Goal: Task Accomplishment & Management: Use online tool/utility

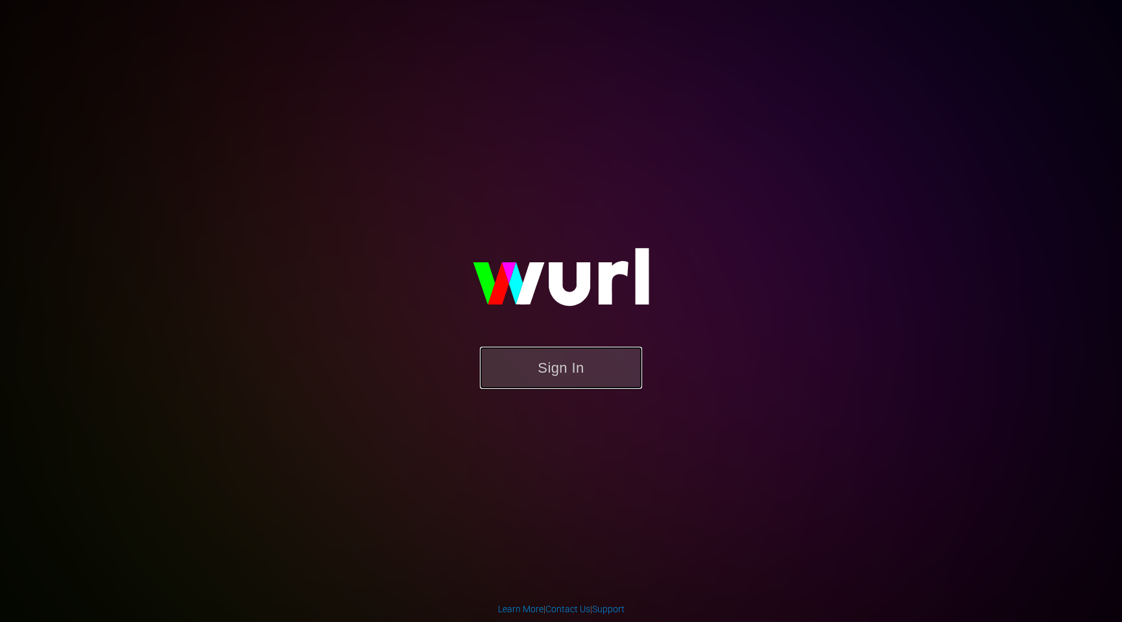
click at [556, 386] on button "Sign In" at bounding box center [561, 368] width 162 height 42
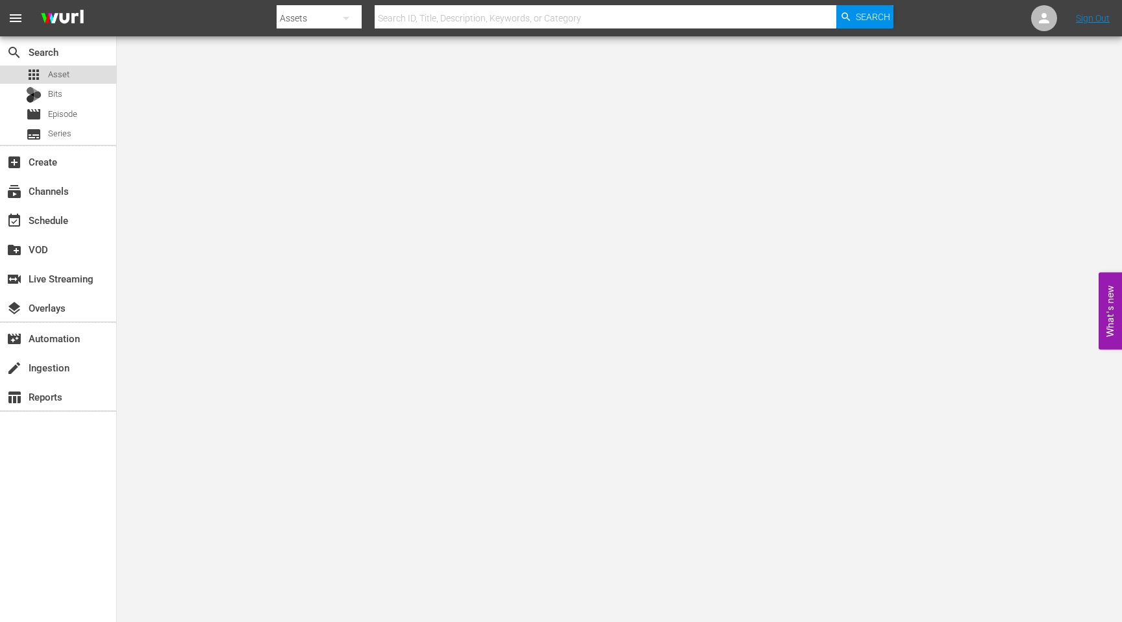
click at [62, 78] on span "Asset" at bounding box center [58, 74] width 21 height 13
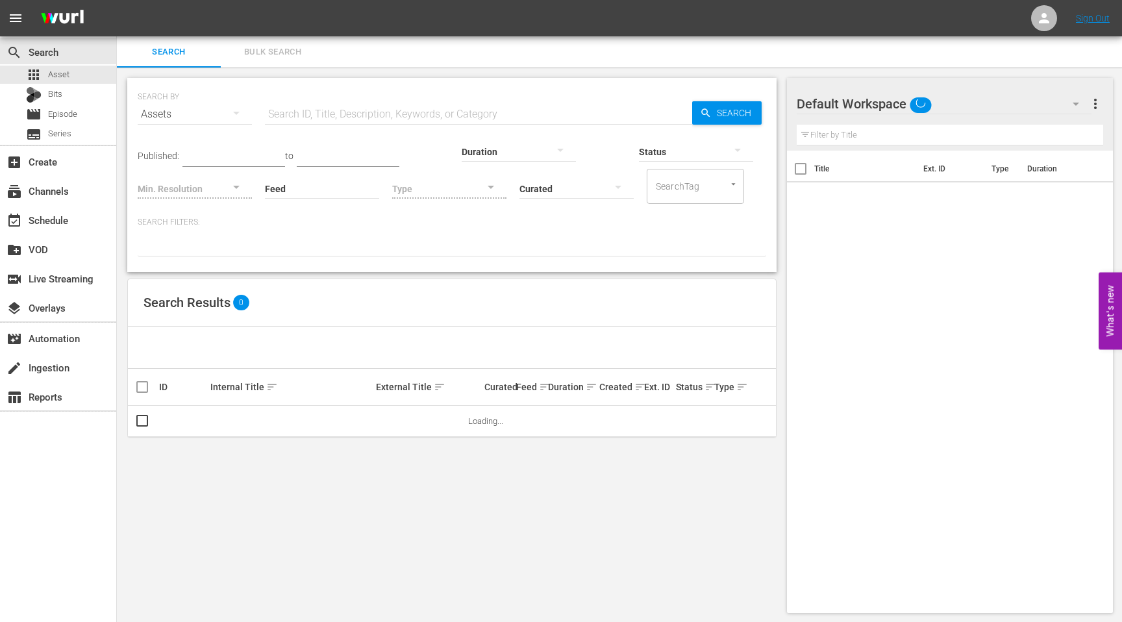
click at [307, 113] on input "text" at bounding box center [478, 114] width 427 height 31
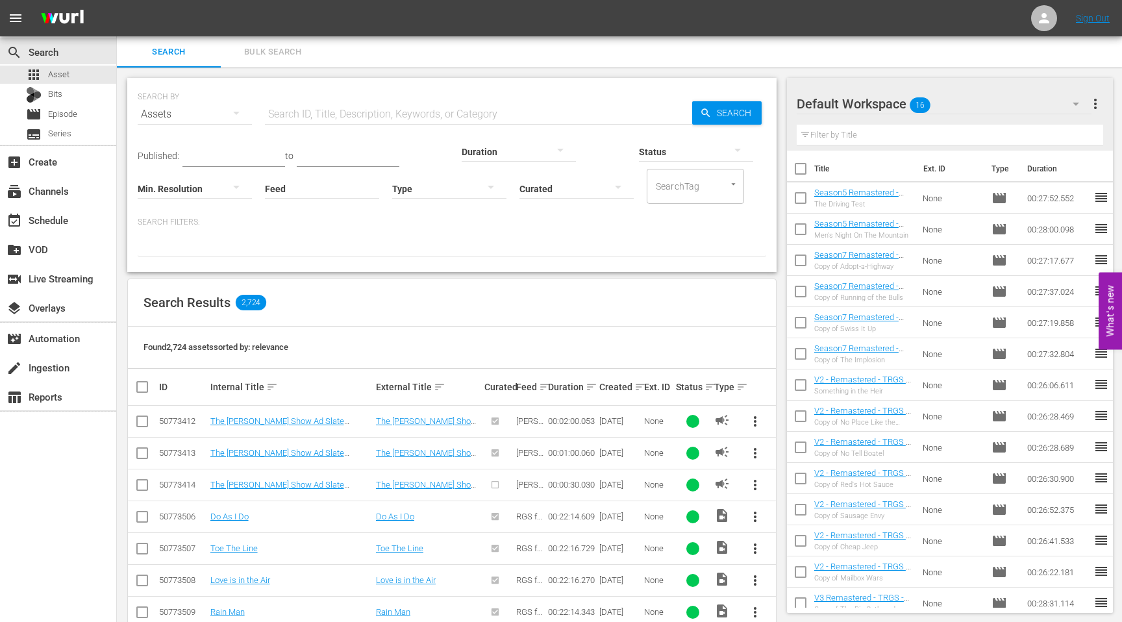
click at [308, 86] on div "SEARCH BY Search By Assets Search ID, Title, Description, Keywords, or Category…" at bounding box center [452, 106] width 628 height 47
click at [304, 111] on input "text" at bounding box center [478, 114] width 427 height 31
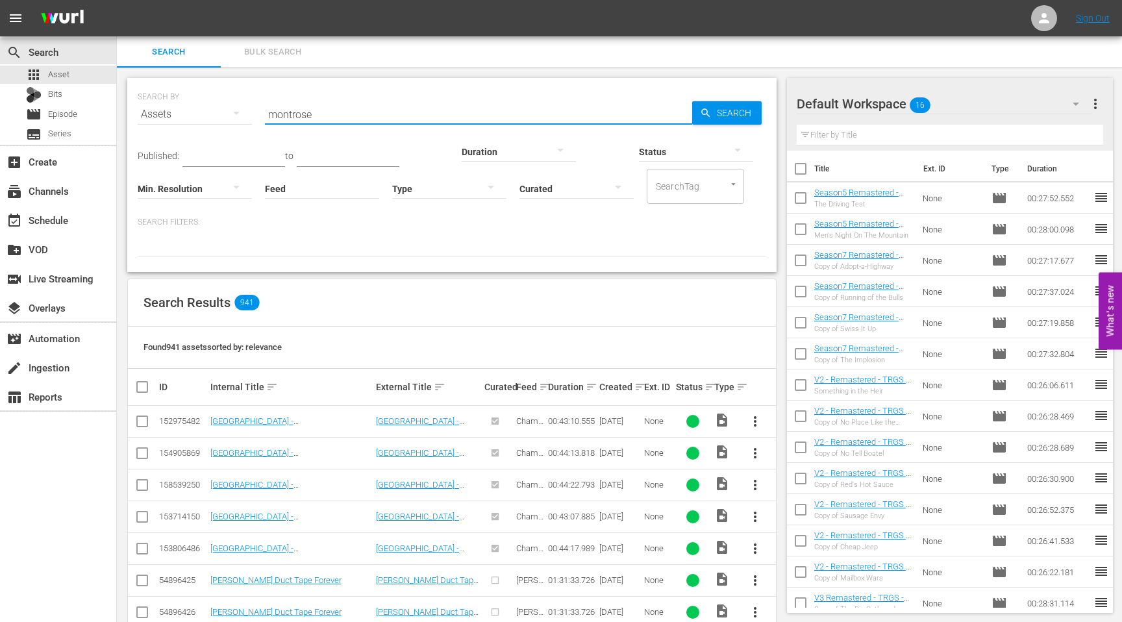
type input "montrose"
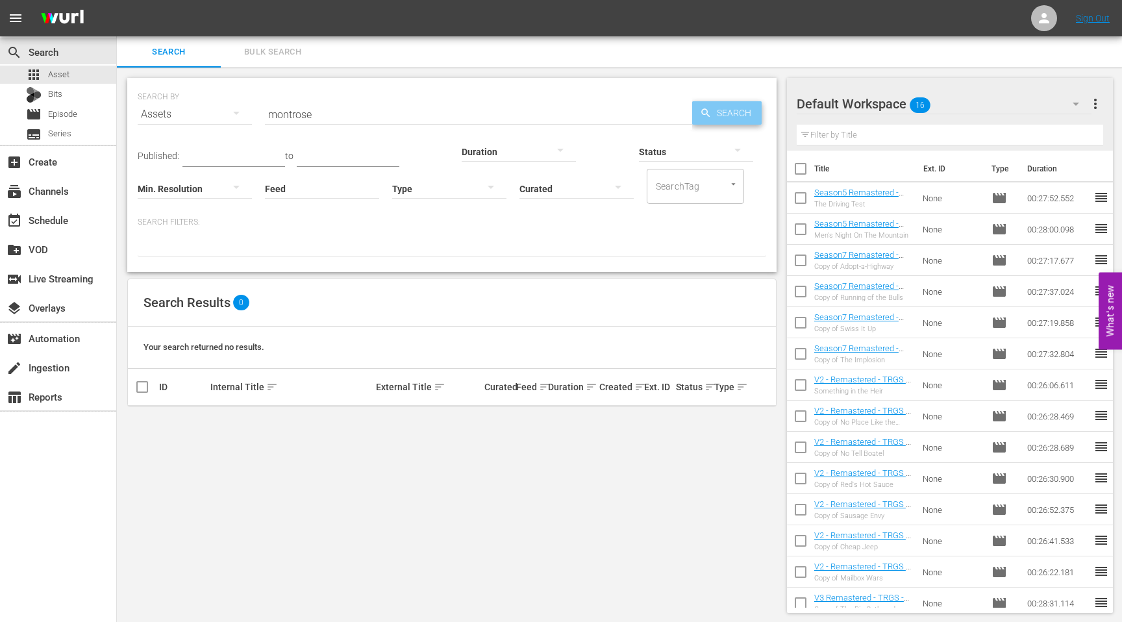
click at [700, 118] on icon "button" at bounding box center [706, 113] width 12 height 12
drag, startPoint x: 324, startPoint y: 114, endPoint x: 247, endPoint y: 114, distance: 76.6
click at [247, 114] on div "SEARCH BY Search By Assets Search ID, Title, Description, Keywords, or Category…" at bounding box center [452, 106] width 628 height 47
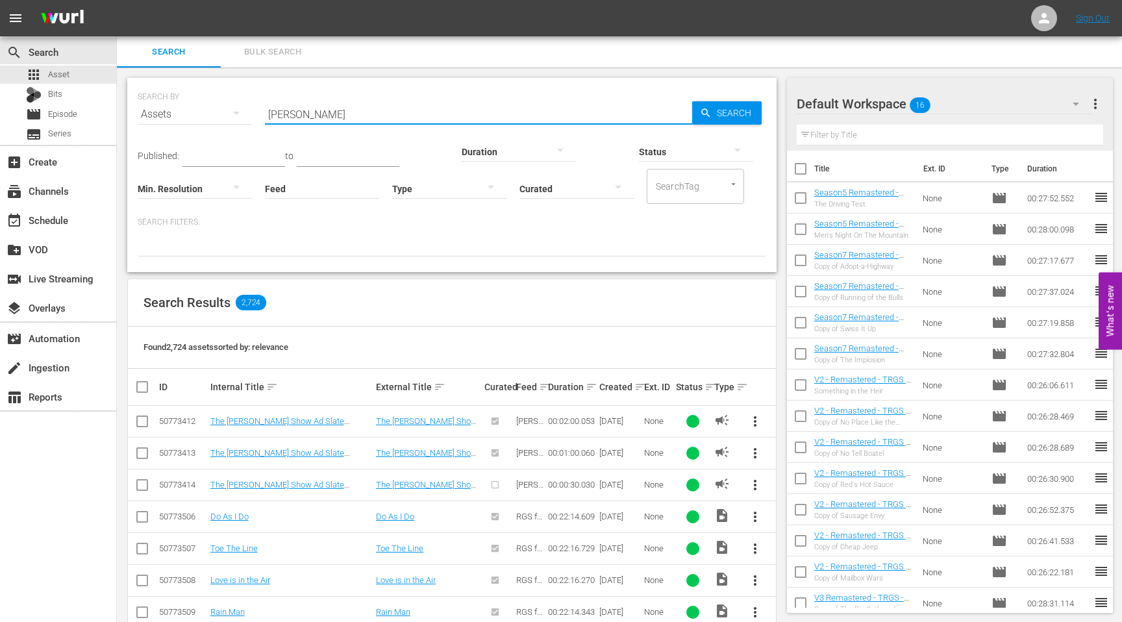
type input "edgar"
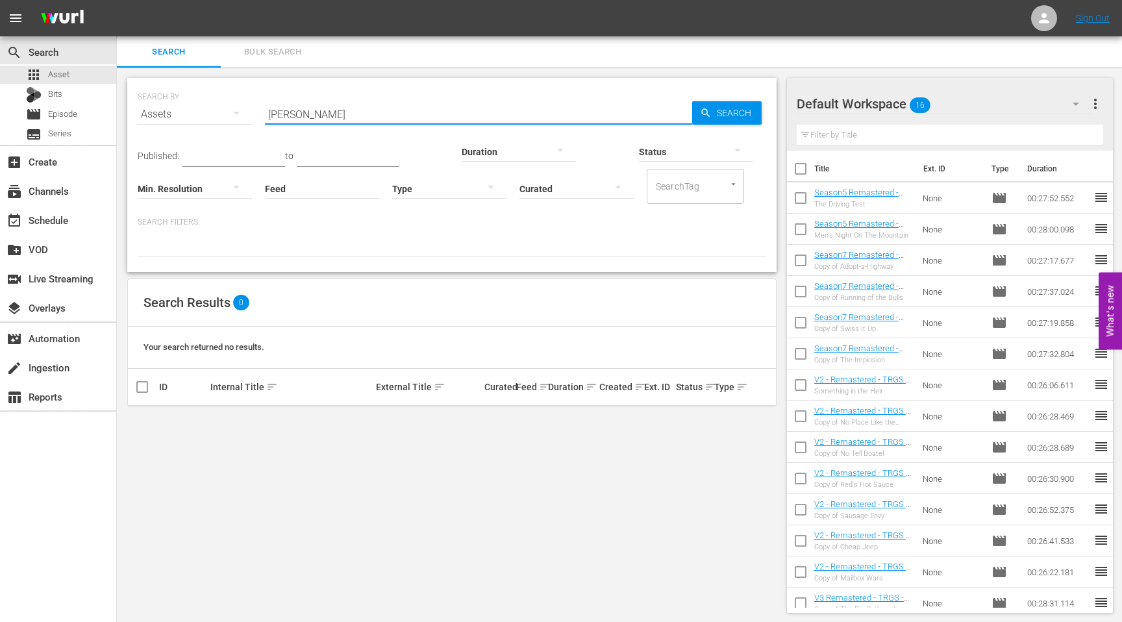
drag, startPoint x: 297, startPoint y: 112, endPoint x: 263, endPoint y: 114, distance: 34.5
click at [265, 114] on input "edgar" at bounding box center [478, 114] width 427 height 31
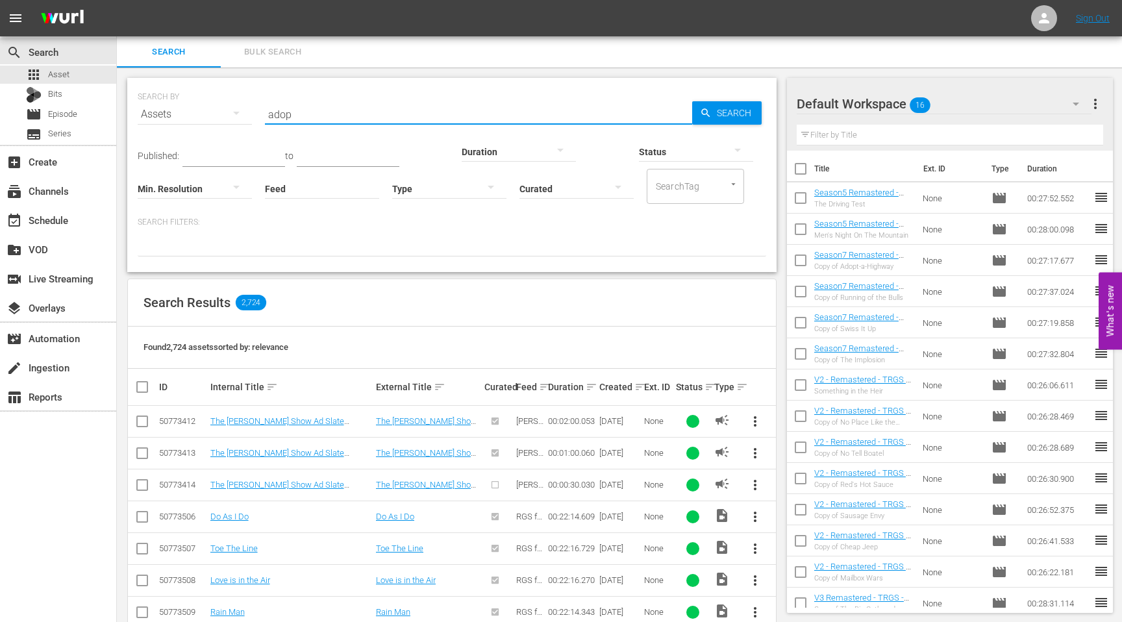
type input "Adopt-a-Highway"
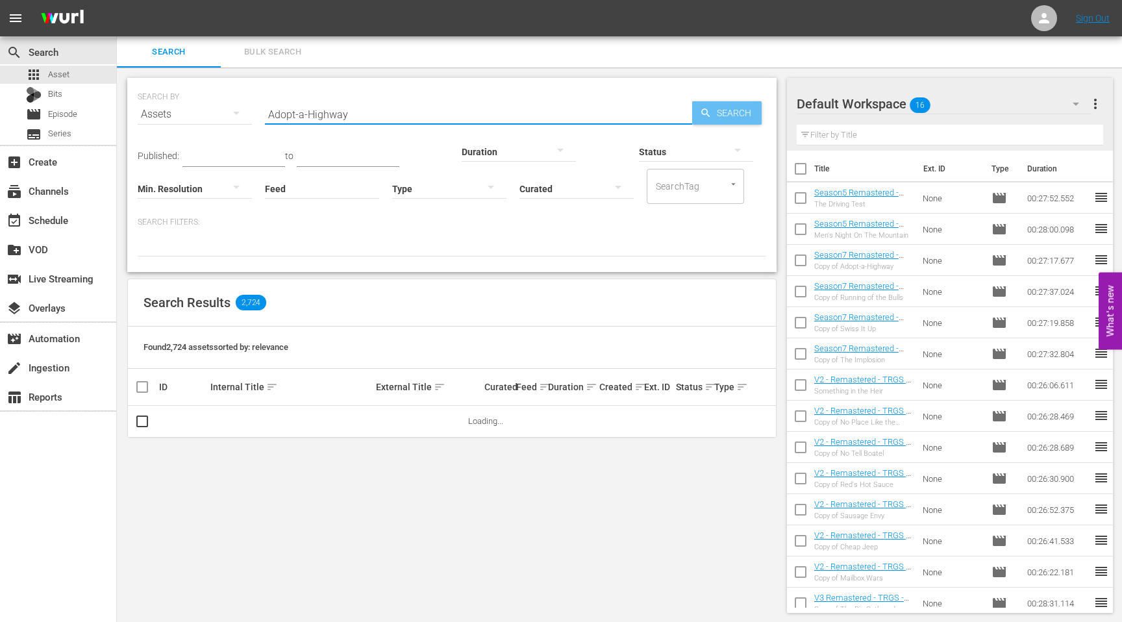
click at [734, 112] on span "Search" at bounding box center [736, 112] width 50 height 23
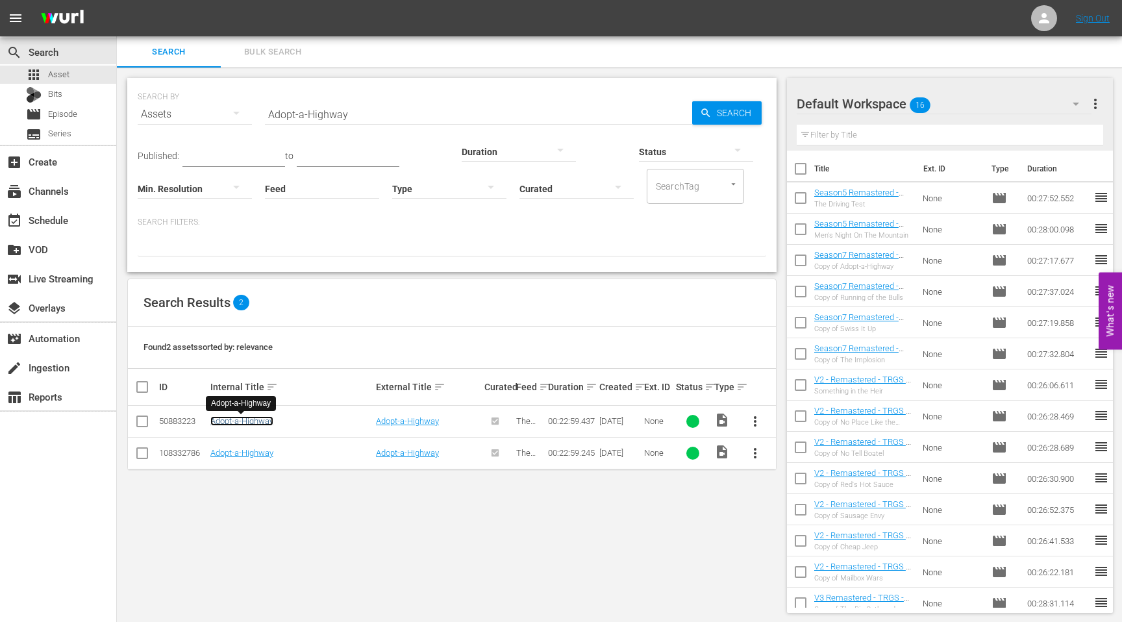
click at [246, 423] on link "Adopt-a-Highway" at bounding box center [241, 421] width 63 height 10
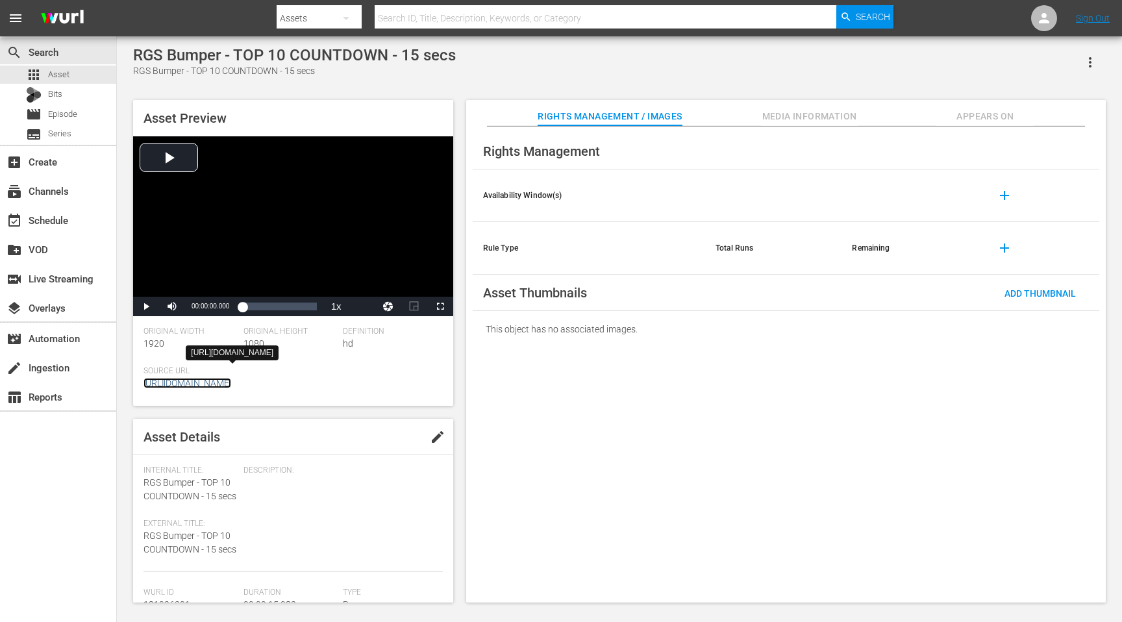
click at [231, 384] on link "[URL][DOMAIN_NAME]" at bounding box center [187, 383] width 88 height 10
click at [59, 76] on span "Asset" at bounding box center [58, 74] width 21 height 13
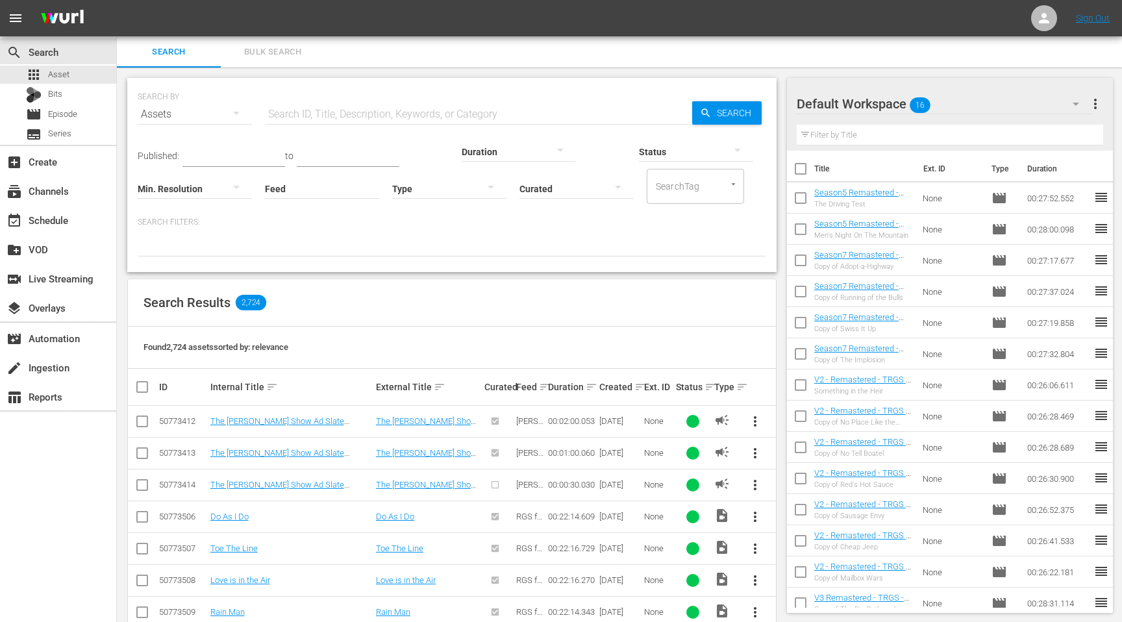
click at [224, 153] on input "text" at bounding box center [233, 156] width 103 height 19
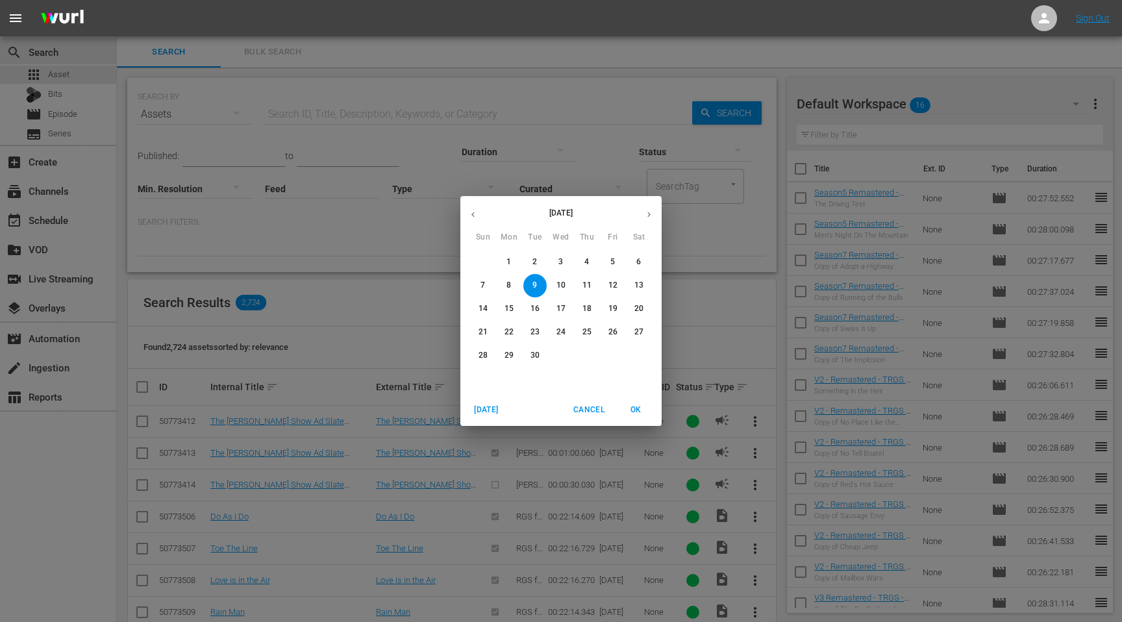
click at [584, 405] on span "Cancel" at bounding box center [588, 410] width 31 height 14
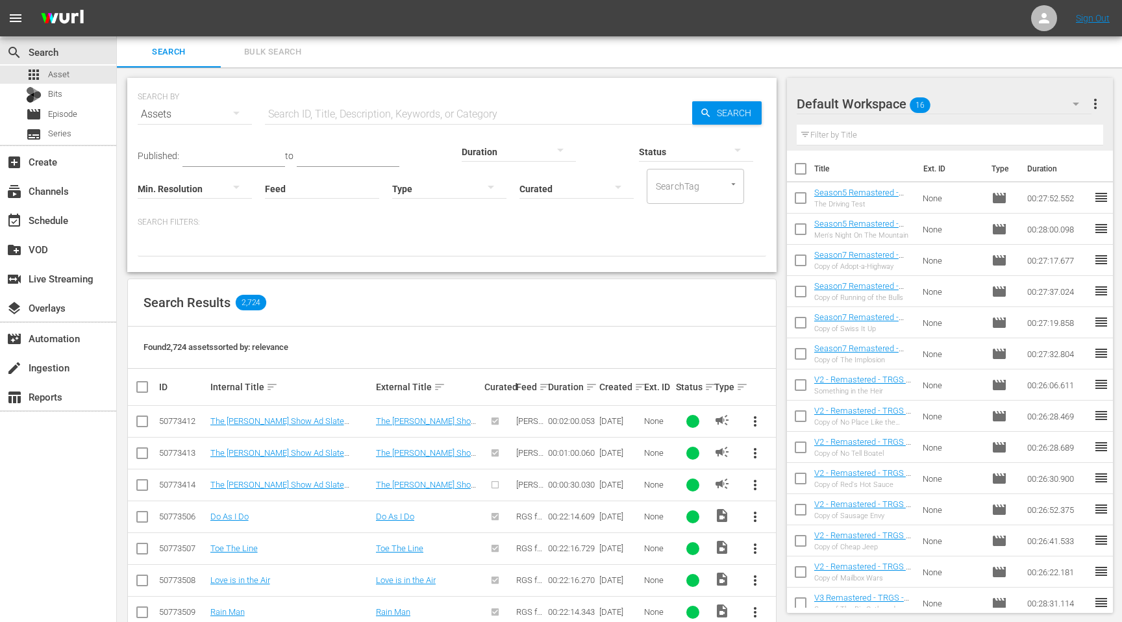
click at [234, 160] on div "Min. Resolution" at bounding box center [195, 180] width 114 height 47
click at [328, 155] on input "text" at bounding box center [348, 156] width 103 height 19
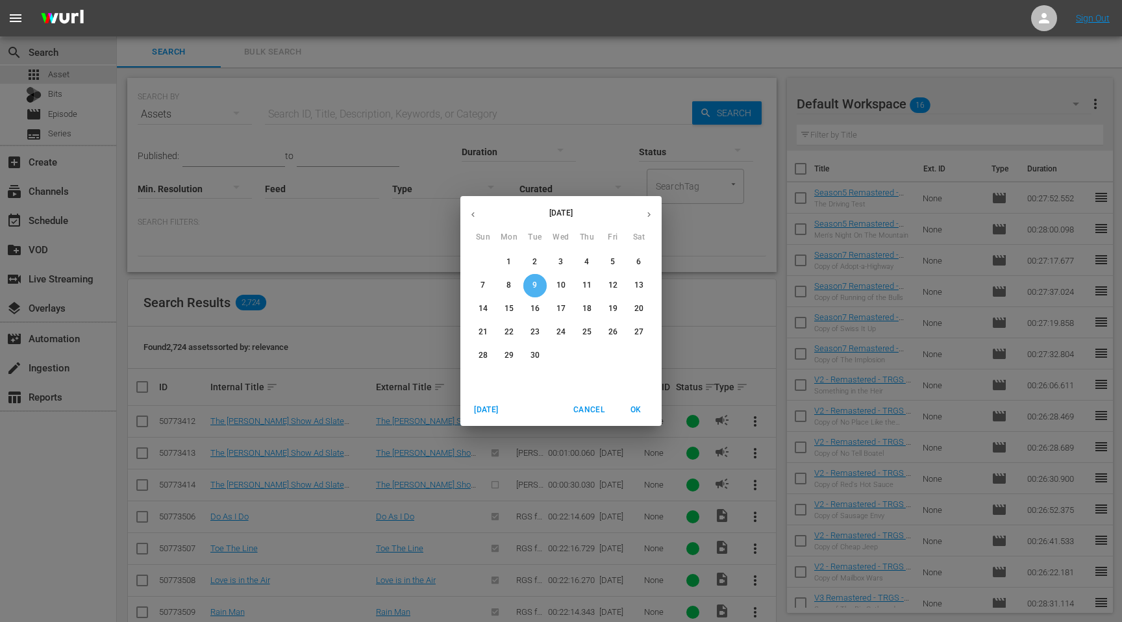
click at [533, 284] on p "9" at bounding box center [534, 285] width 5 height 11
type input "Sep 9, 2025"
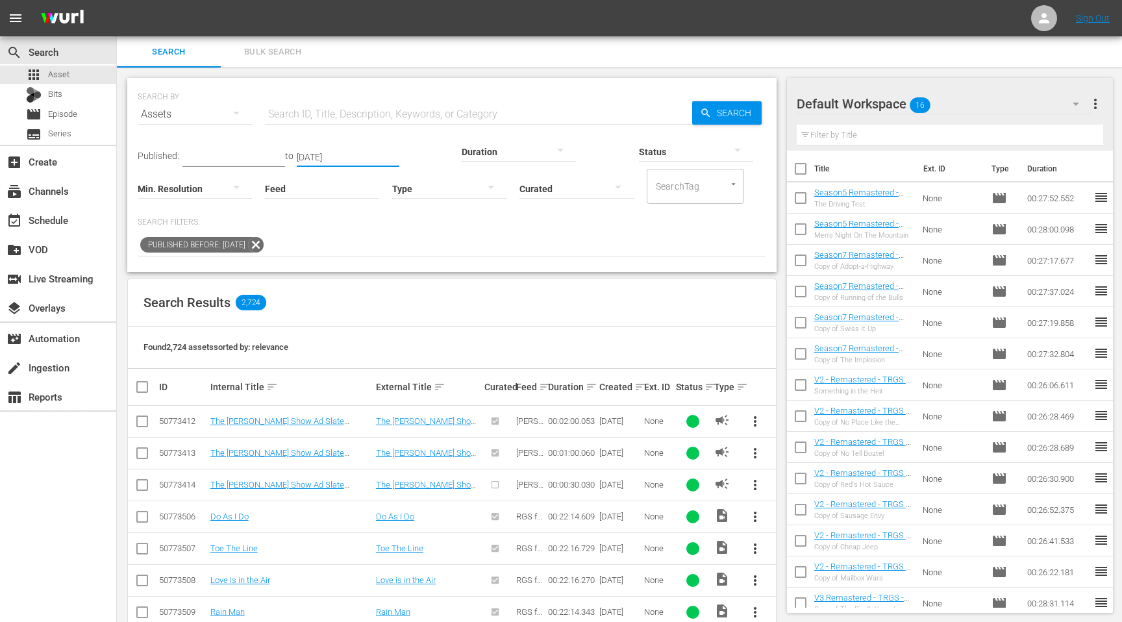
click at [242, 162] on div "Min. Resolution" at bounding box center [195, 180] width 114 height 47
click at [244, 157] on div "Min. Resolution" at bounding box center [195, 180] width 114 height 47
click at [169, 153] on span "Published:" at bounding box center [159, 156] width 42 height 10
click at [226, 153] on input "text" at bounding box center [233, 156] width 103 height 19
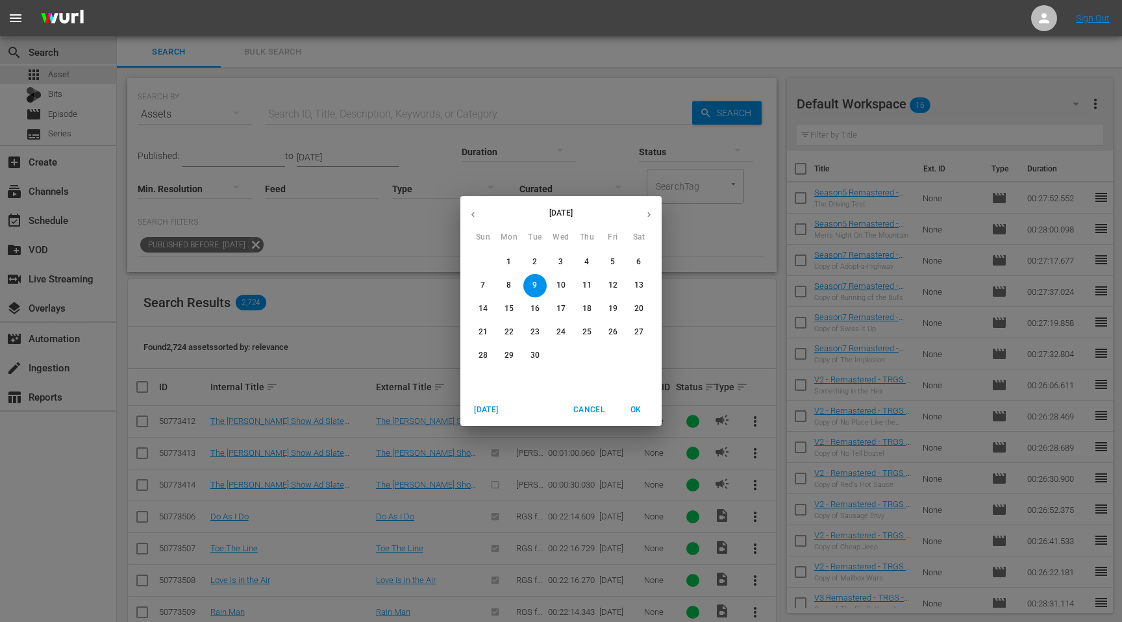
click at [514, 265] on span "1" at bounding box center [508, 261] width 23 height 11
type input "Sep 1, 2025"
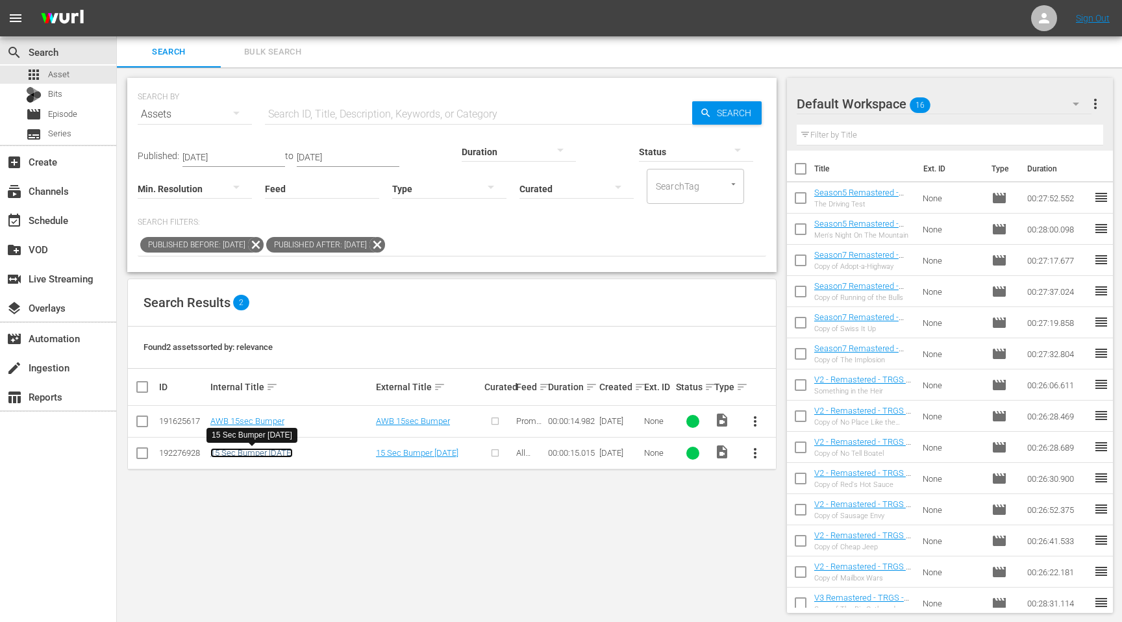
click at [258, 455] on link "15 Sec Bumper Sept 13" at bounding box center [251, 453] width 82 height 10
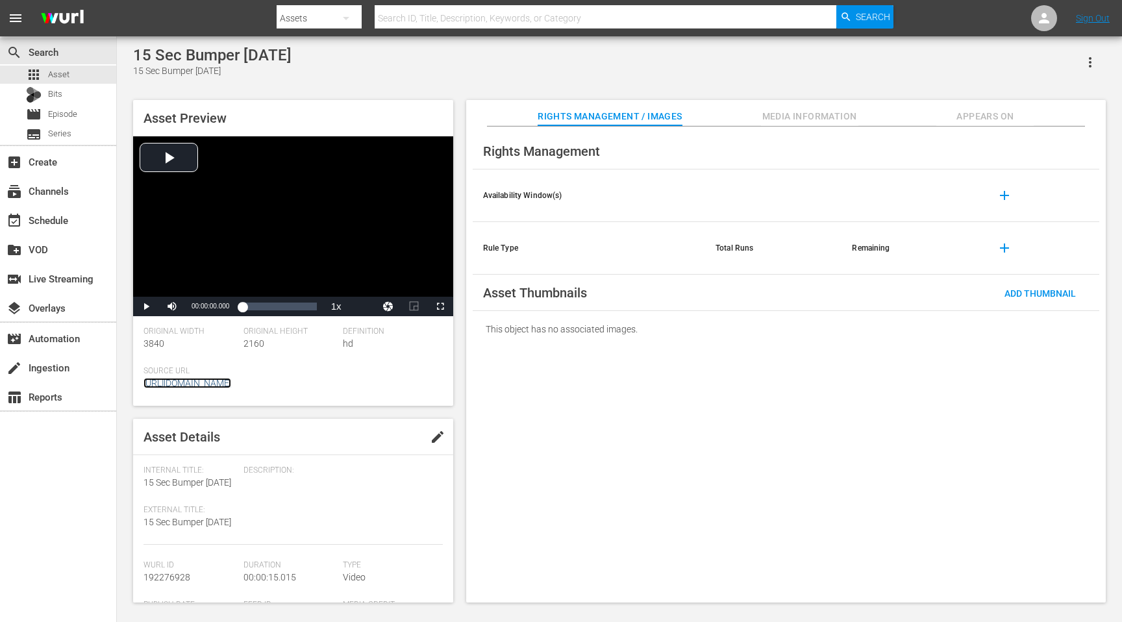
click at [231, 384] on link "https://app.answermedia.tv/watch.php?vid=f6963dfb-564a-4fb3-9500-e2fd62607d61" at bounding box center [187, 383] width 88 height 10
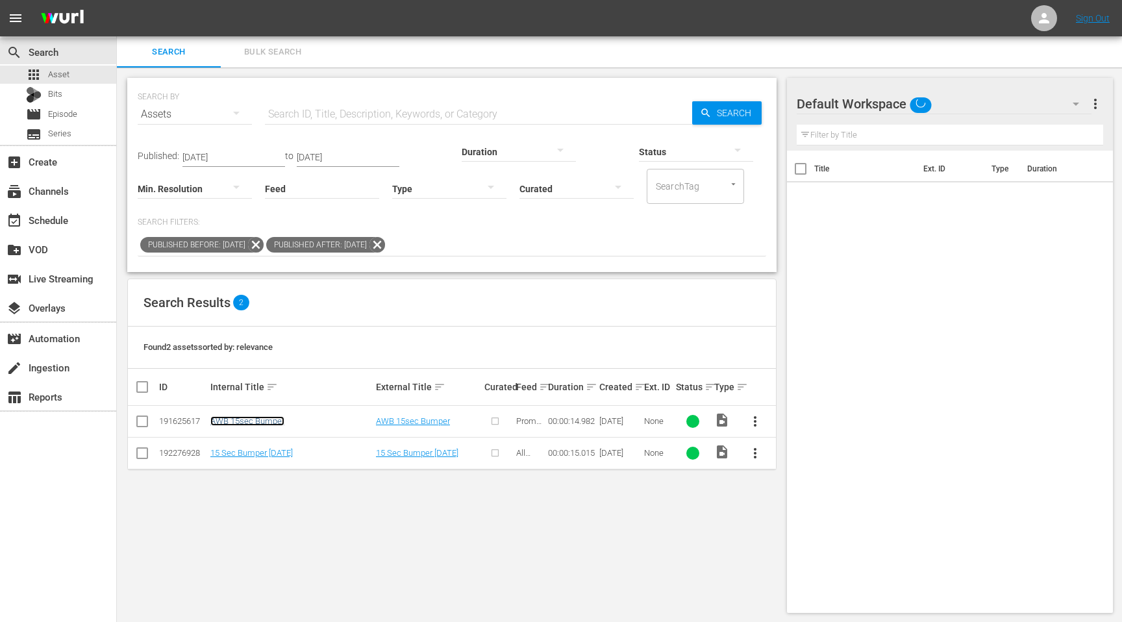
click at [261, 425] on link "AWB 15sec Bumper" at bounding box center [247, 421] width 74 height 10
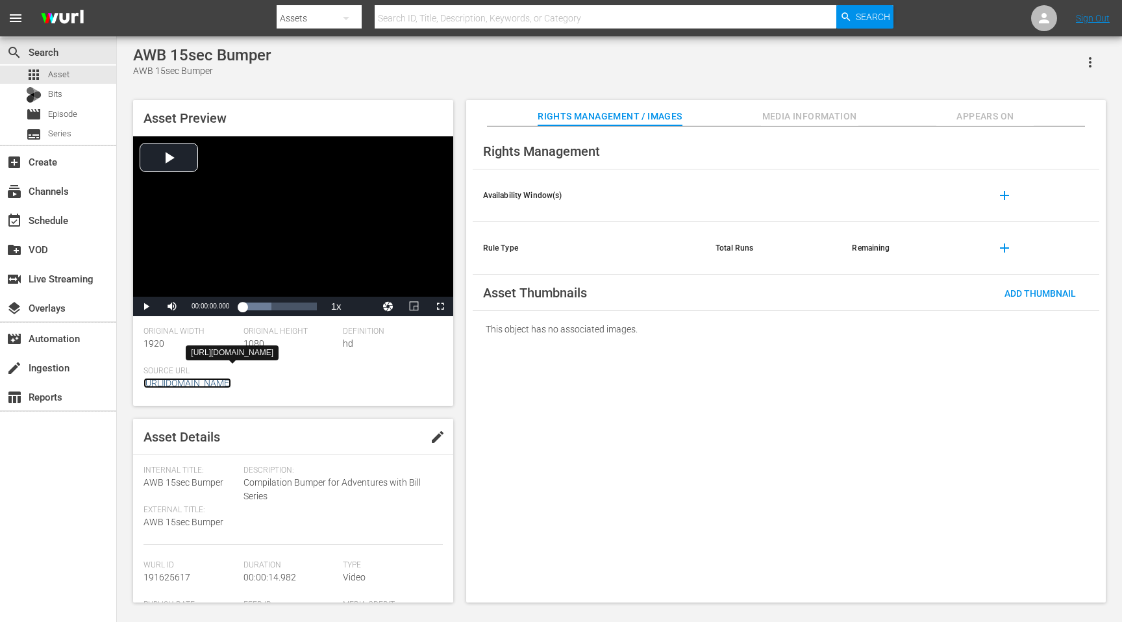
click at [231, 386] on link "[URL][DOMAIN_NAME]" at bounding box center [187, 383] width 88 height 10
click at [416, 14] on input "text" at bounding box center [606, 18] width 462 height 31
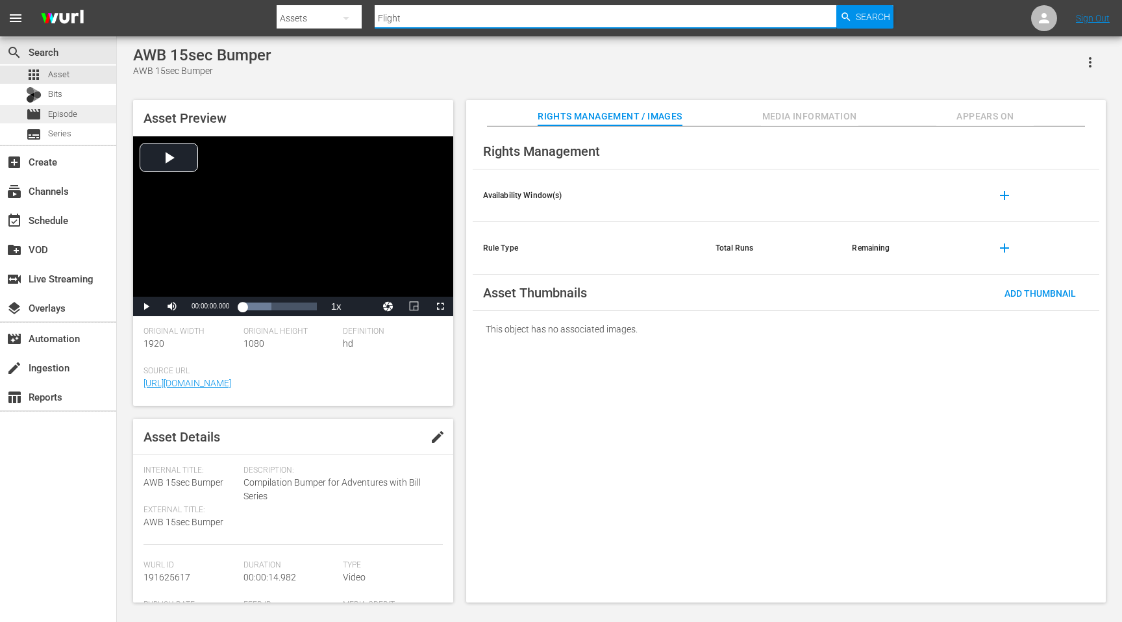
type input "Flight"
click at [64, 112] on span "Episode" at bounding box center [62, 114] width 29 height 13
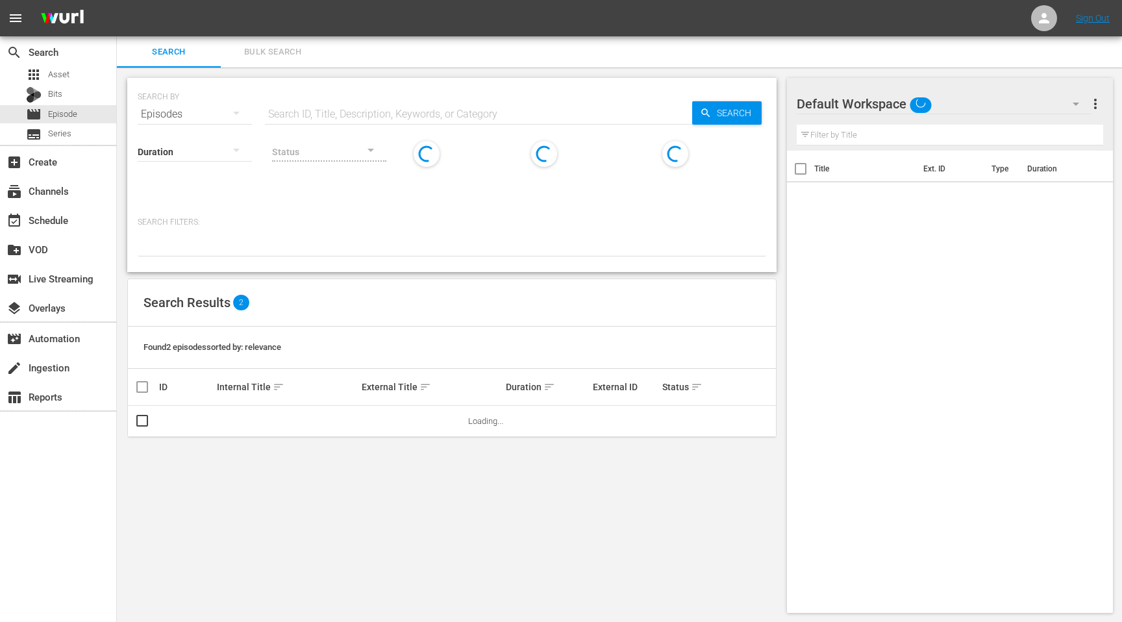
click at [365, 111] on input "text" at bounding box center [478, 114] width 427 height 31
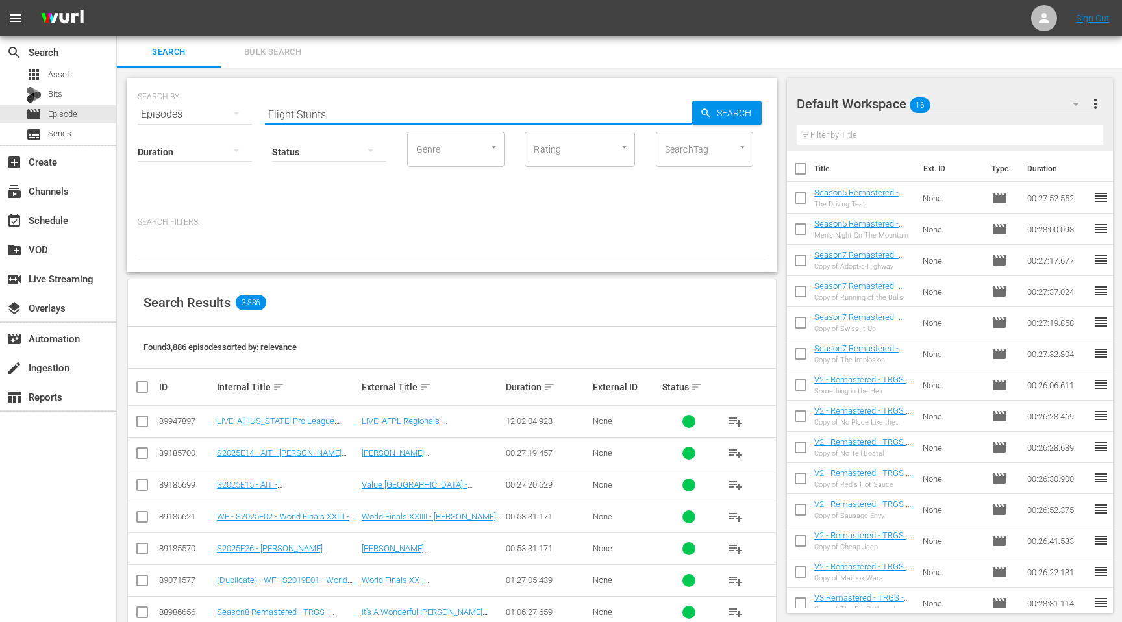
type input "Flight Stunts"
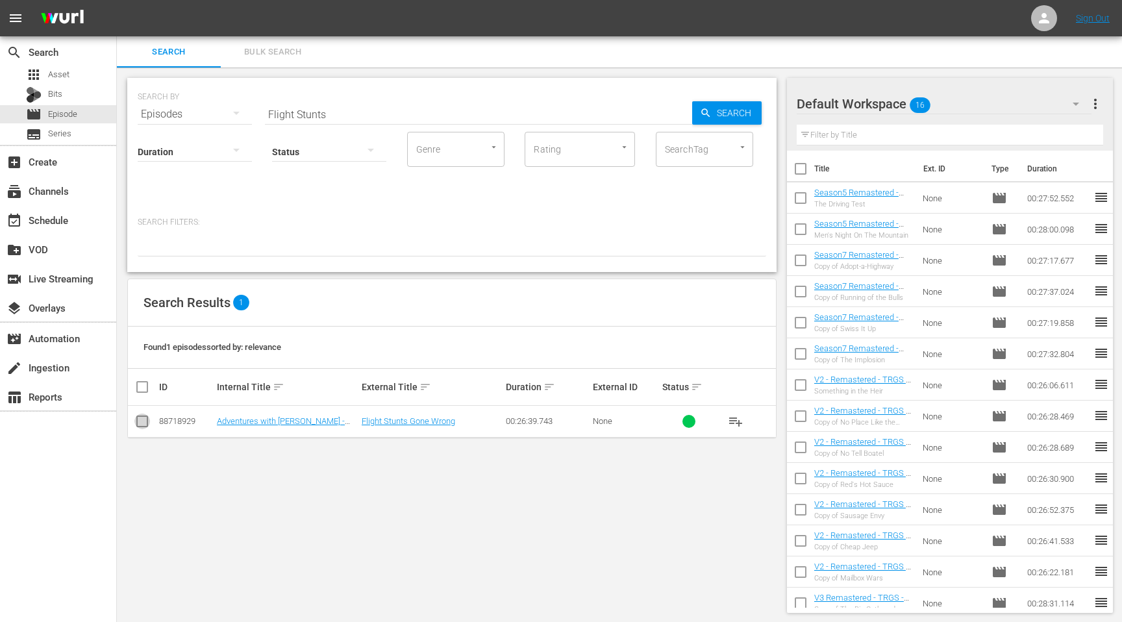
click at [136, 419] on input "checkbox" at bounding box center [142, 424] width 16 height 16
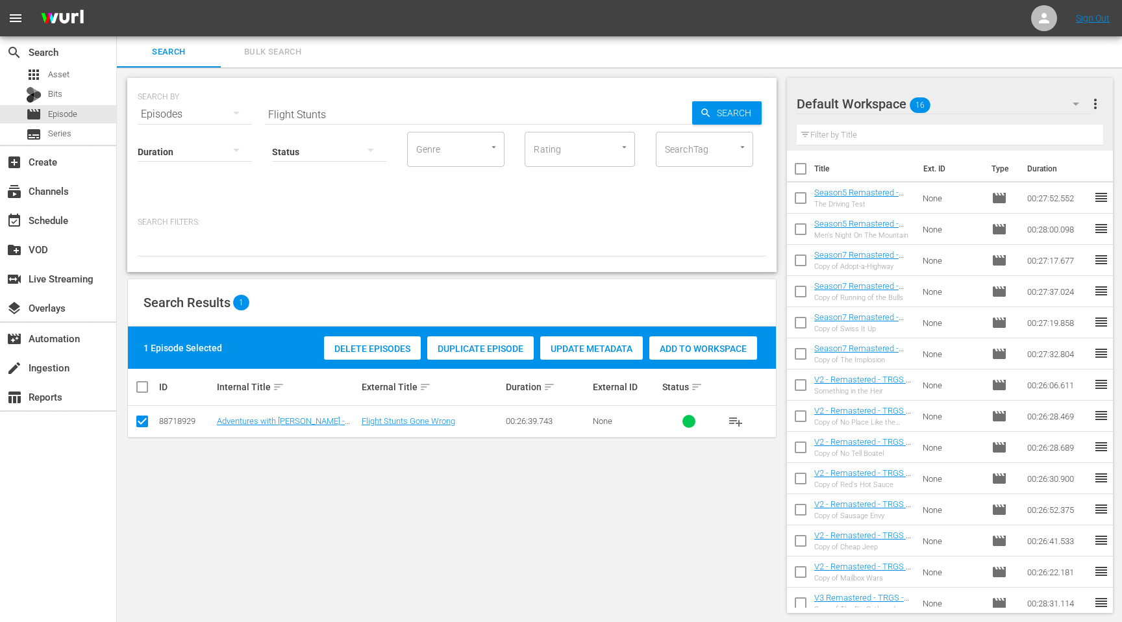
click at [859, 101] on div at bounding box center [843, 104] width 93 height 32
click at [881, 101] on div at bounding box center [843, 104] width 93 height 32
click at [961, 110] on div "Default Workspace 16" at bounding box center [944, 104] width 295 height 36
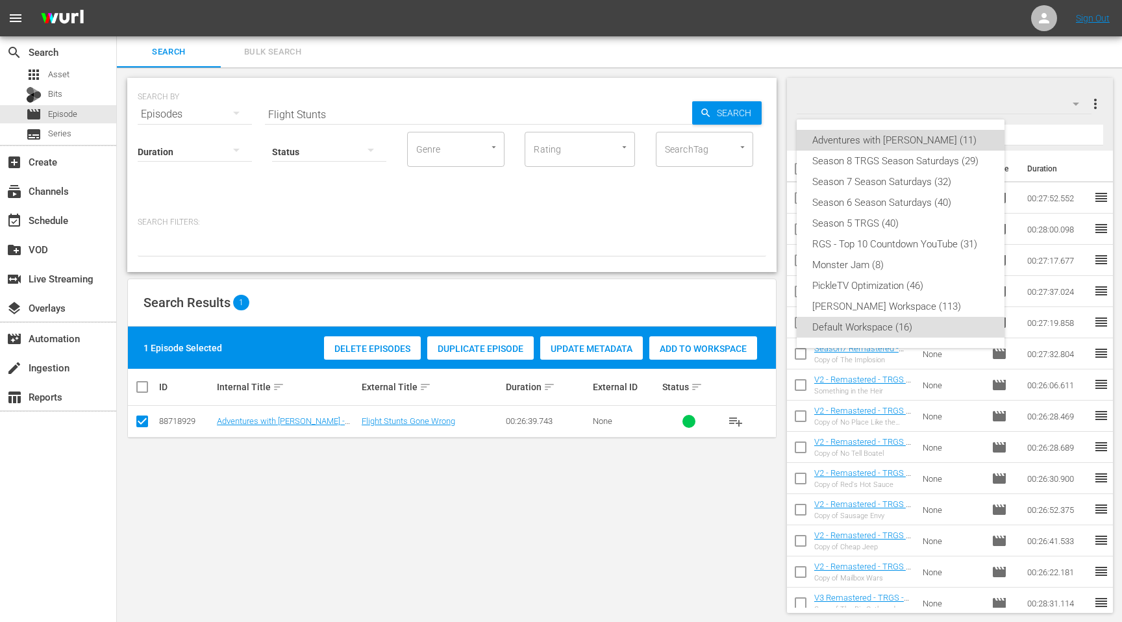
click at [869, 142] on div "Adventures with Bill (11)" at bounding box center [900, 140] width 177 height 21
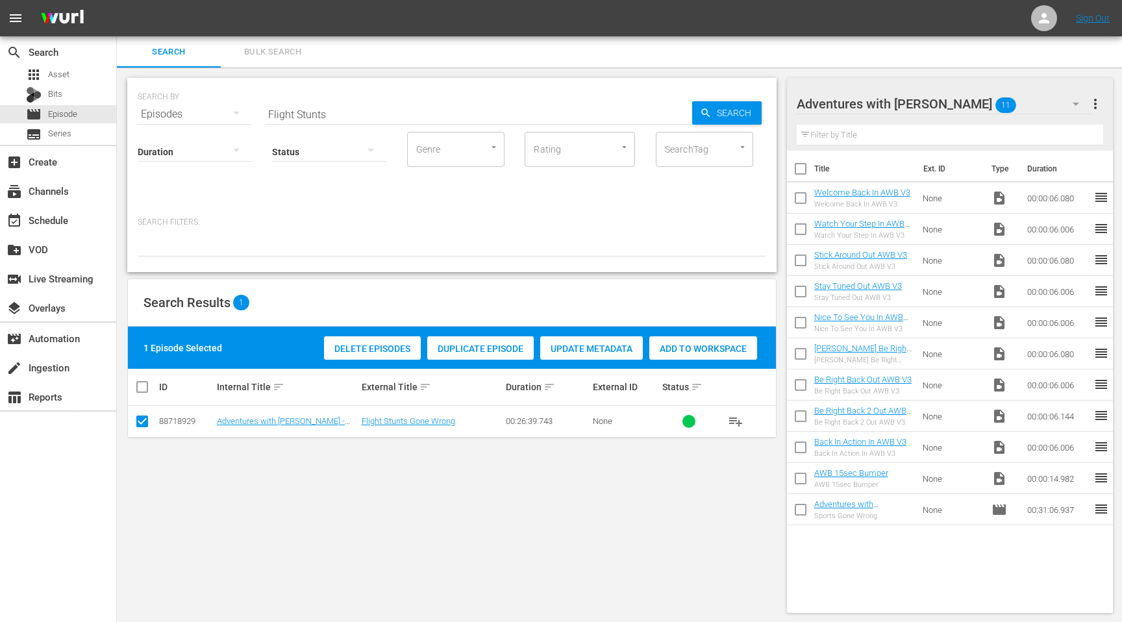
click at [705, 351] on span "Add to Workspace" at bounding box center [703, 348] width 108 height 10
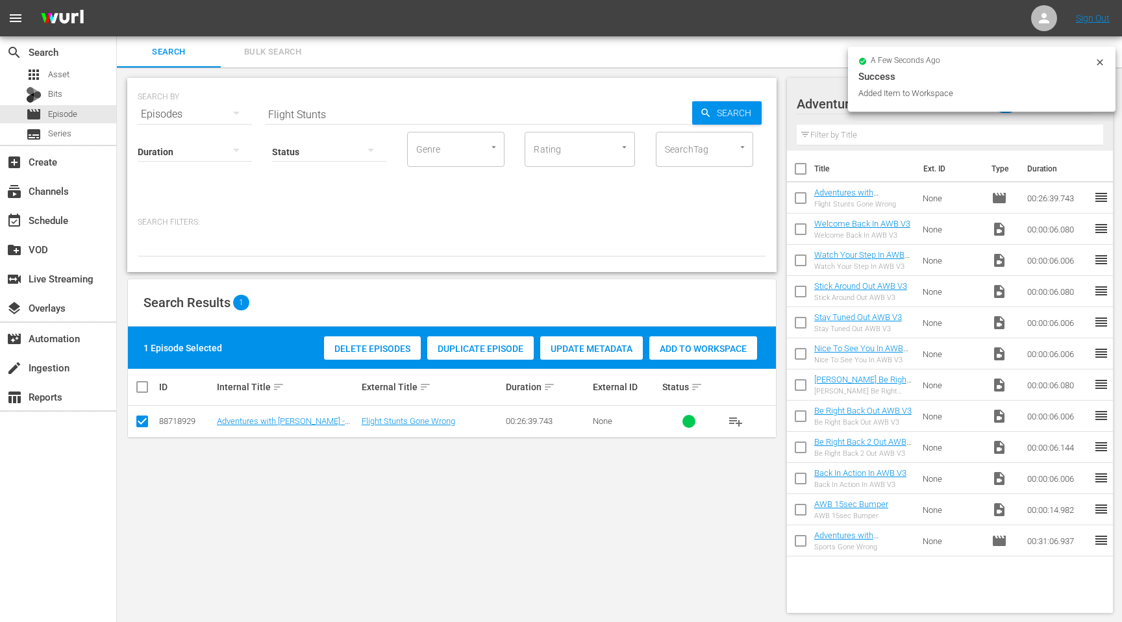
click at [142, 418] on input "checkbox" at bounding box center [142, 424] width 16 height 16
checkbox input "false"
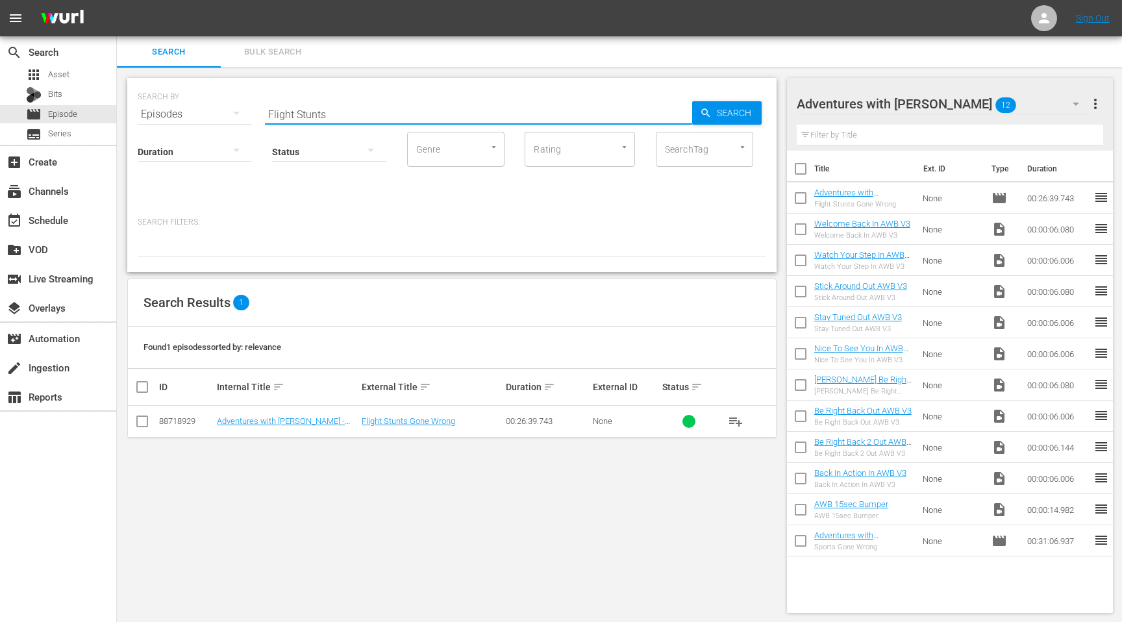
drag, startPoint x: 340, startPoint y: 112, endPoint x: 240, endPoint y: 123, distance: 100.6
click at [240, 123] on div "SEARCH BY Search By Episodes Search ID, Title, Description, Keywords, or Catego…" at bounding box center [451, 175] width 649 height 194
type input "Bill Tries Every Sport (And Fails)"
click at [142, 421] on input "checkbox" at bounding box center [142, 424] width 16 height 16
checkbox input "true"
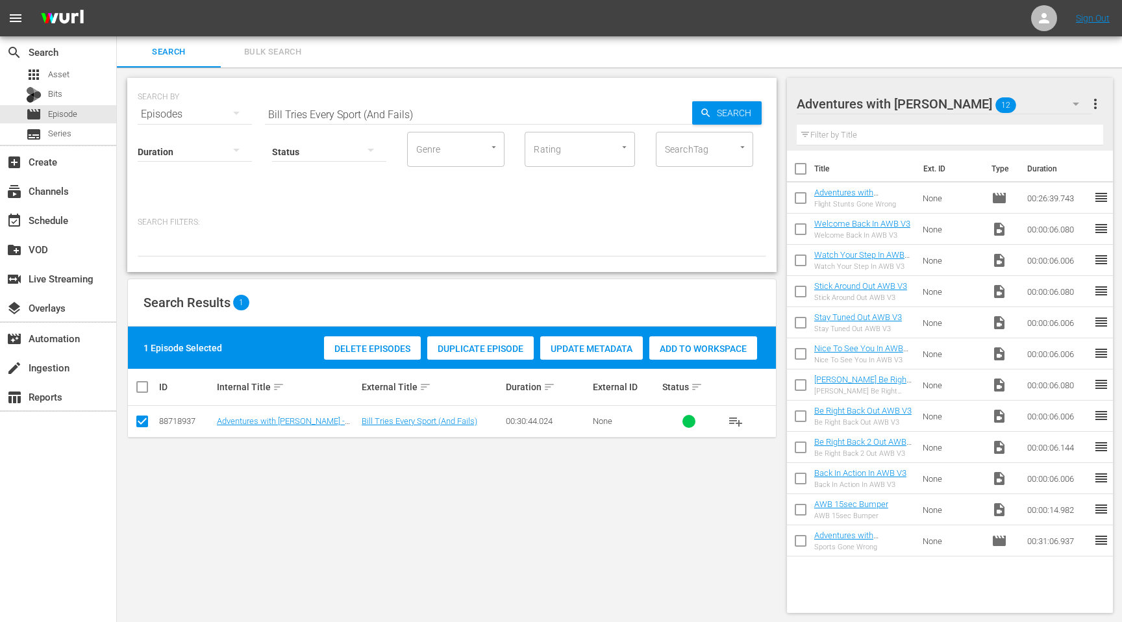
click at [671, 345] on span "Add to Workspace" at bounding box center [703, 348] width 108 height 10
click at [385, 110] on input "Bill Tries Every Sport (And Fails)" at bounding box center [478, 114] width 427 height 31
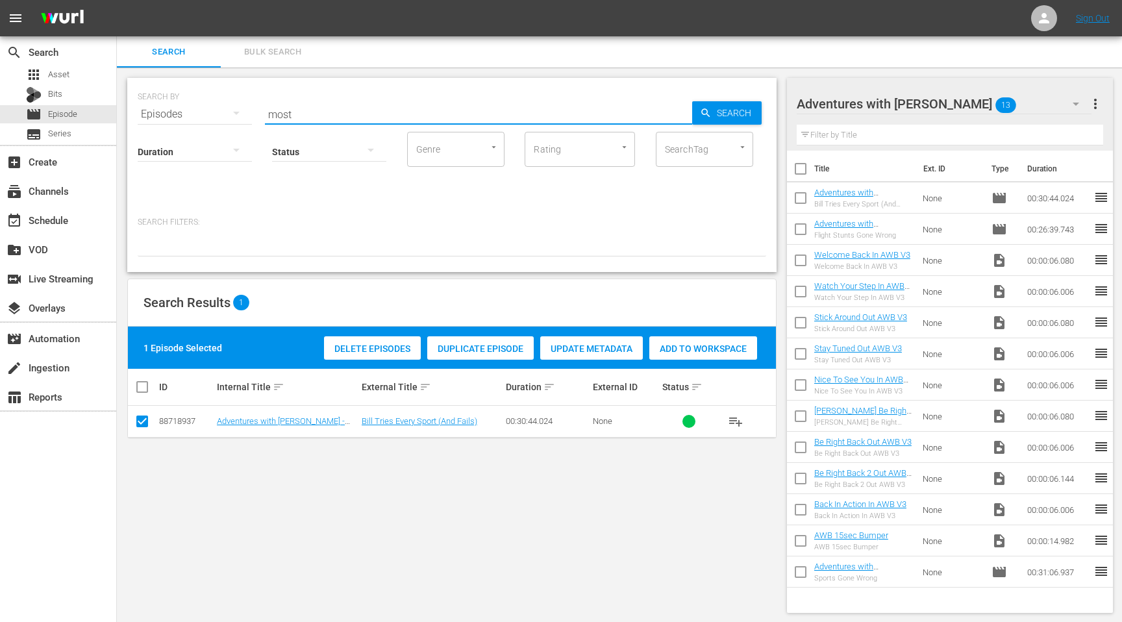
type input "Most Daring disasters"
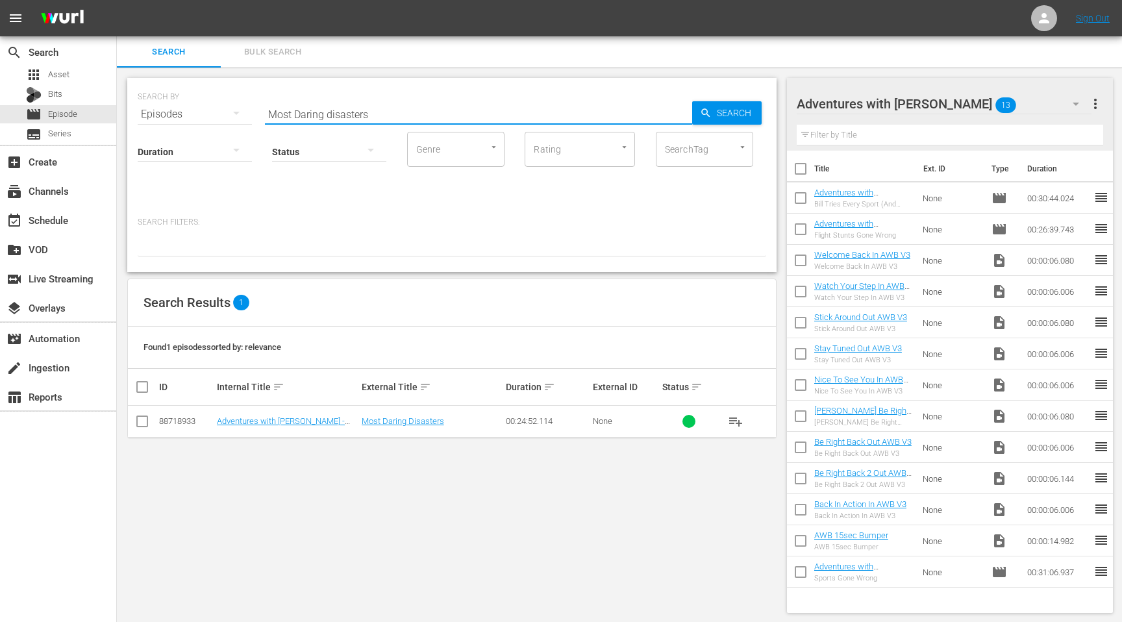
click at [140, 422] on input "checkbox" at bounding box center [142, 424] width 16 height 16
checkbox input "true"
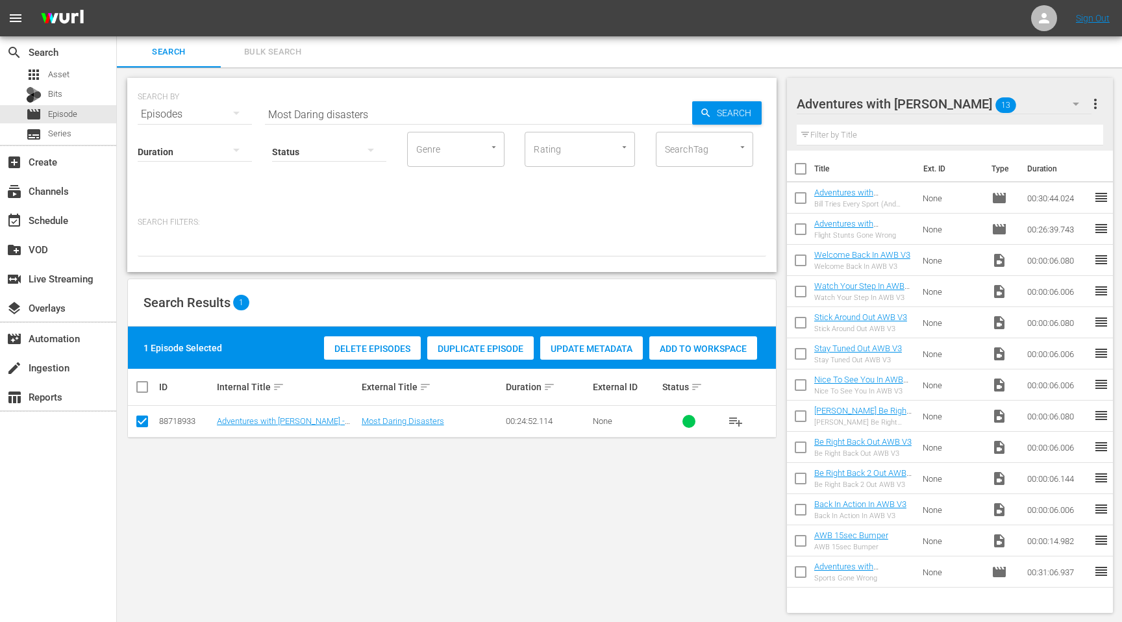
click at [683, 345] on span "Add to Workspace" at bounding box center [703, 348] width 108 height 10
click at [314, 108] on input "Most Daring disasters" at bounding box center [478, 114] width 427 height 31
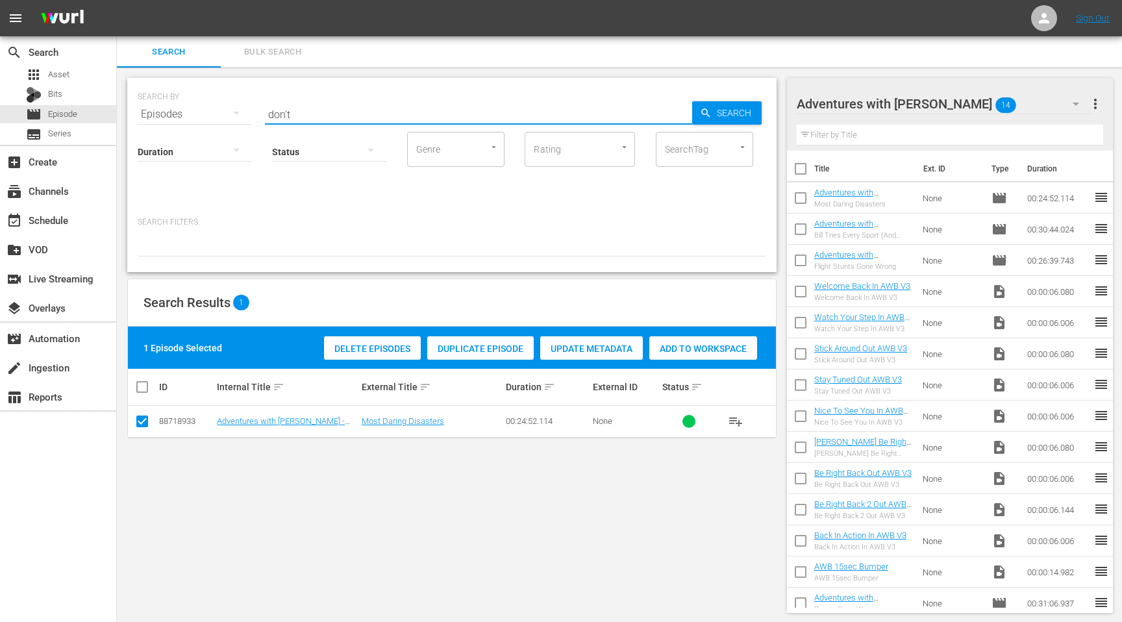
type input "Don't Try These Tree Hacks"
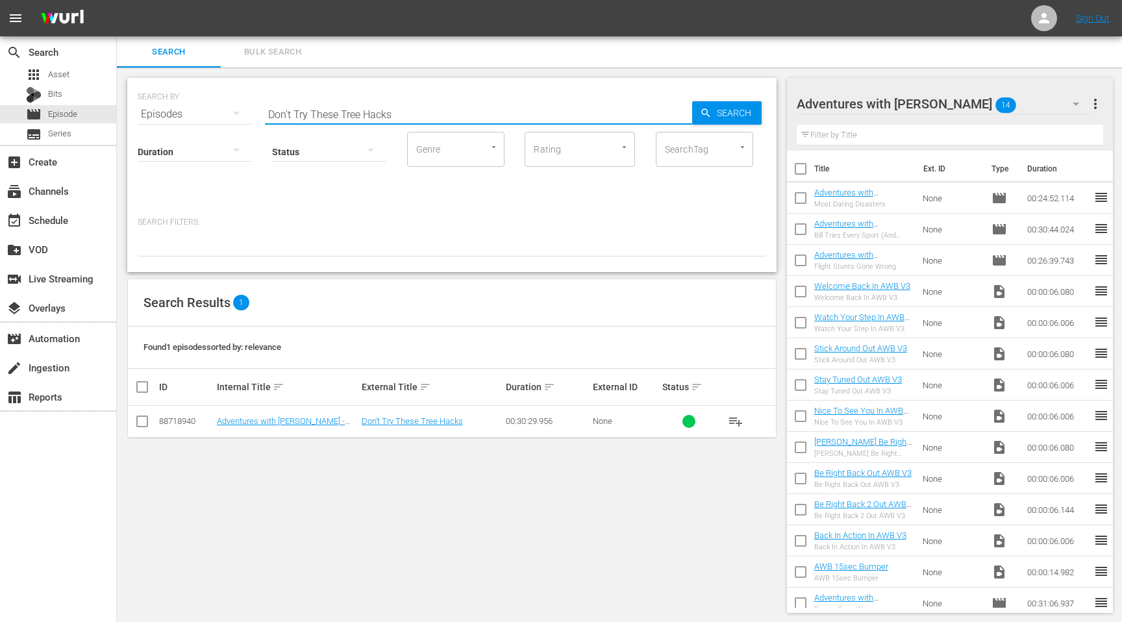
click at [138, 421] on input "checkbox" at bounding box center [142, 424] width 16 height 16
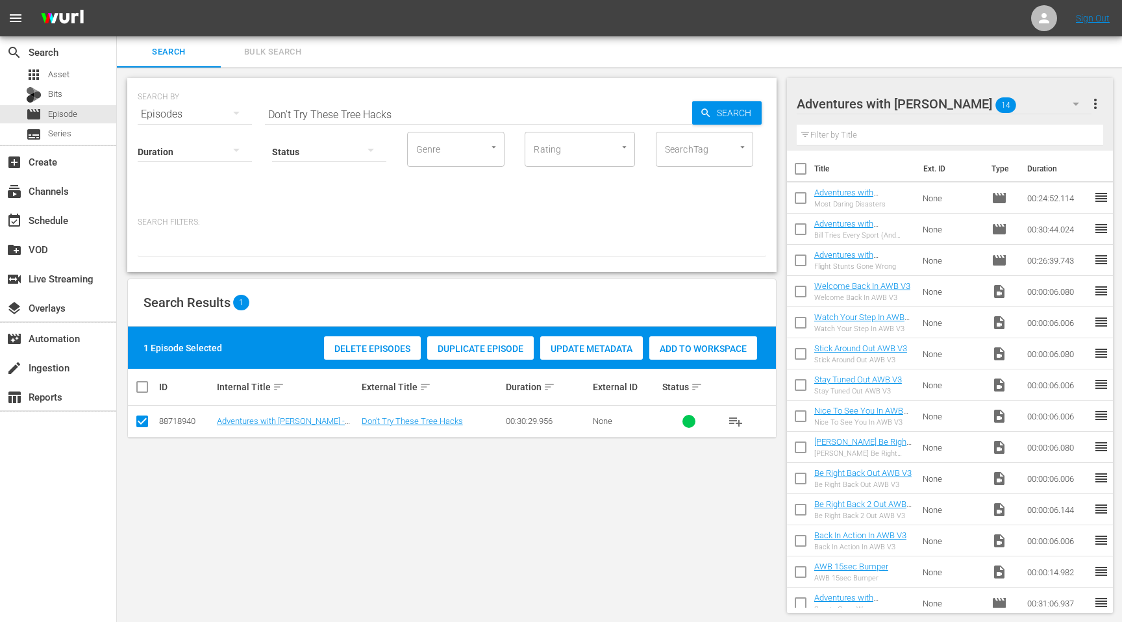
click at [732, 347] on span "Add to Workspace" at bounding box center [703, 348] width 108 height 10
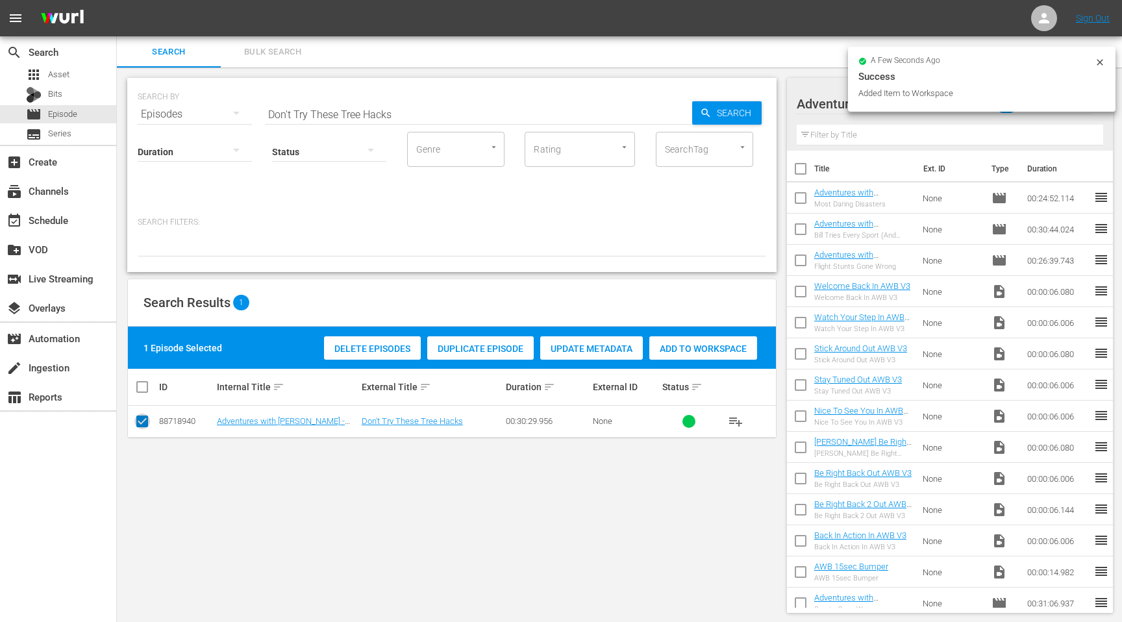
click at [140, 421] on input "checkbox" at bounding box center [142, 424] width 16 height 16
checkbox input "false"
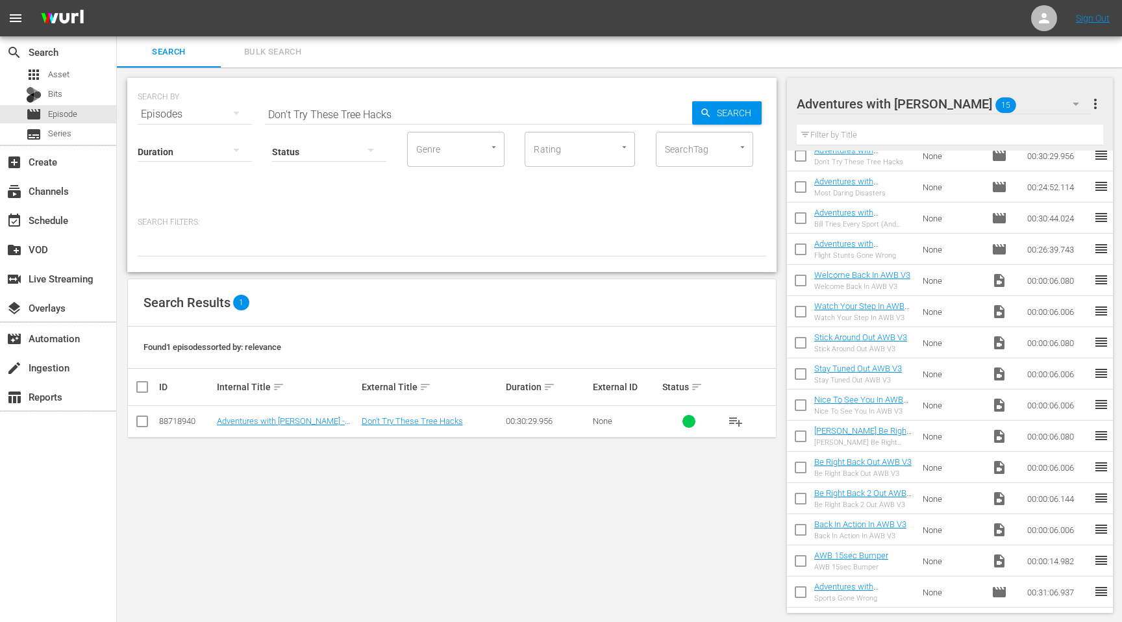
scroll to position [1, 0]
click at [841, 556] on link "AWB 15sec Bumper" at bounding box center [851, 554] width 74 height 10
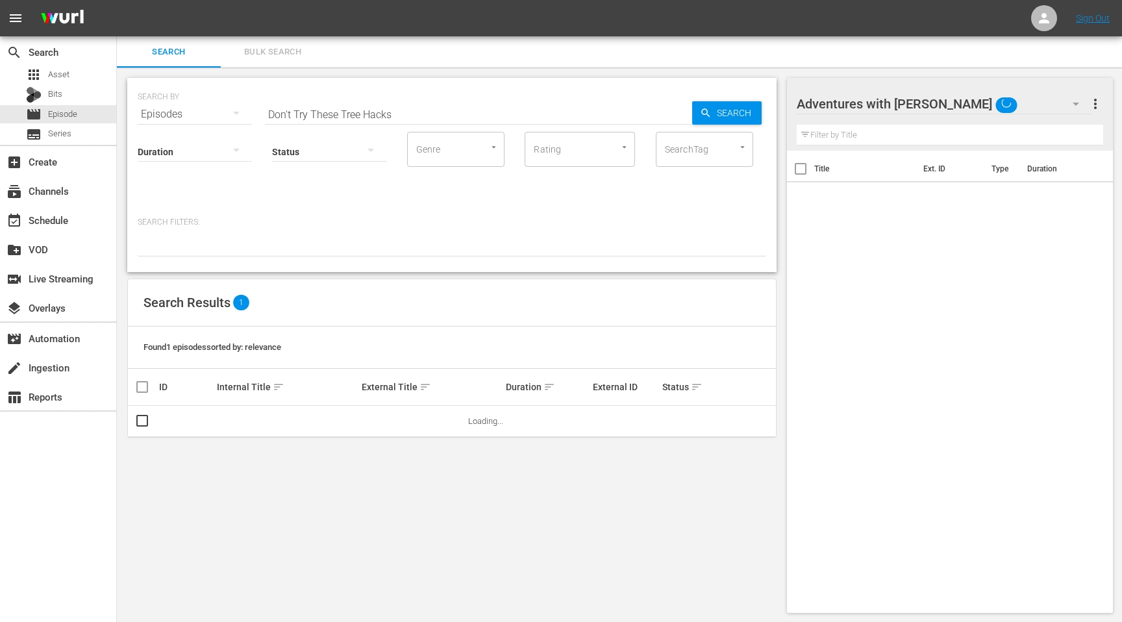
scroll to position [1, 0]
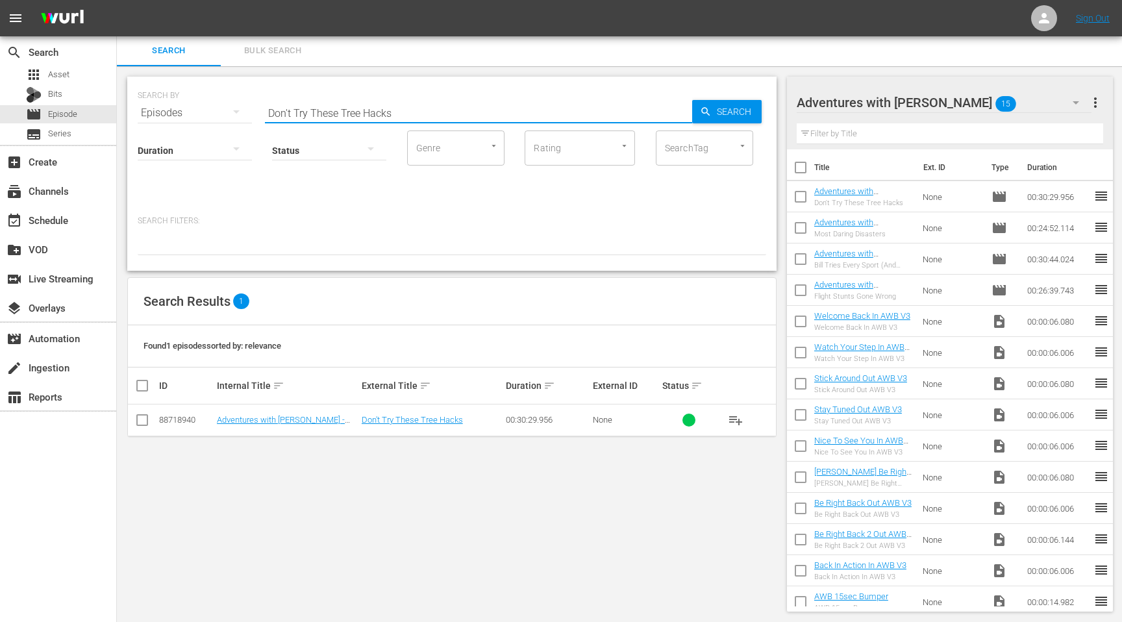
click at [347, 109] on input "Don't Try These Tree Hacks" at bounding box center [478, 112] width 427 height 31
type input "Sports Gone Wrong"
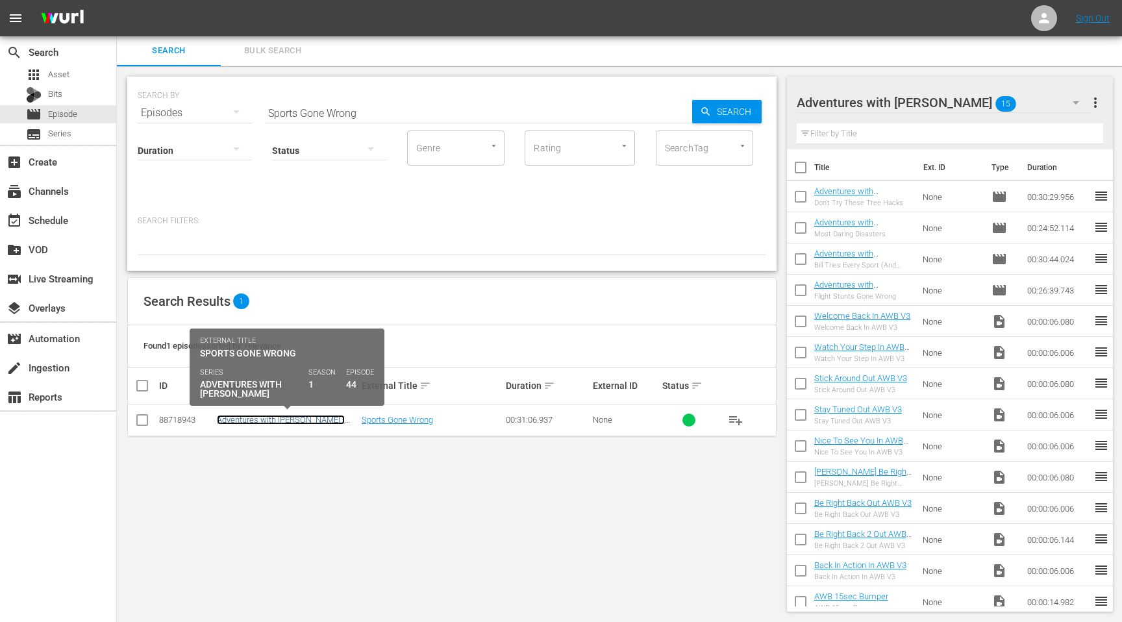
click at [287, 420] on link "Adventures with [PERSON_NAME] - S01E44 - Sports Gone Wrong" at bounding box center [281, 424] width 128 height 19
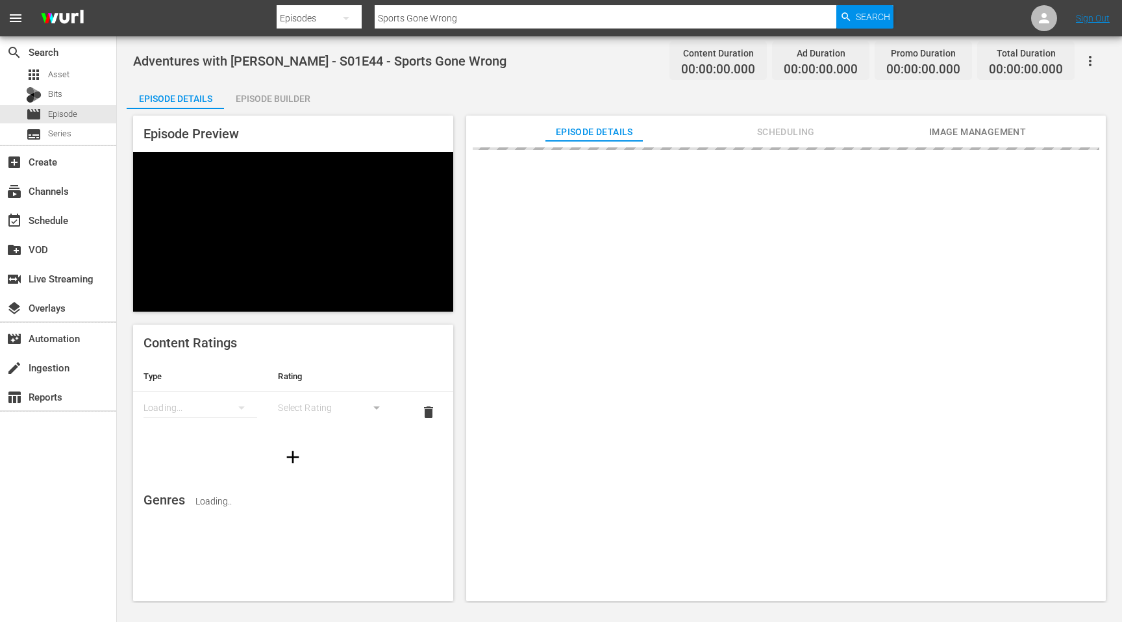
click at [283, 101] on div "Episode Builder" at bounding box center [272, 98] width 97 height 31
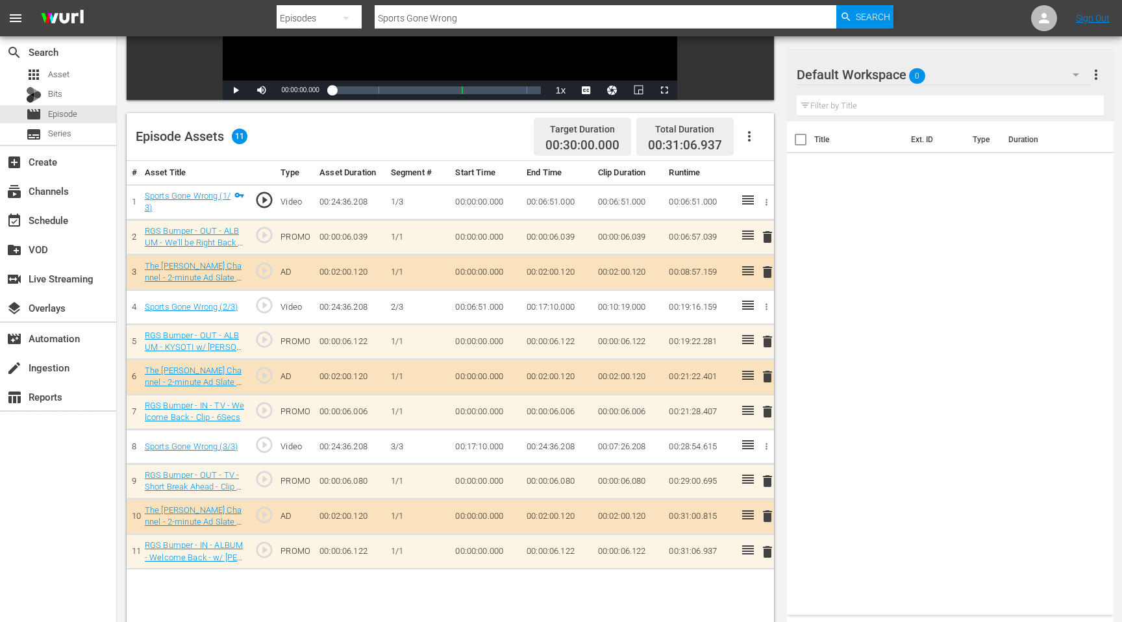
scroll to position [264, 0]
click at [868, 71] on div at bounding box center [843, 75] width 93 height 32
click at [945, 77] on div "Default Workspace 0" at bounding box center [944, 74] width 295 height 36
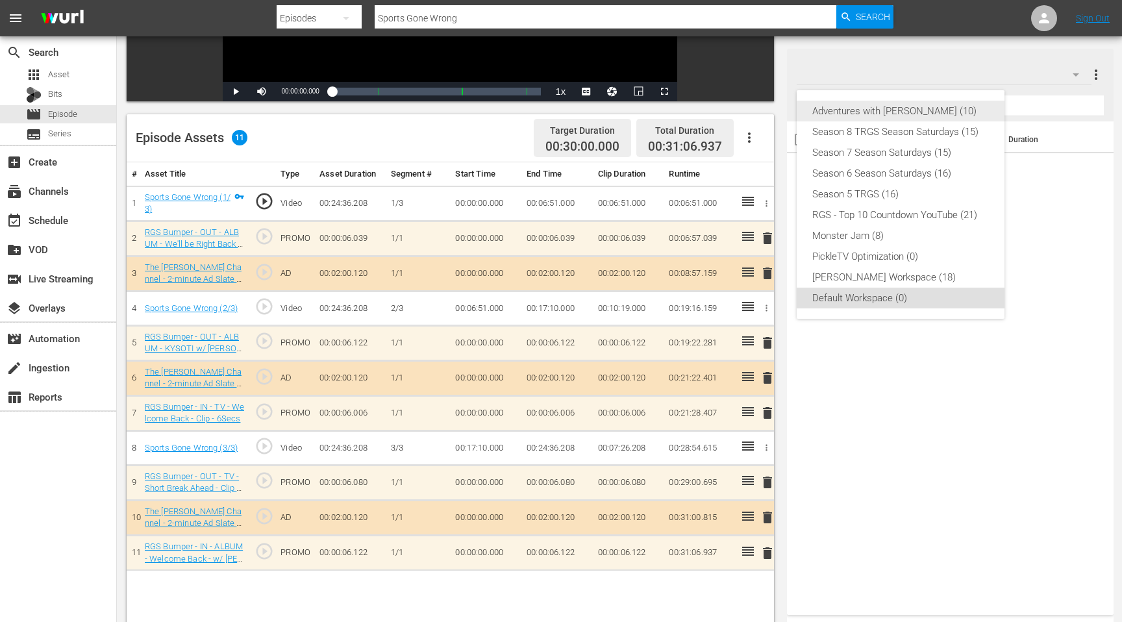
click at [896, 114] on div "Adventures with Bill (10)" at bounding box center [900, 111] width 177 height 21
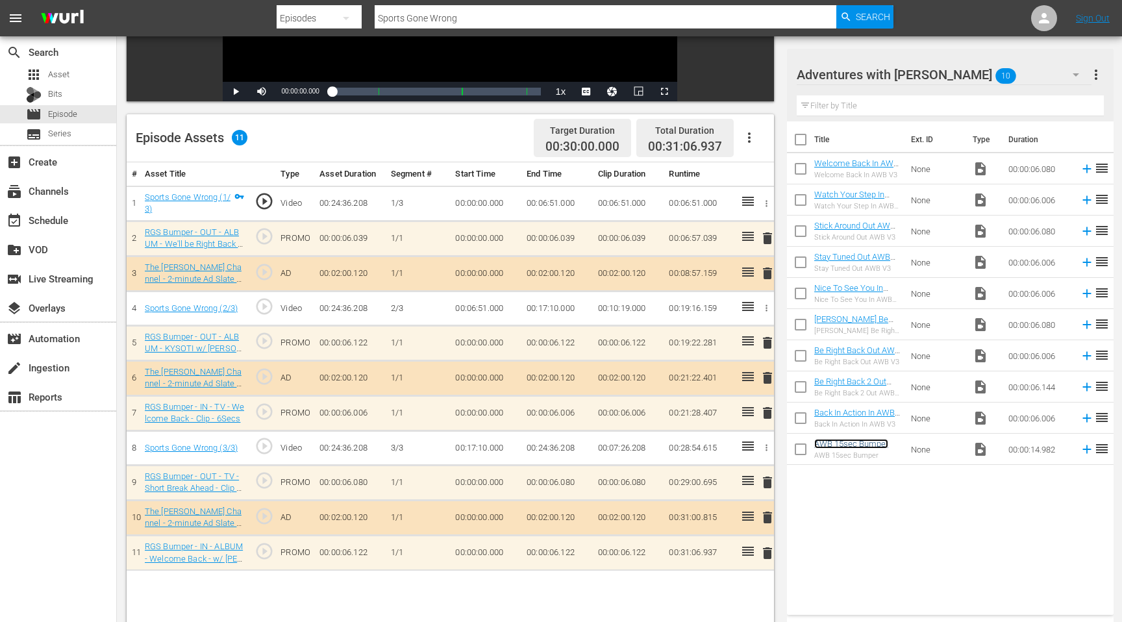
click at [841, 445] on link "AWB 15sec Bumper" at bounding box center [851, 444] width 74 height 10
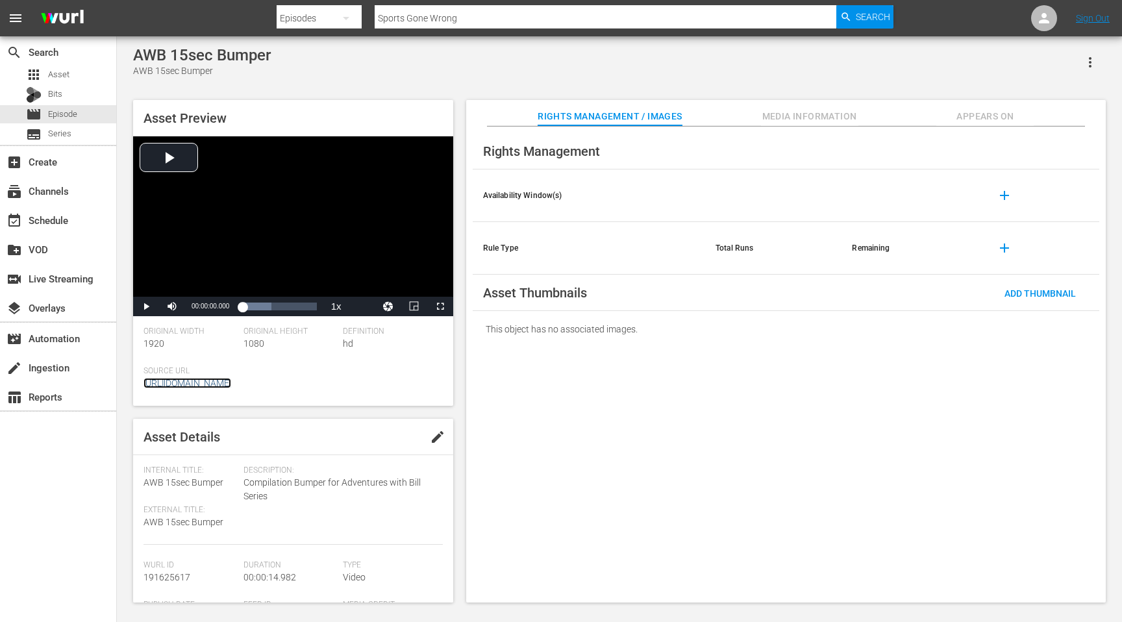
click at [231, 380] on link "[URL][DOMAIN_NAME]" at bounding box center [187, 383] width 88 height 10
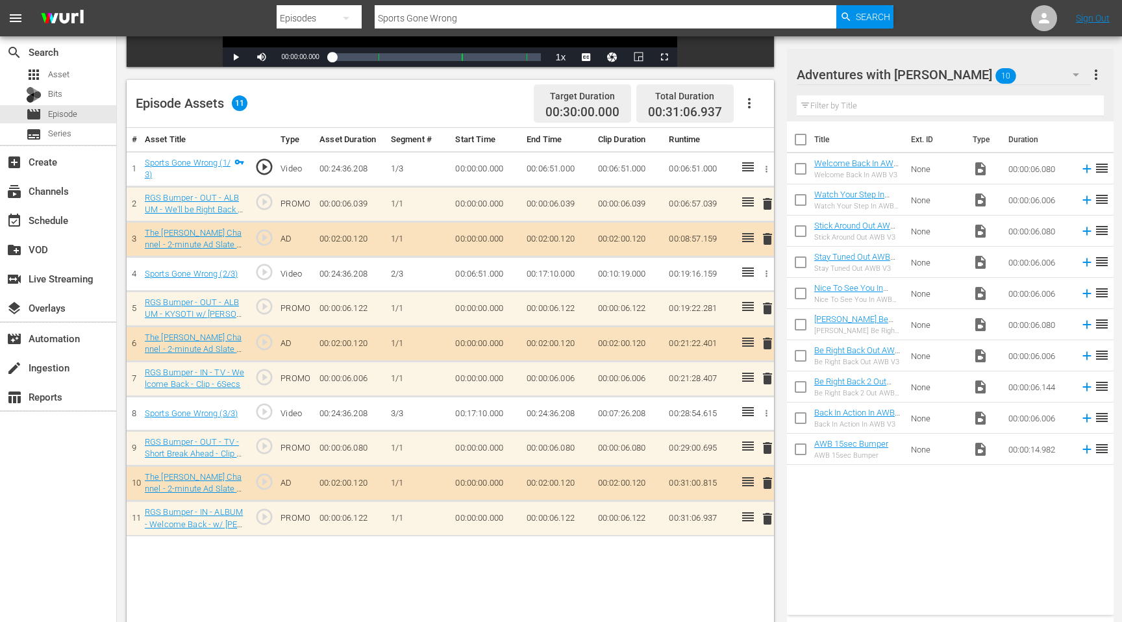
scroll to position [306, 0]
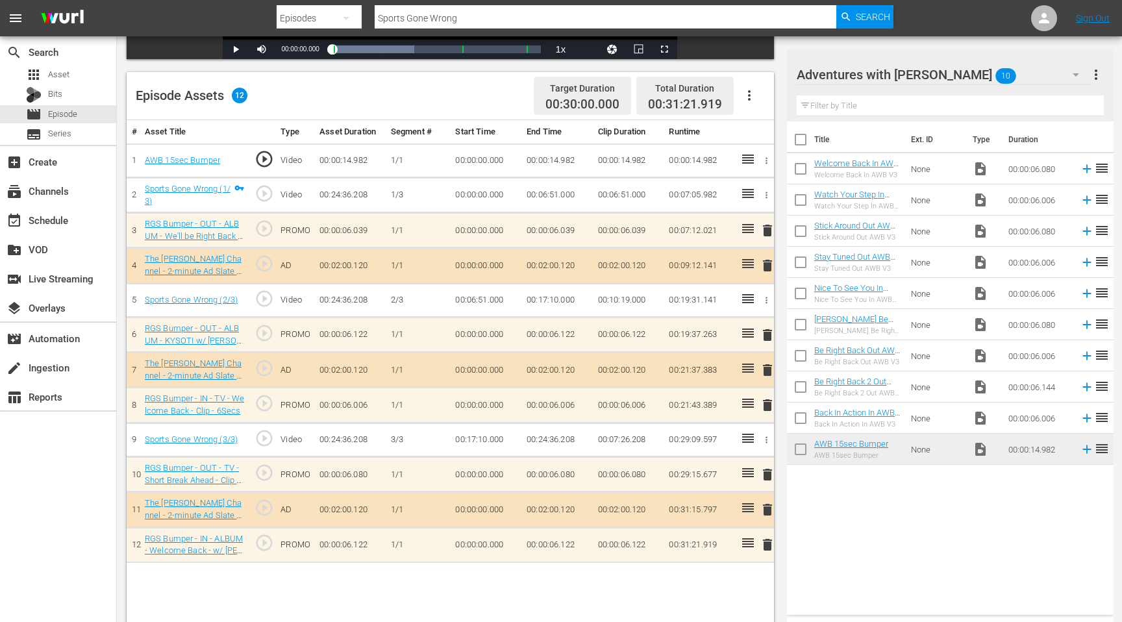
click at [763, 230] on span "delete" at bounding box center [768, 231] width 16 height 16
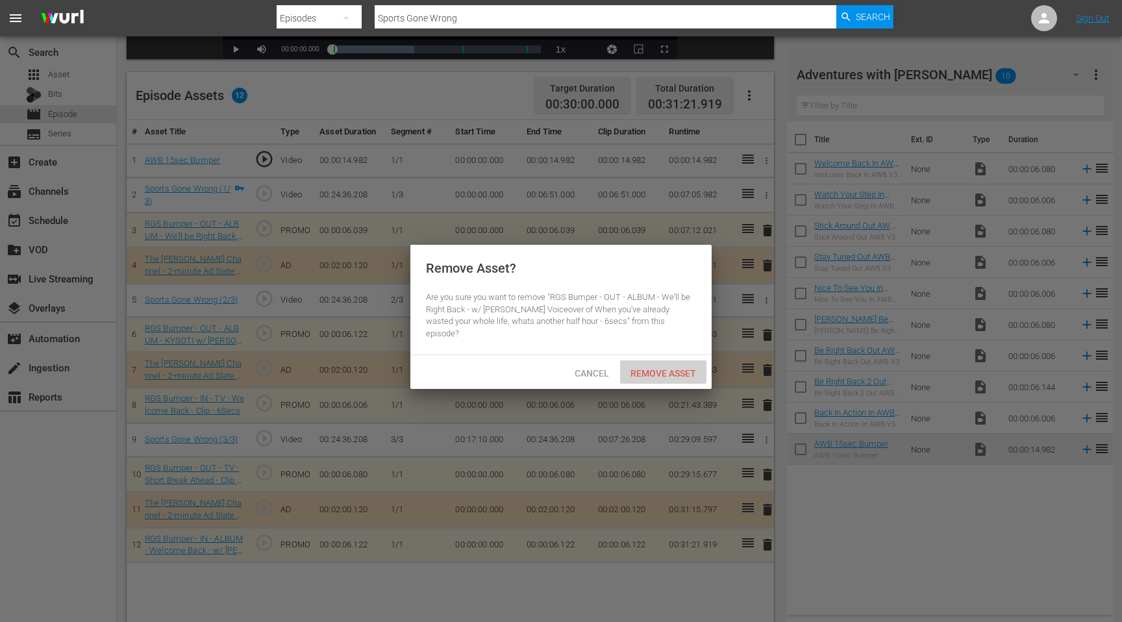
click at [669, 368] on span "Remove Asset" at bounding box center [663, 373] width 86 height 10
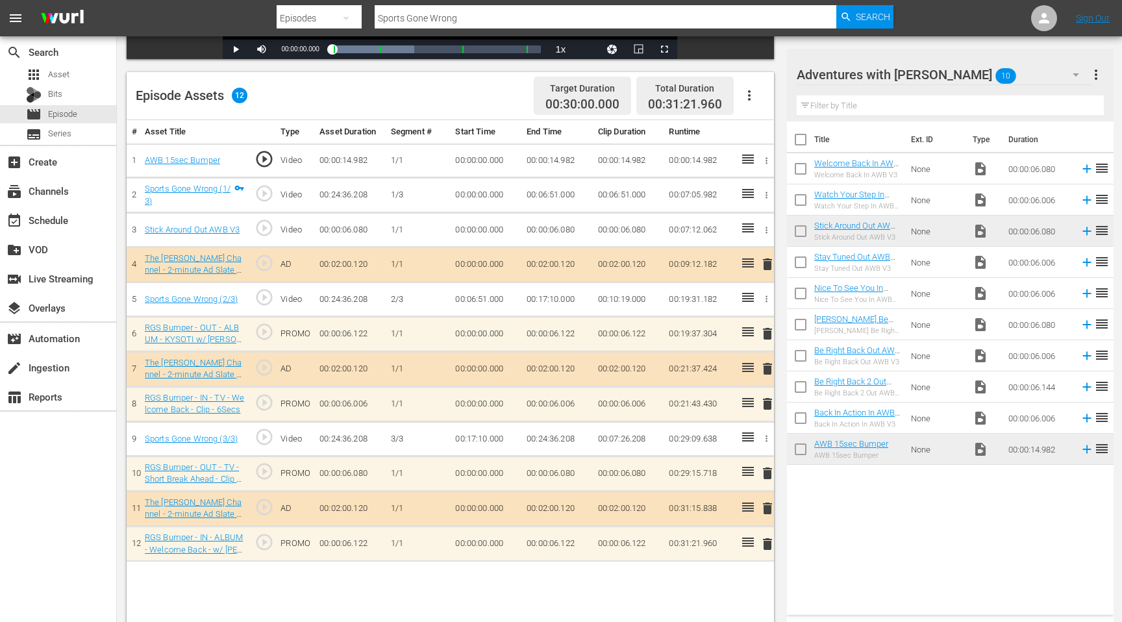
click at [766, 336] on span "delete" at bounding box center [768, 334] width 16 height 16
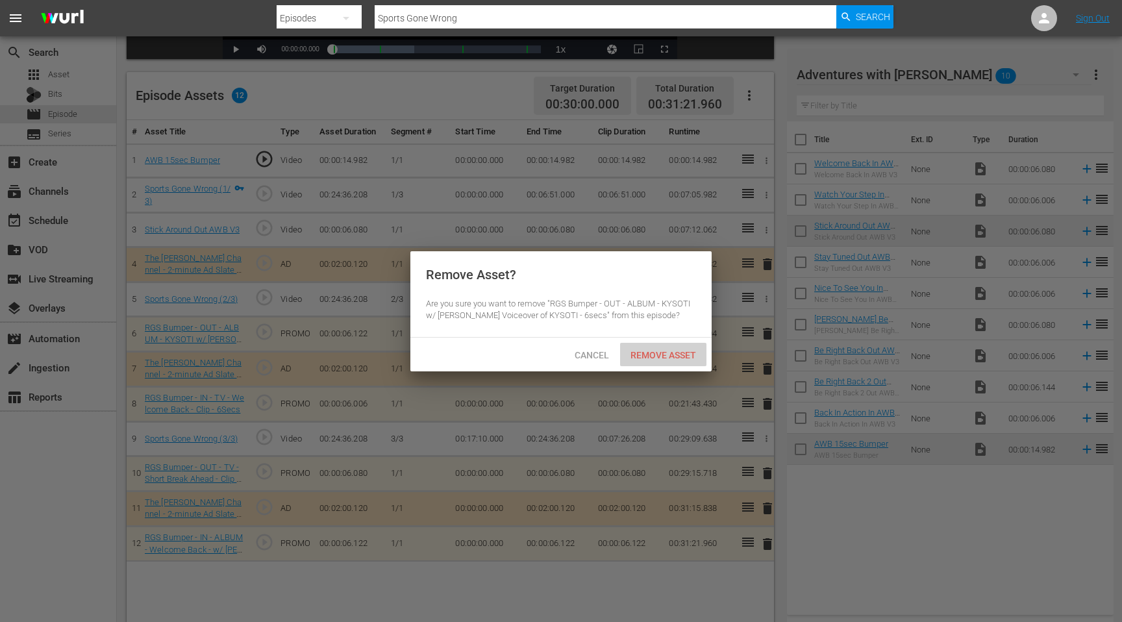
click at [683, 356] on span "Remove Asset" at bounding box center [663, 355] width 86 height 10
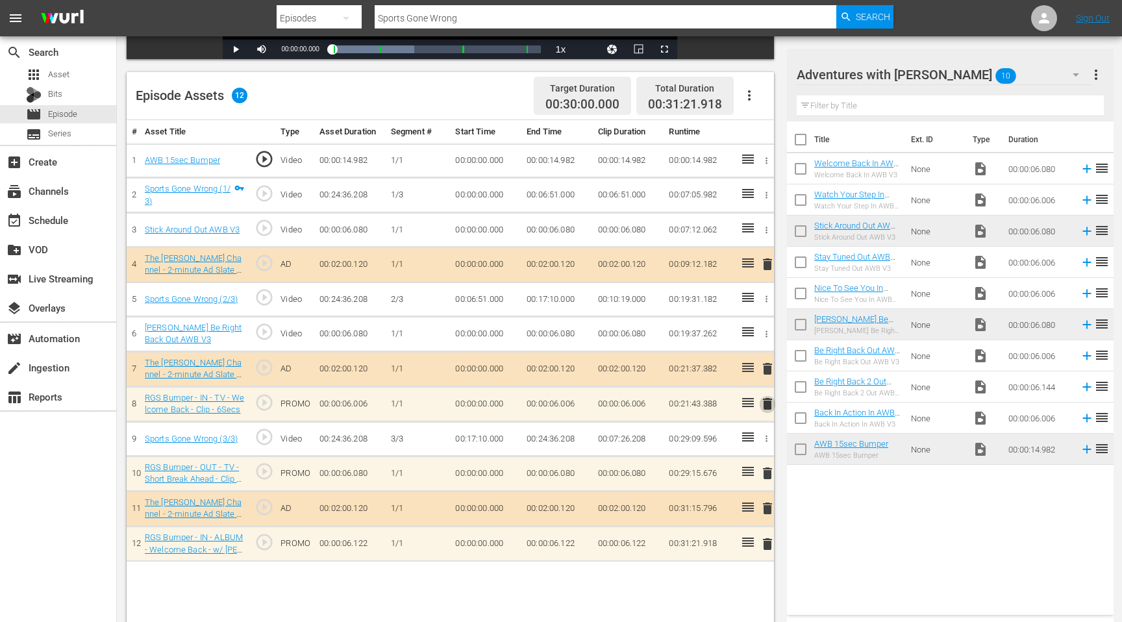
click at [766, 408] on span "delete" at bounding box center [768, 404] width 16 height 16
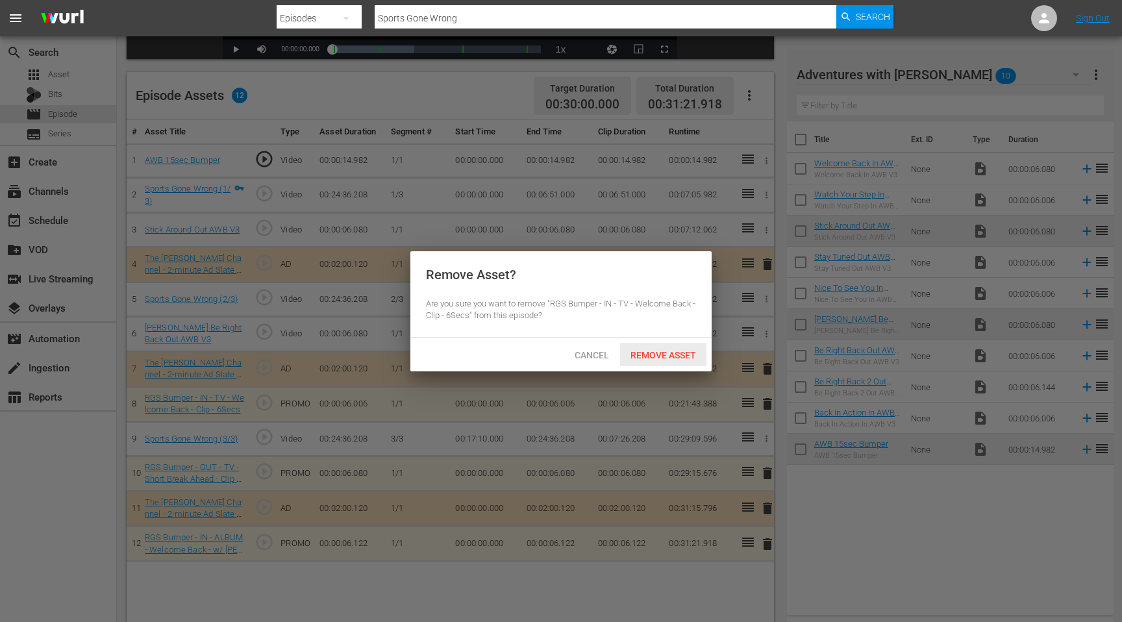
click at [673, 356] on span "Remove Asset" at bounding box center [663, 355] width 86 height 10
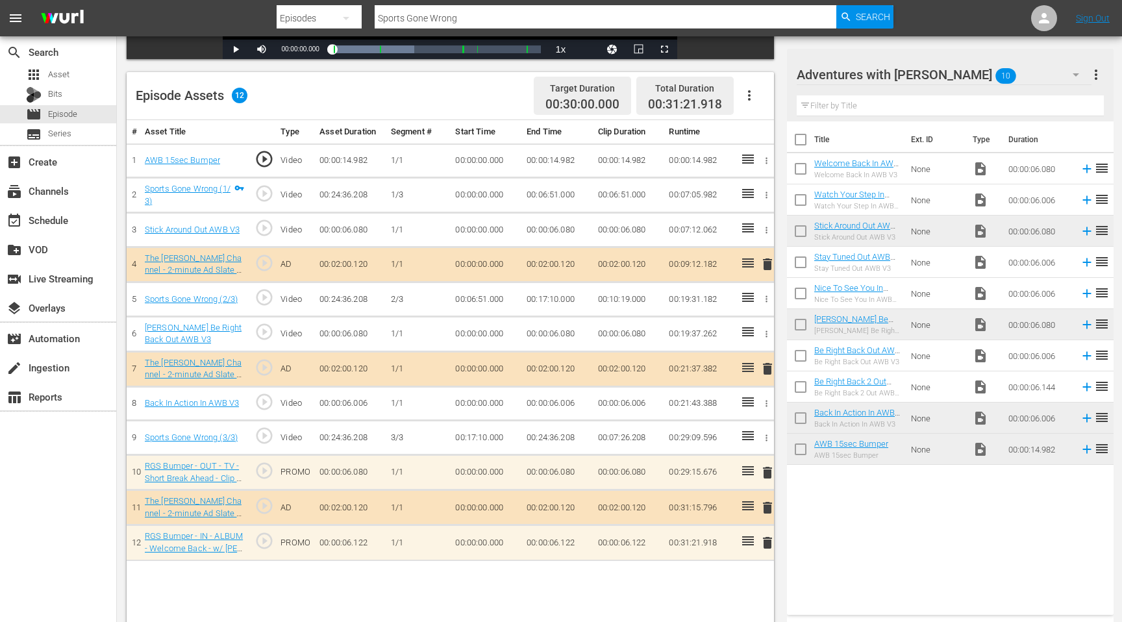
click at [766, 469] on span "delete" at bounding box center [768, 473] width 16 height 16
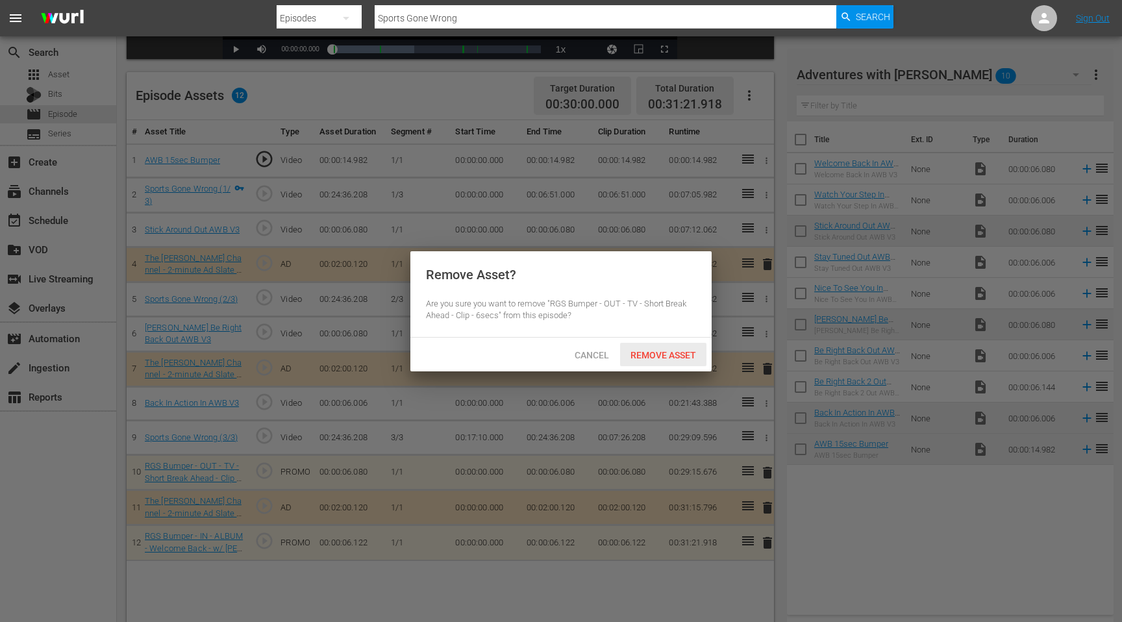
click at [638, 355] on span "Remove Asset" at bounding box center [663, 355] width 86 height 10
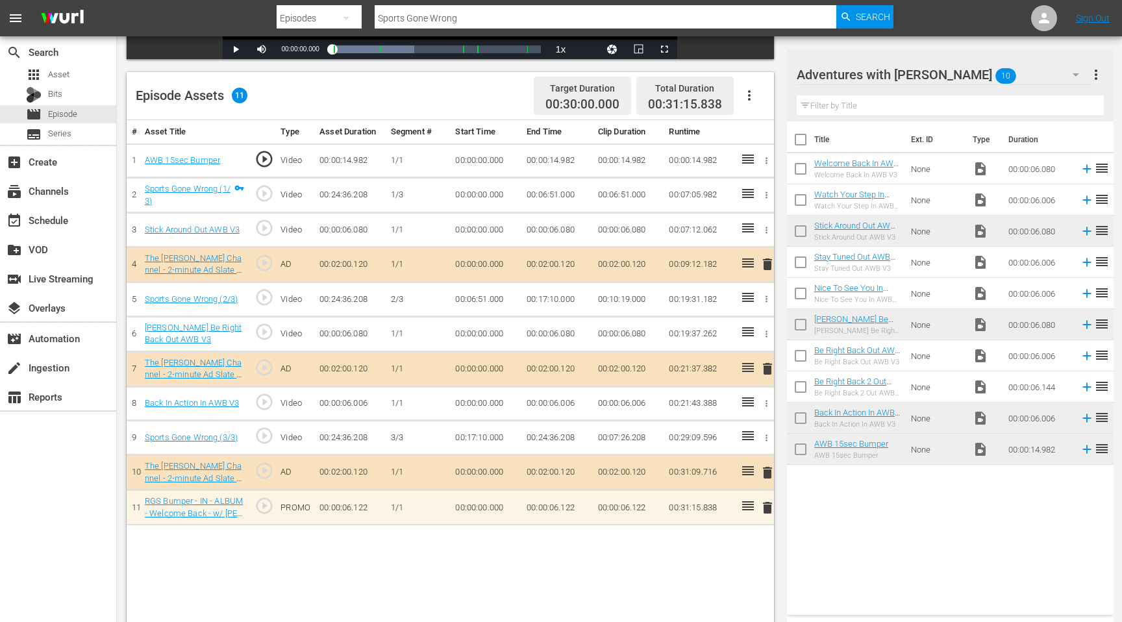
click at [766, 508] on span "delete" at bounding box center [768, 508] width 16 height 16
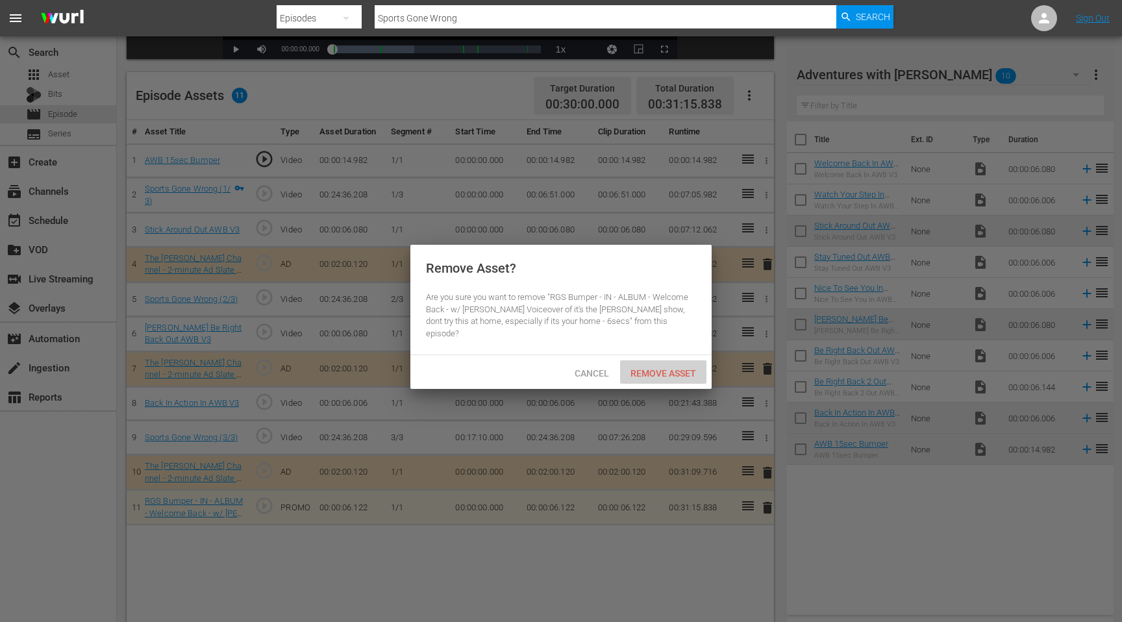
click at [653, 368] on span "Remove Asset" at bounding box center [663, 373] width 86 height 10
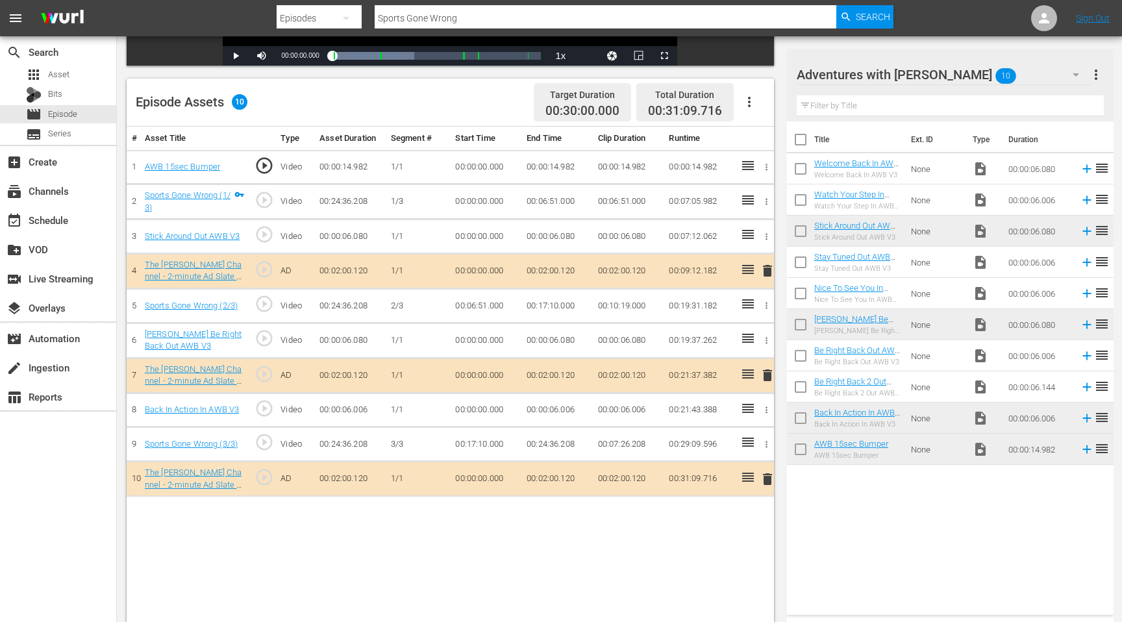
scroll to position [338, 0]
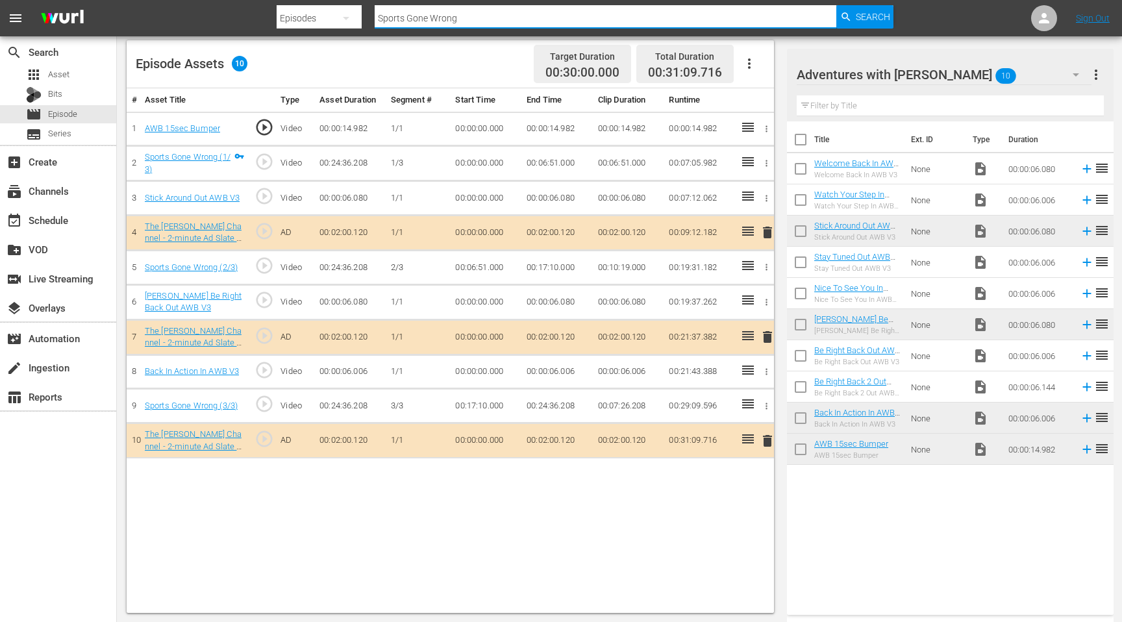
drag, startPoint x: 454, startPoint y: 16, endPoint x: 315, endPoint y: 16, distance: 139.6
click at [317, 16] on div "Search By Episodes Search ID, Title, Description, Keywords, or Category Sports …" at bounding box center [585, 18] width 617 height 31
click at [421, 18] on input "Flight" at bounding box center [606, 18] width 462 height 31
type input "Flight stunts gone wrong"
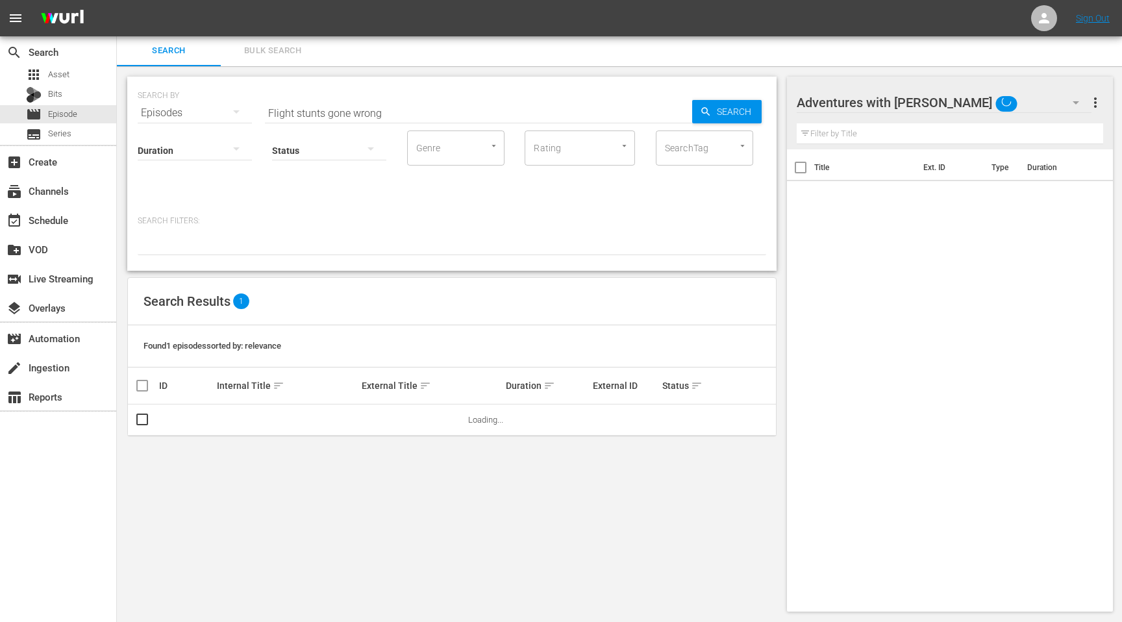
scroll to position [1, 0]
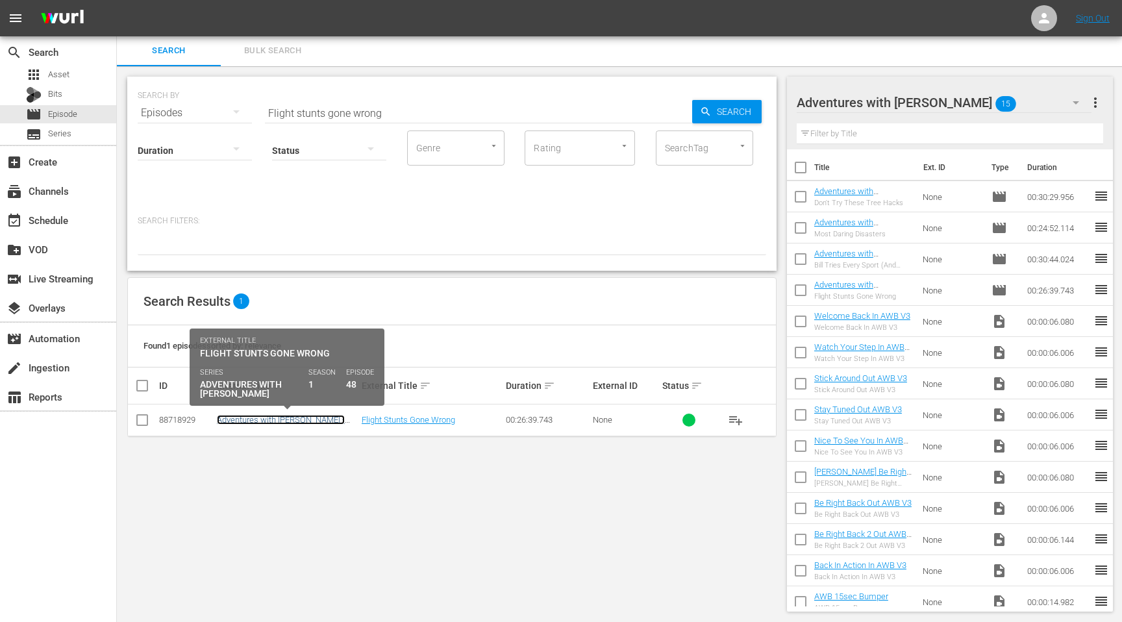
click at [301, 422] on link "Adventures with Bill - S01E48 - Flight Stunts Gone Wrong" at bounding box center [281, 424] width 128 height 19
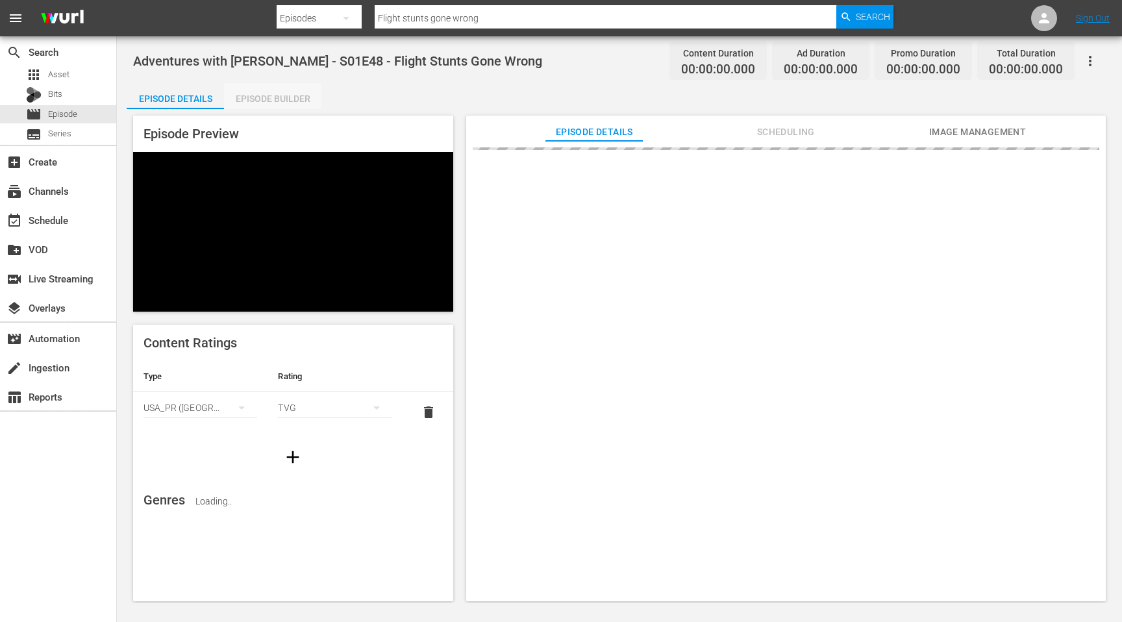
click at [284, 97] on div "Episode Builder" at bounding box center [272, 98] width 97 height 31
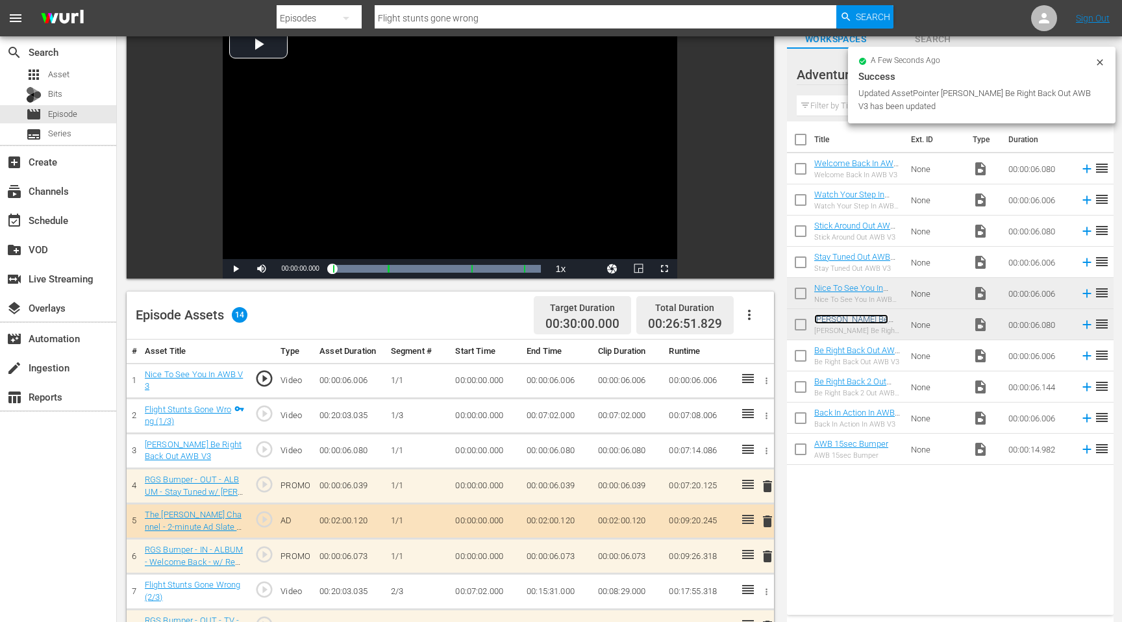
scroll to position [92, 0]
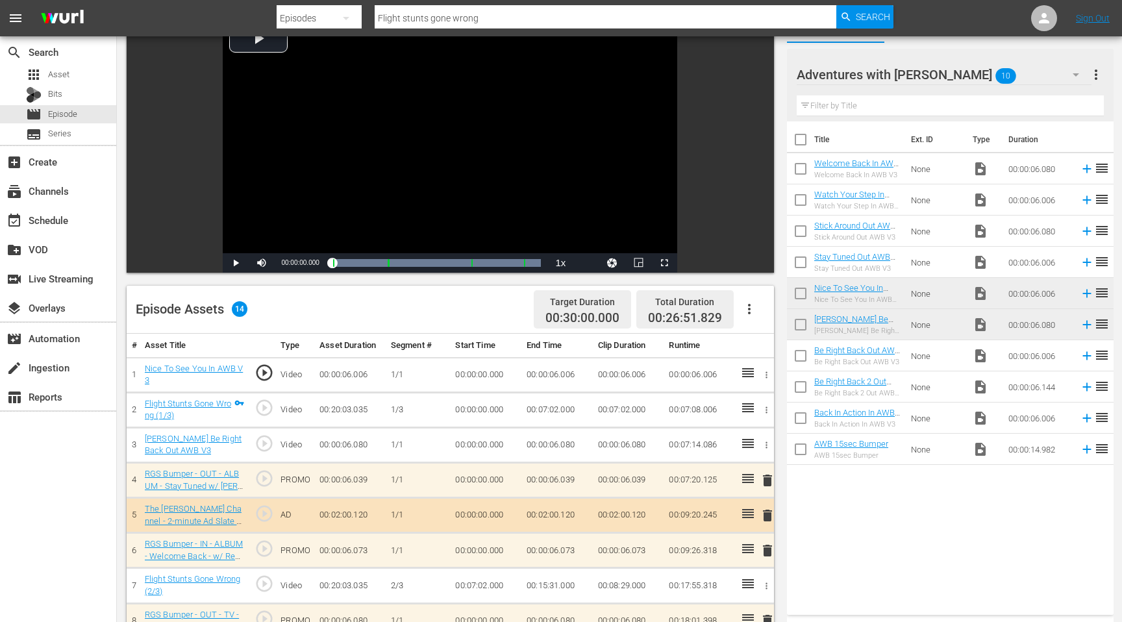
click at [764, 479] on span "delete" at bounding box center [768, 481] width 16 height 16
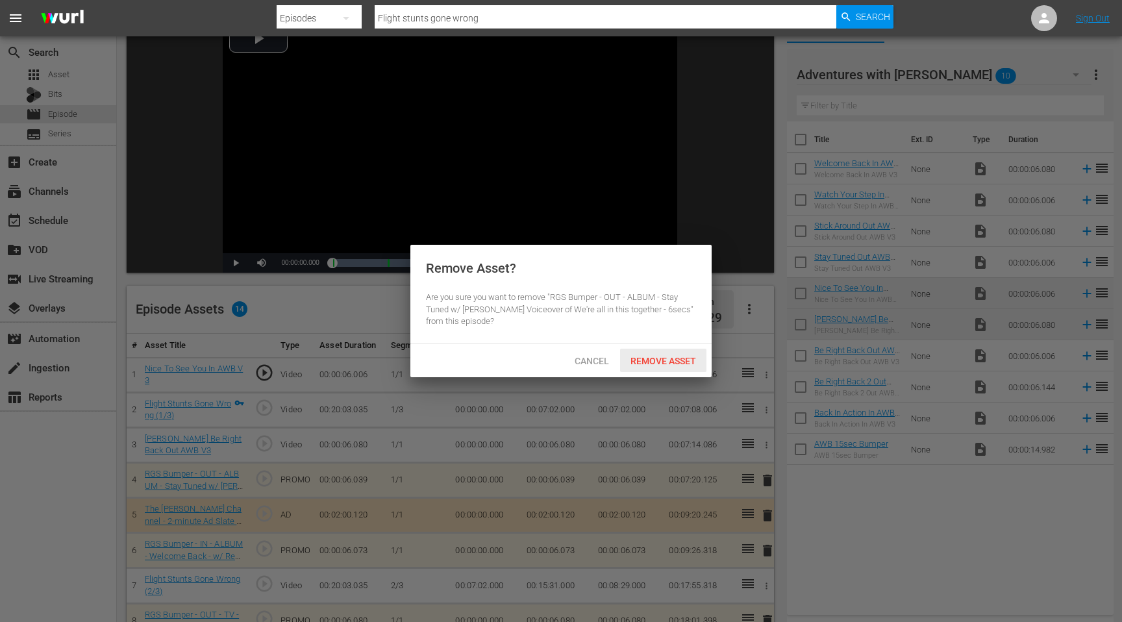
click at [659, 362] on span "Remove Asset" at bounding box center [663, 361] width 86 height 10
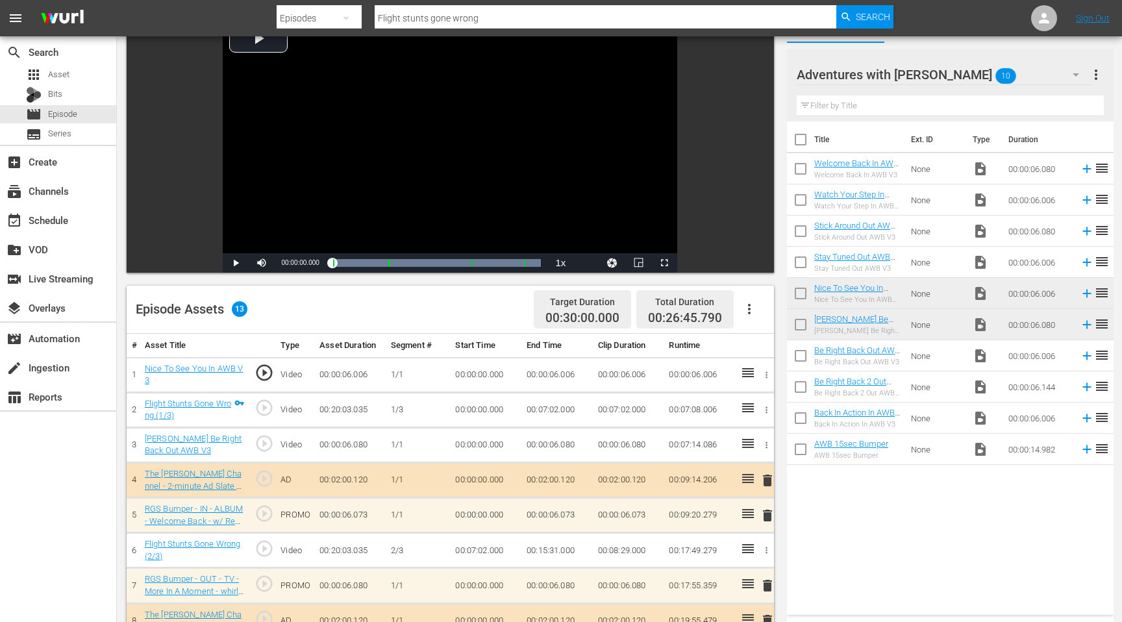
click at [765, 515] on span "delete" at bounding box center [768, 516] width 16 height 16
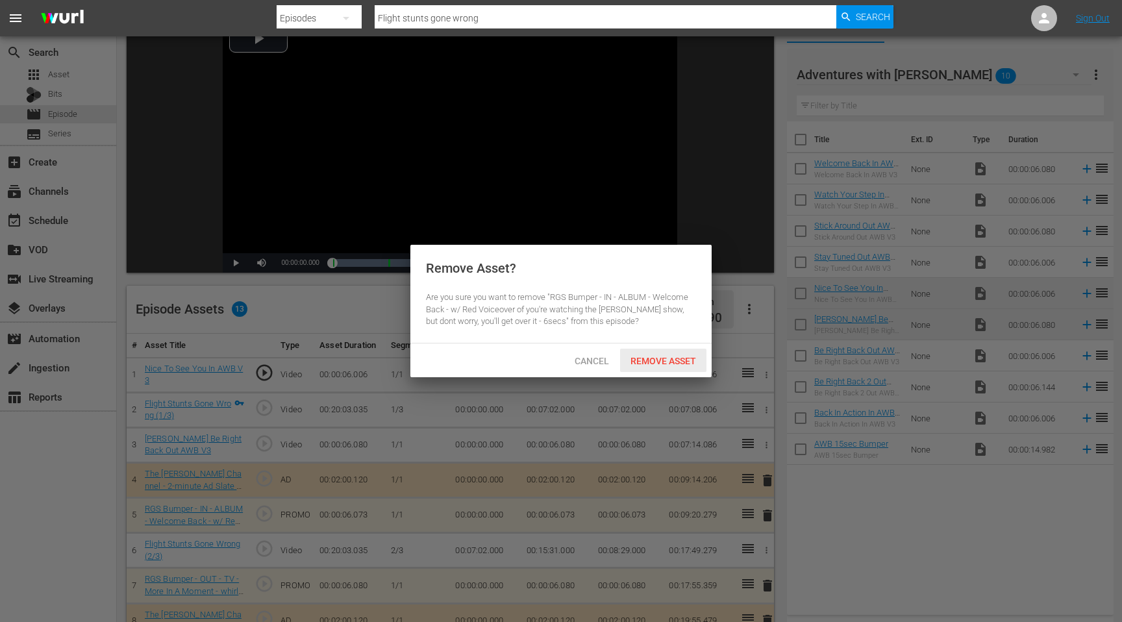
click at [658, 360] on span "Remove Asset" at bounding box center [663, 361] width 86 height 10
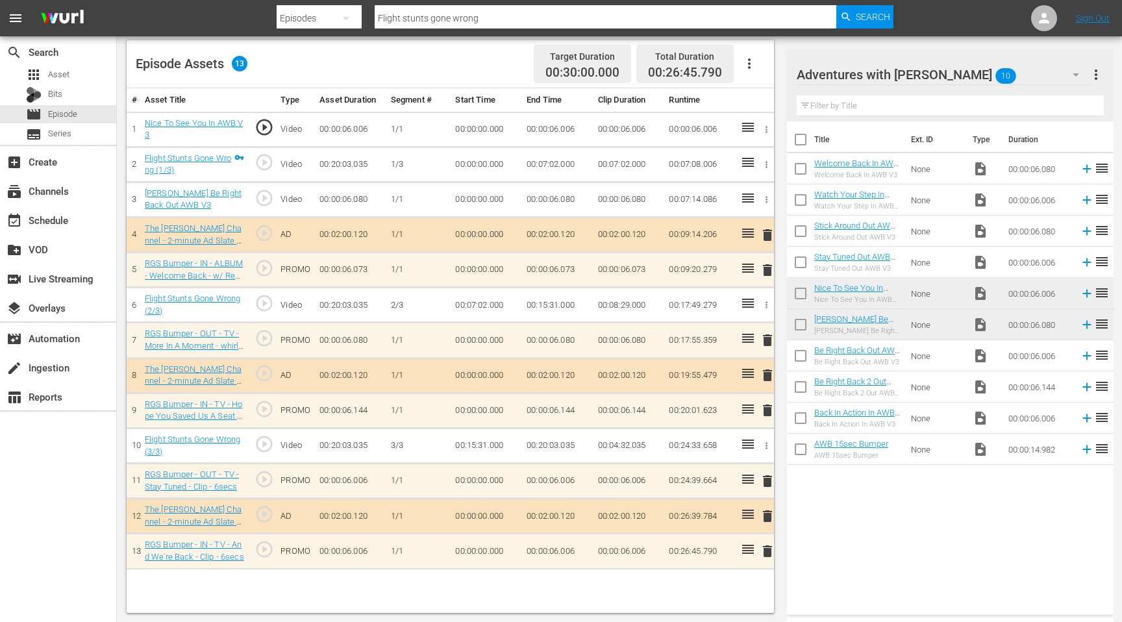
scroll to position [338, 0]
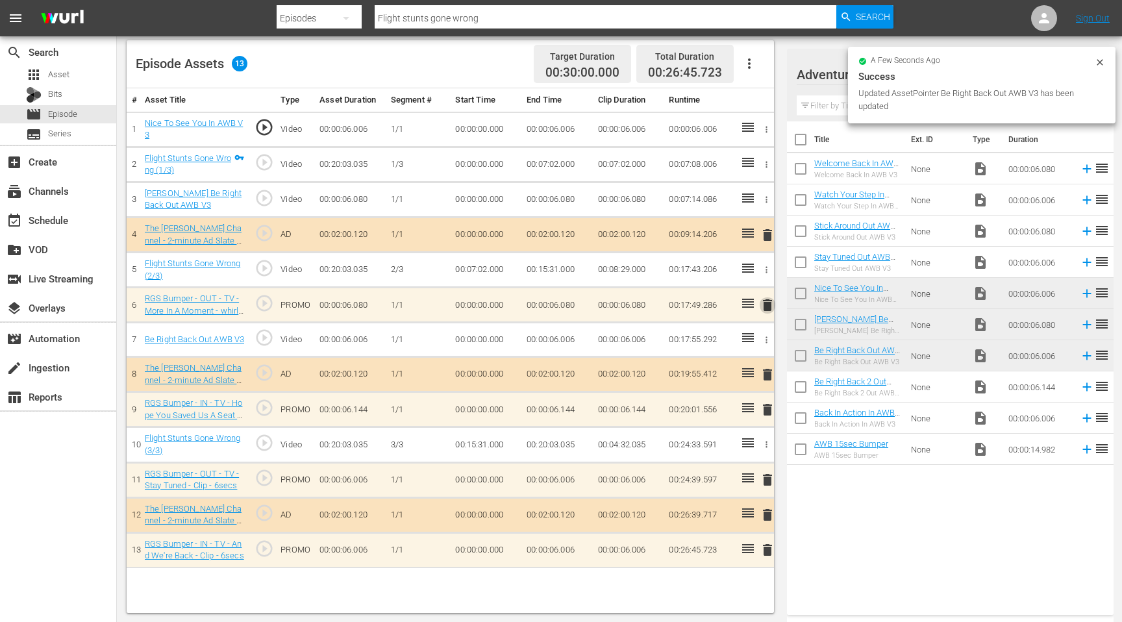
click at [763, 305] on span "delete" at bounding box center [768, 305] width 16 height 16
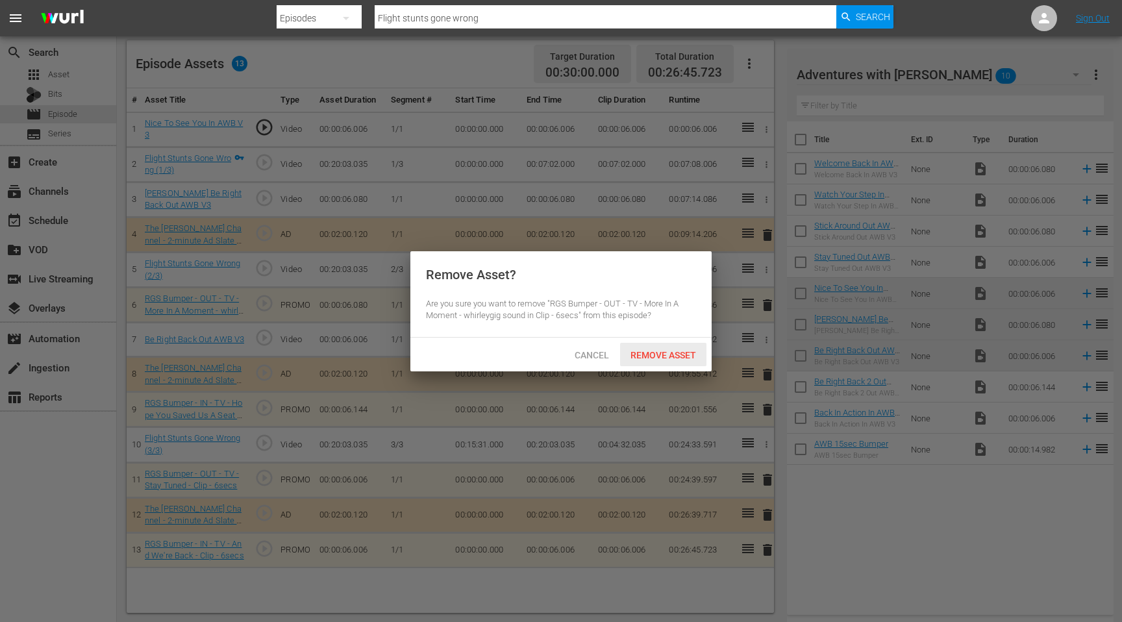
click at [669, 353] on span "Remove Asset" at bounding box center [663, 355] width 86 height 10
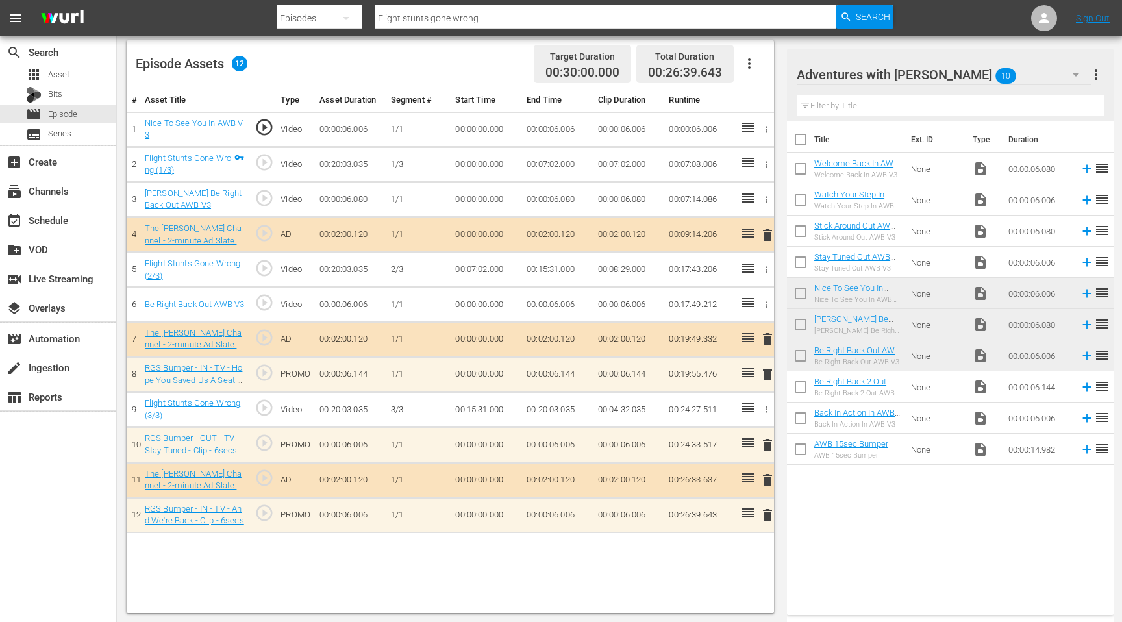
click at [764, 376] on span "delete" at bounding box center [768, 375] width 16 height 16
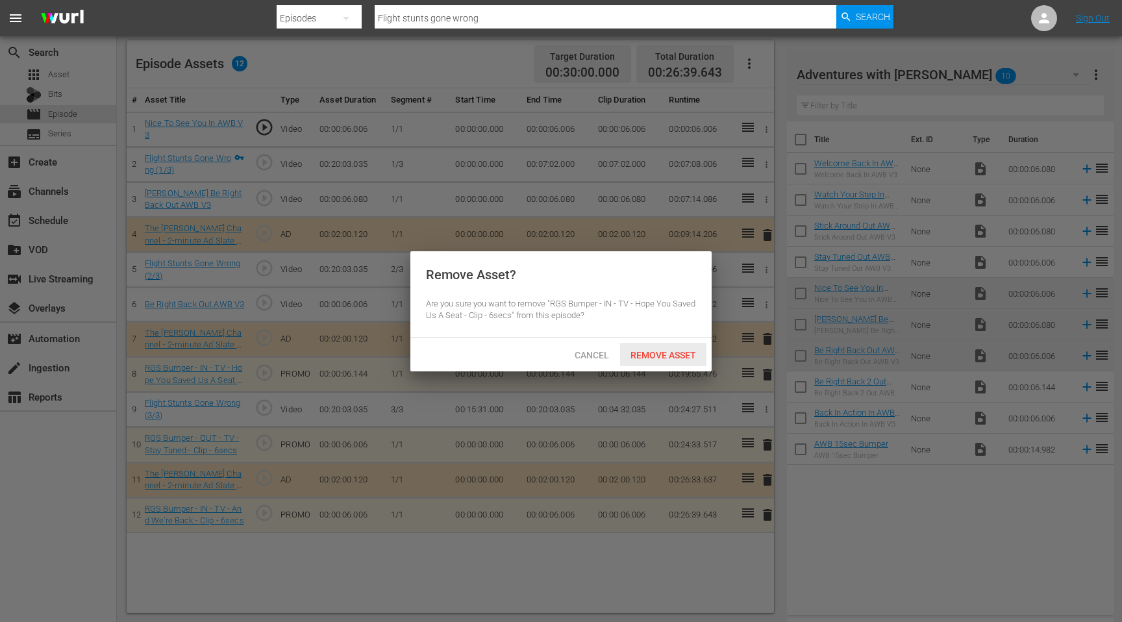
click at [672, 353] on span "Remove Asset" at bounding box center [663, 355] width 86 height 10
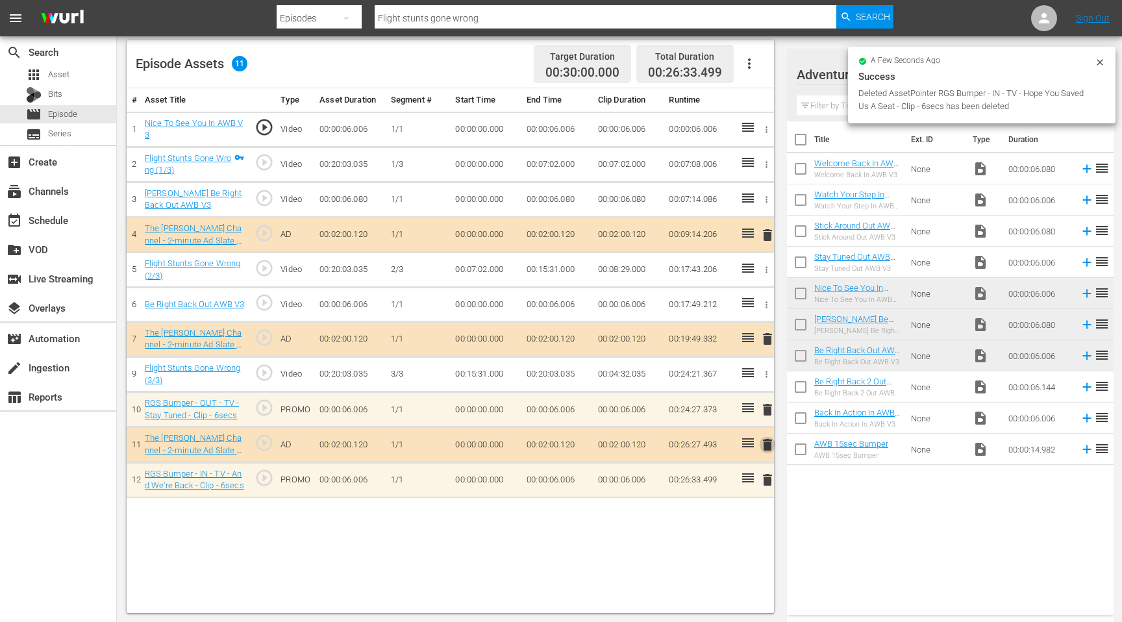
click at [766, 443] on span "delete" at bounding box center [768, 445] width 16 height 16
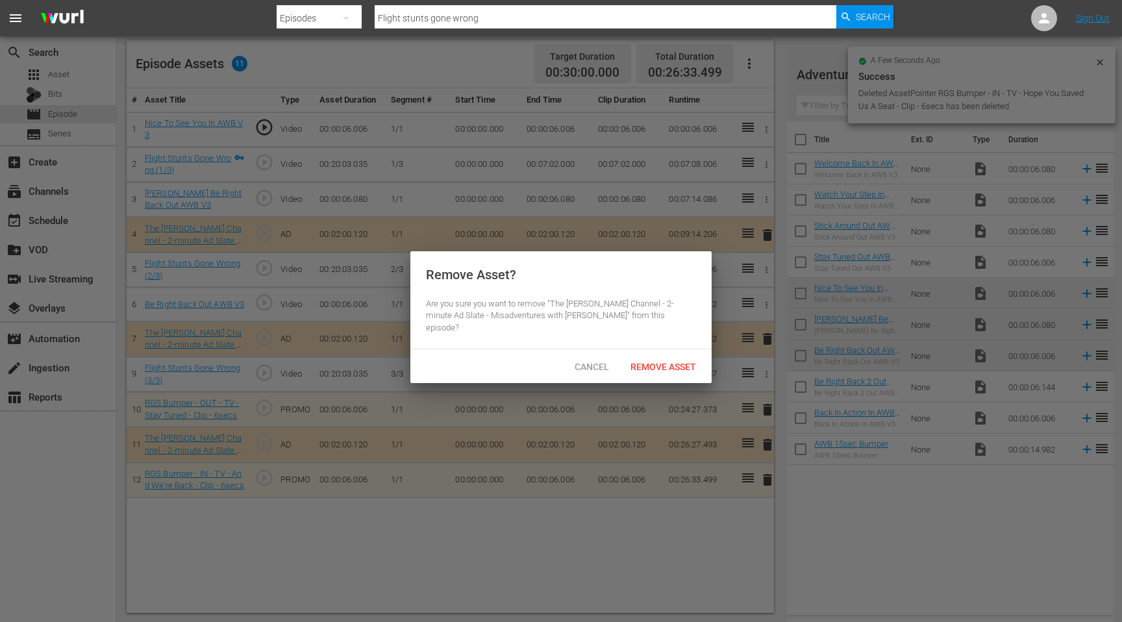
click at [594, 362] on span "Cancel" at bounding box center [591, 367] width 55 height 10
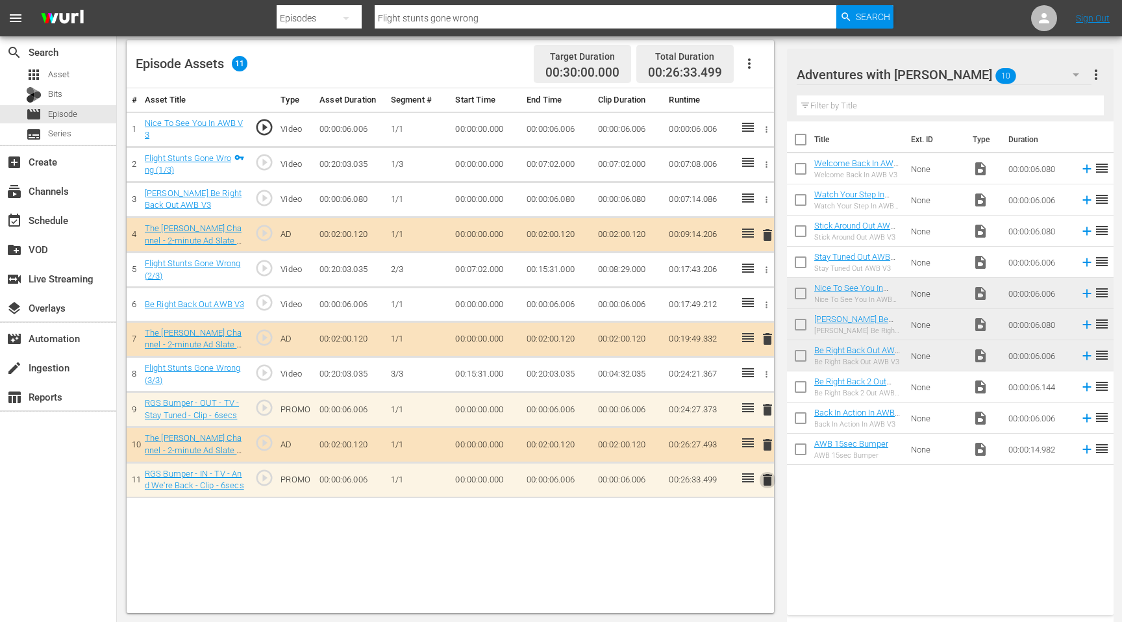
click at [766, 482] on span "delete" at bounding box center [768, 480] width 16 height 16
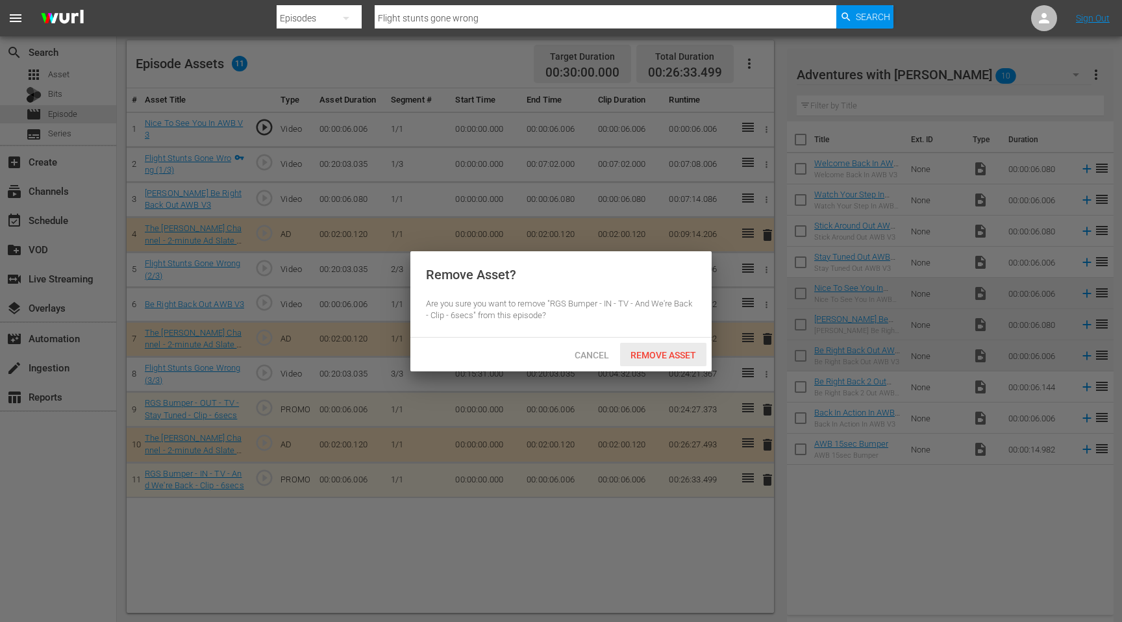
click at [659, 357] on span "Remove Asset" at bounding box center [663, 355] width 86 height 10
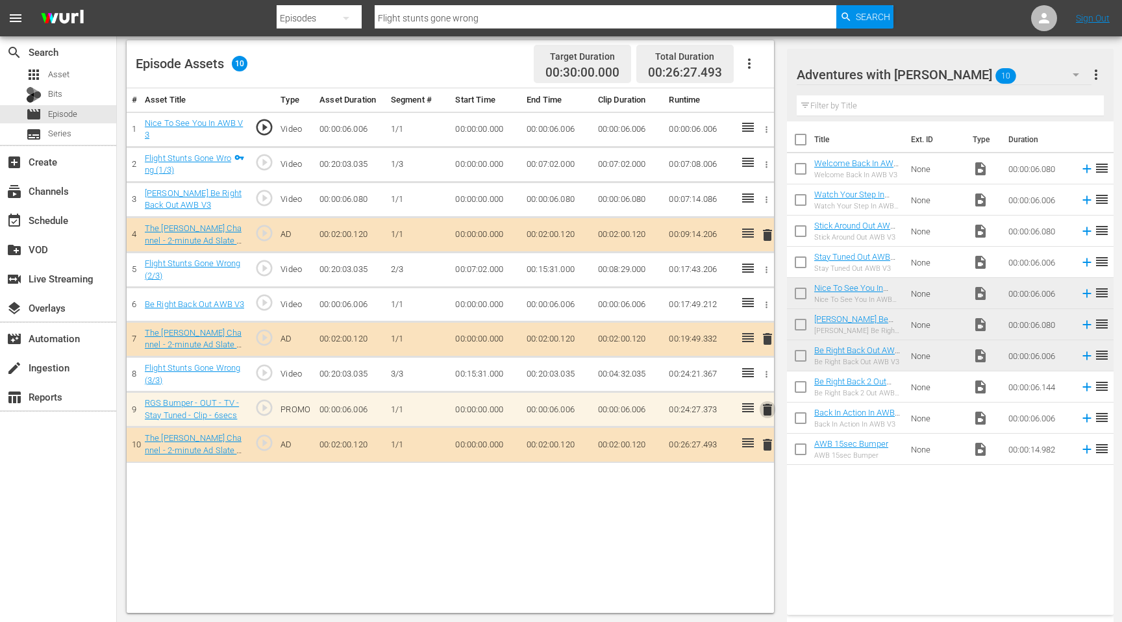
click at [764, 411] on span "delete" at bounding box center [768, 410] width 16 height 16
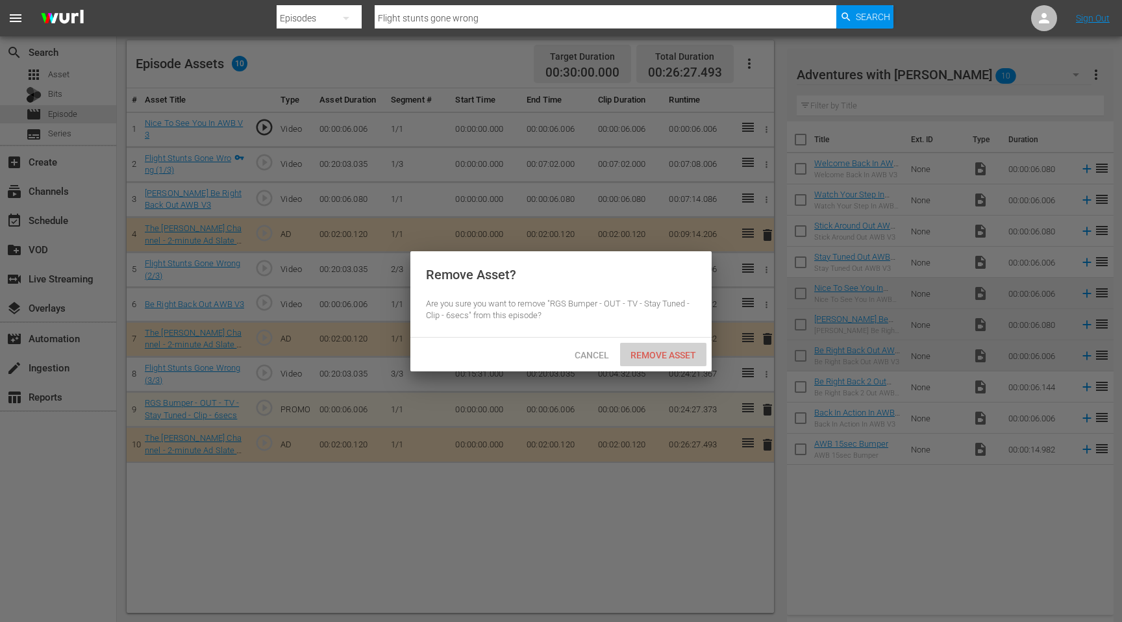
click at [675, 354] on span "Remove Asset" at bounding box center [663, 355] width 86 height 10
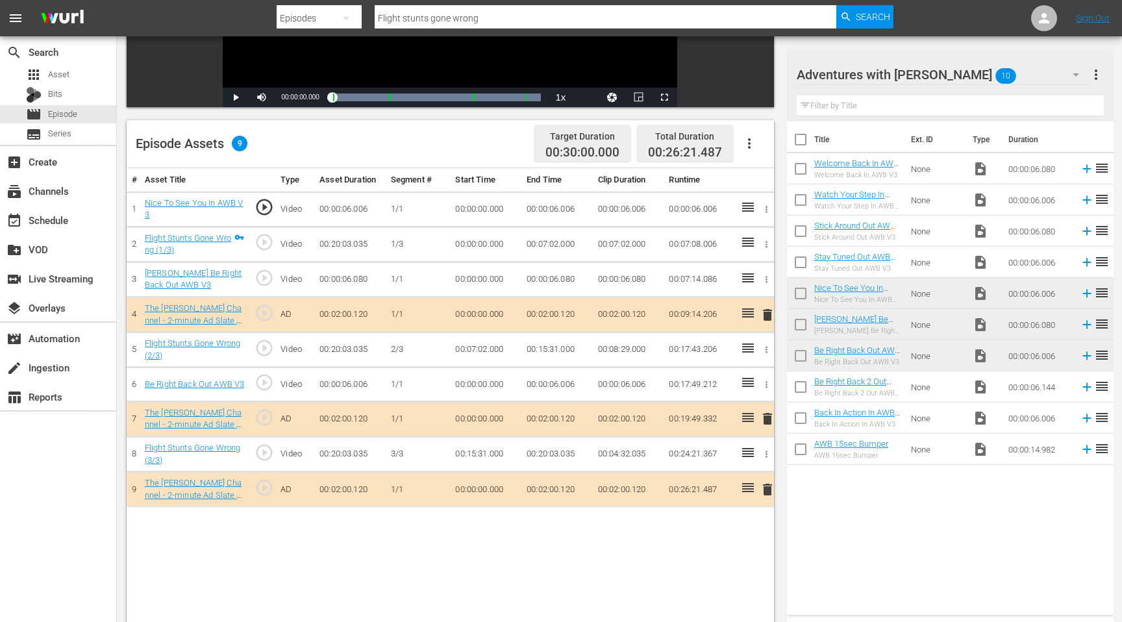
scroll to position [253, 0]
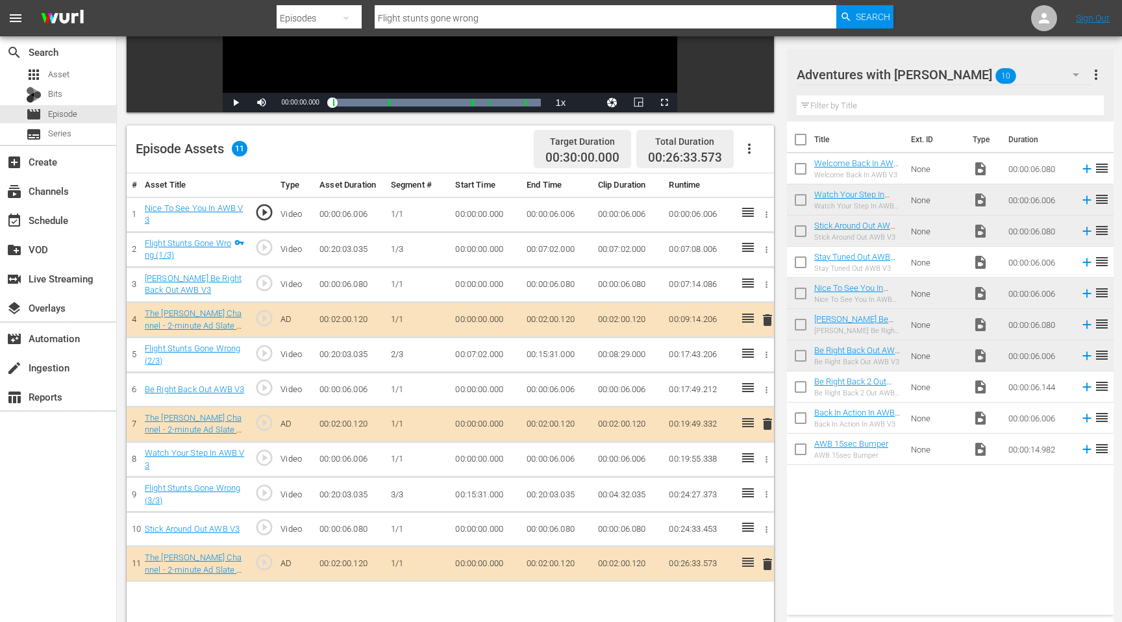
drag, startPoint x: 872, startPoint y: 227, endPoint x: 544, endPoint y: 0, distance: 398.9
click at [434, 26] on input "Flight stunts gone wrong" at bounding box center [606, 18] width 462 height 31
click at [434, 19] on input "Flight stunts gone wrong" at bounding box center [606, 18] width 462 height 31
type input "Bill Tries Every Sport (And Fails)"
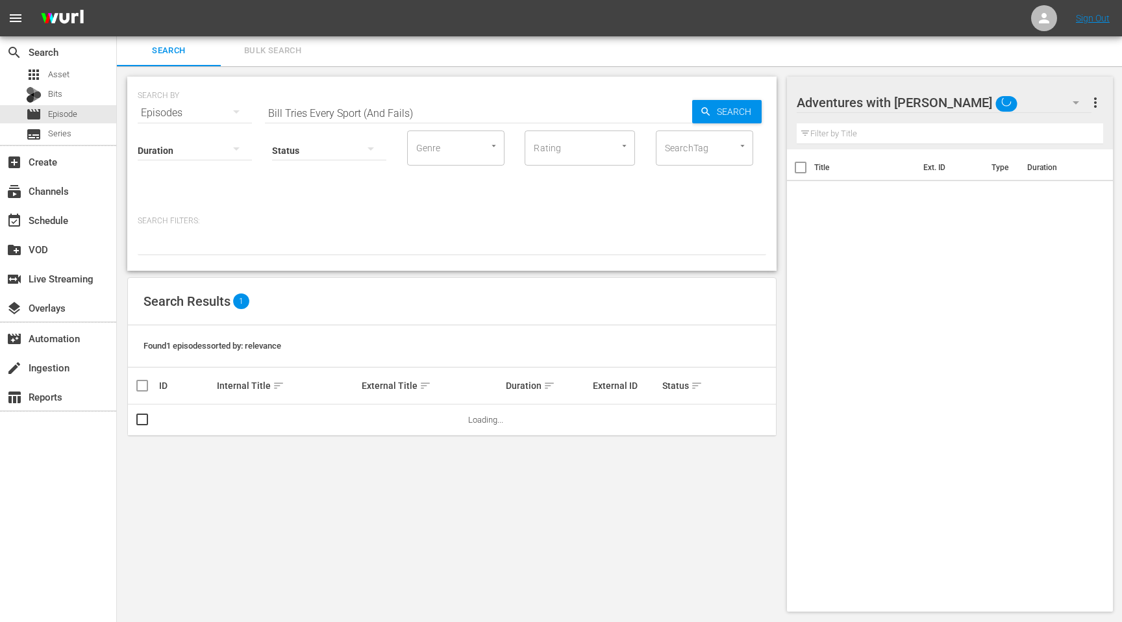
scroll to position [1, 0]
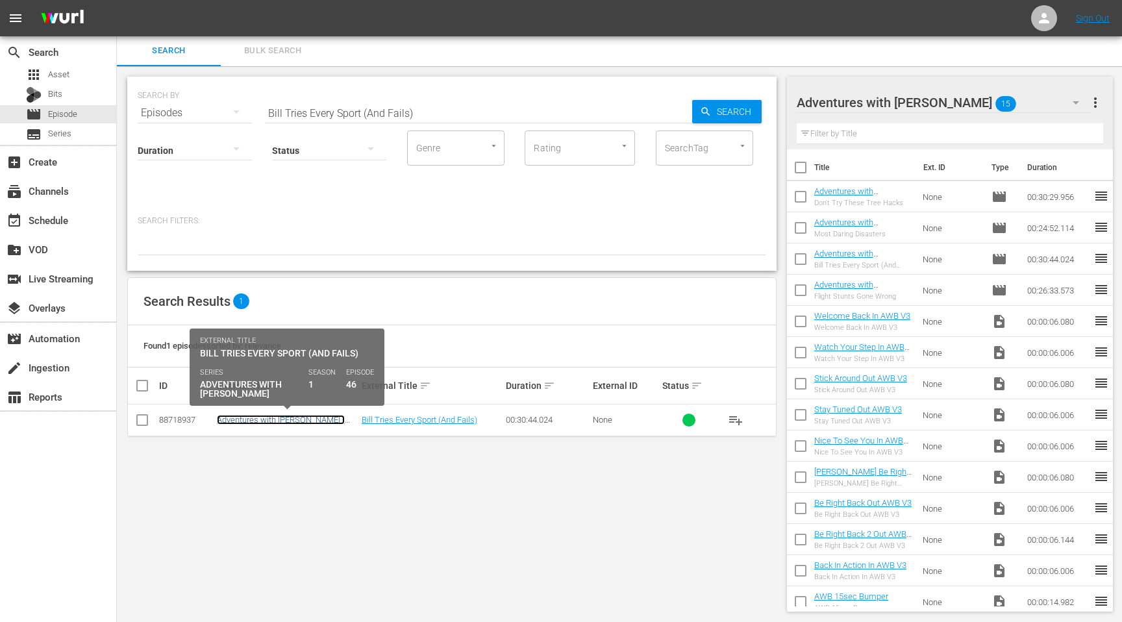
click at [260, 417] on link "Adventures with Bill - S01E46 - Bill Tries Every Sport (And Fails)" at bounding box center [281, 429] width 128 height 29
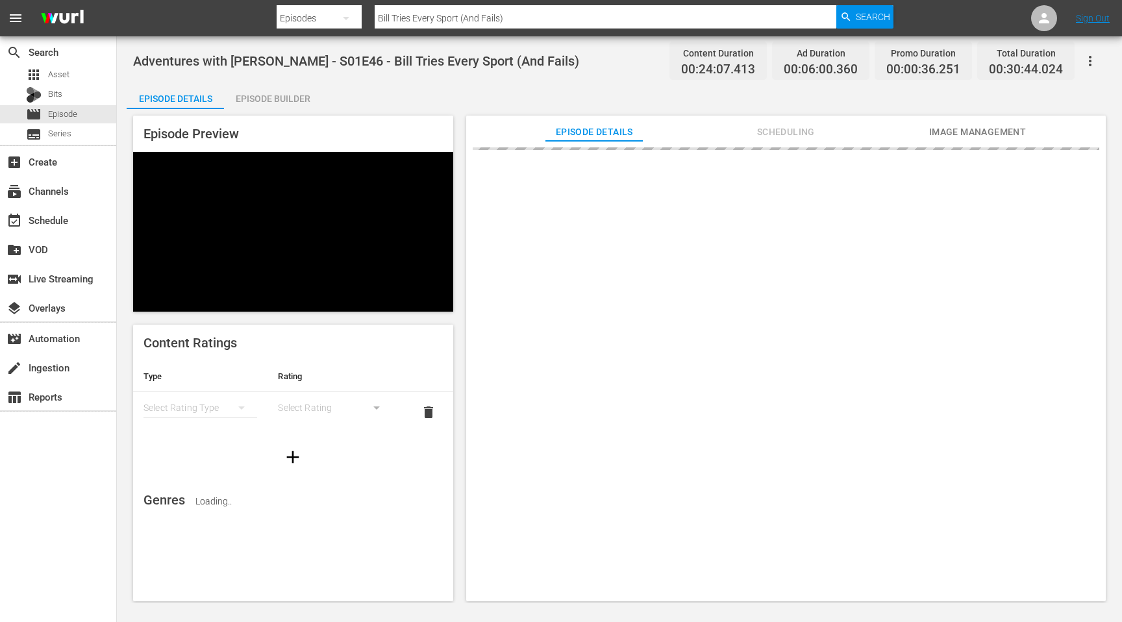
click at [266, 95] on div "Episode Builder" at bounding box center [272, 98] width 97 height 31
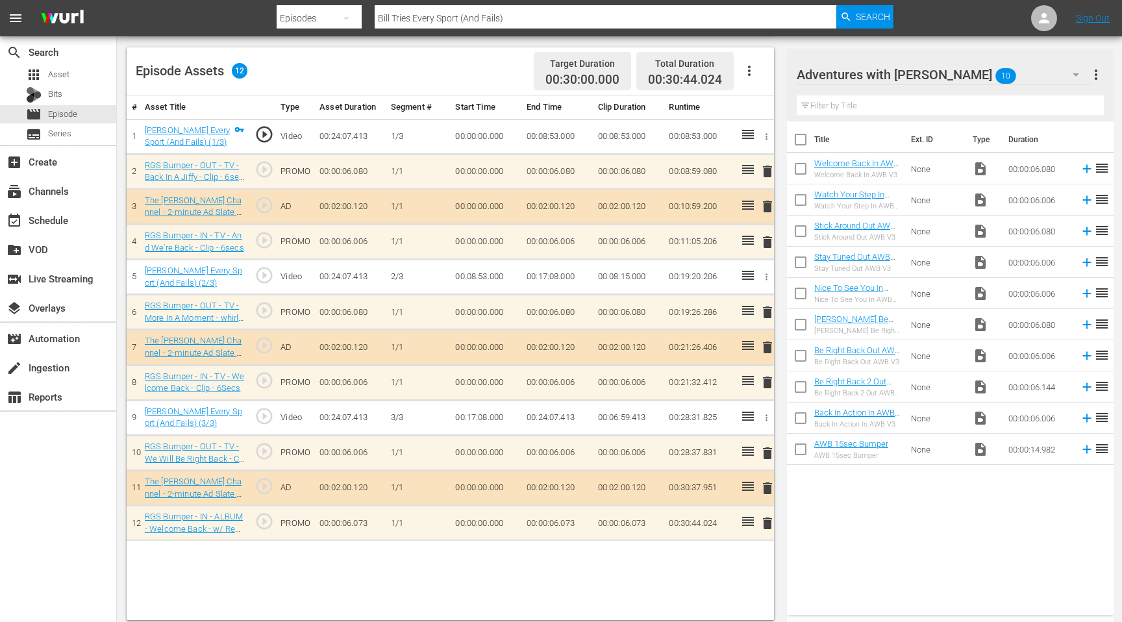
scroll to position [338, 0]
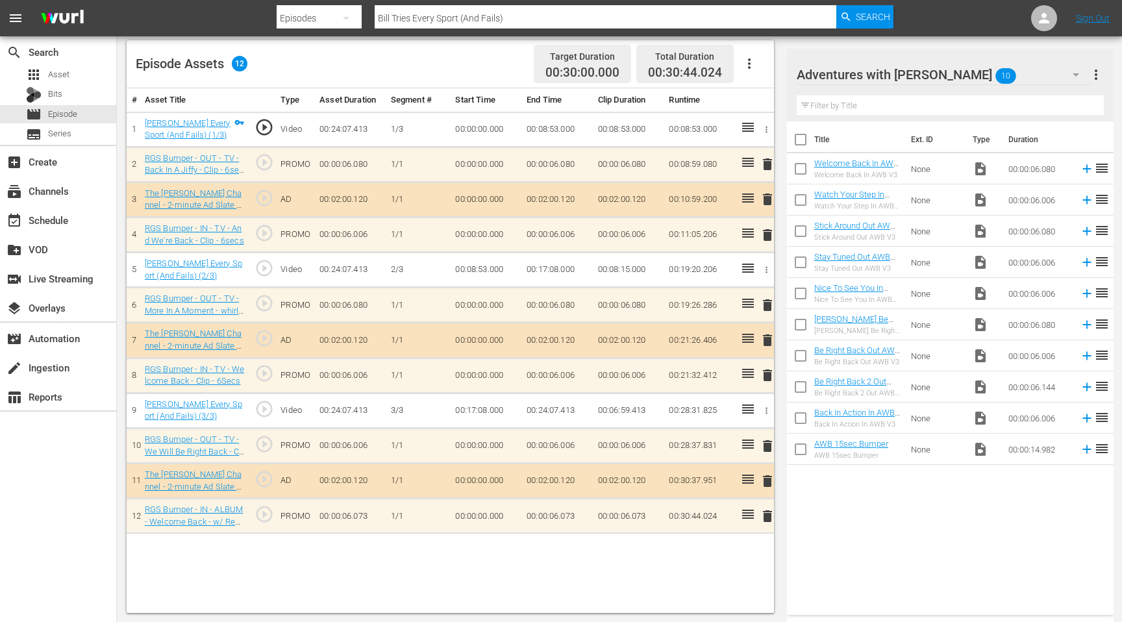
click at [765, 165] on span "delete" at bounding box center [768, 164] width 16 height 16
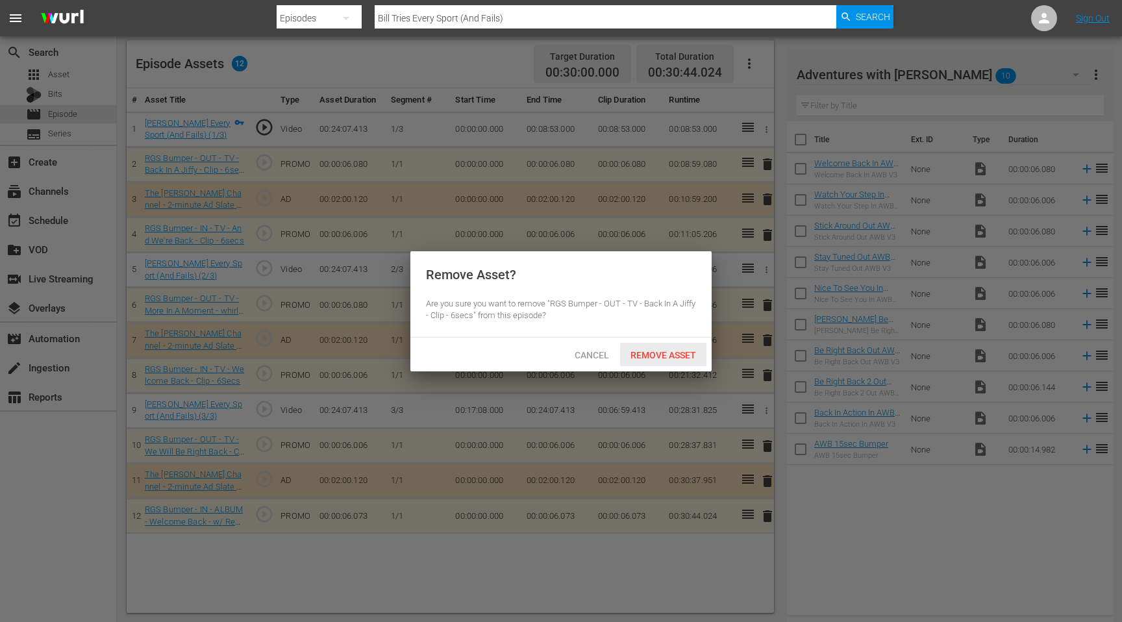
click at [664, 350] on span "Remove Asset" at bounding box center [663, 355] width 86 height 10
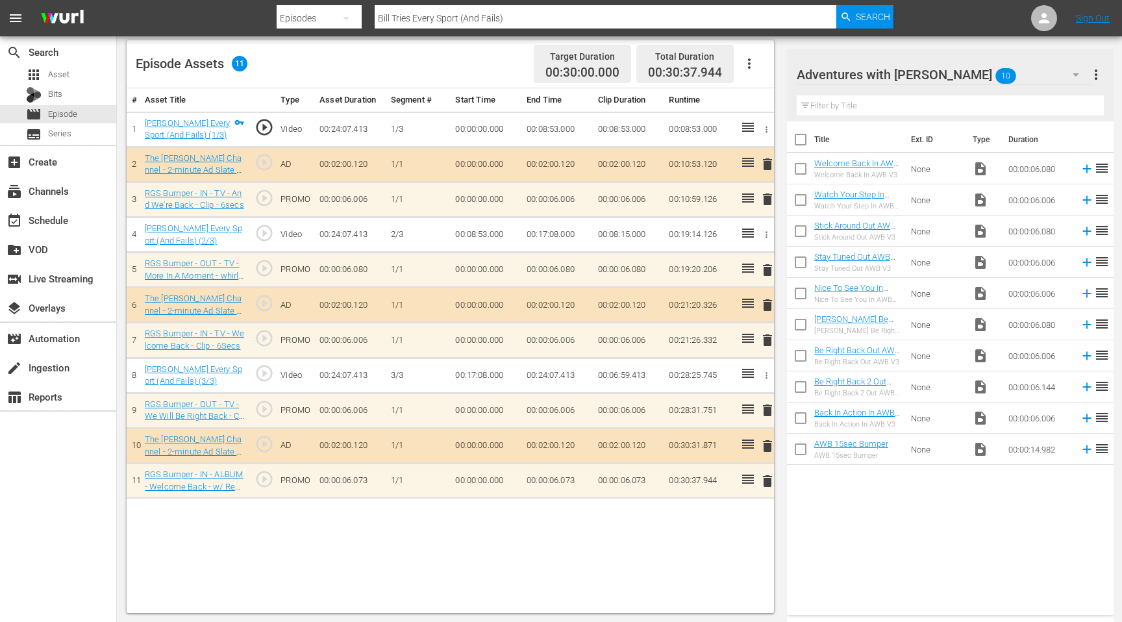
click at [766, 201] on span "delete" at bounding box center [768, 199] width 16 height 16
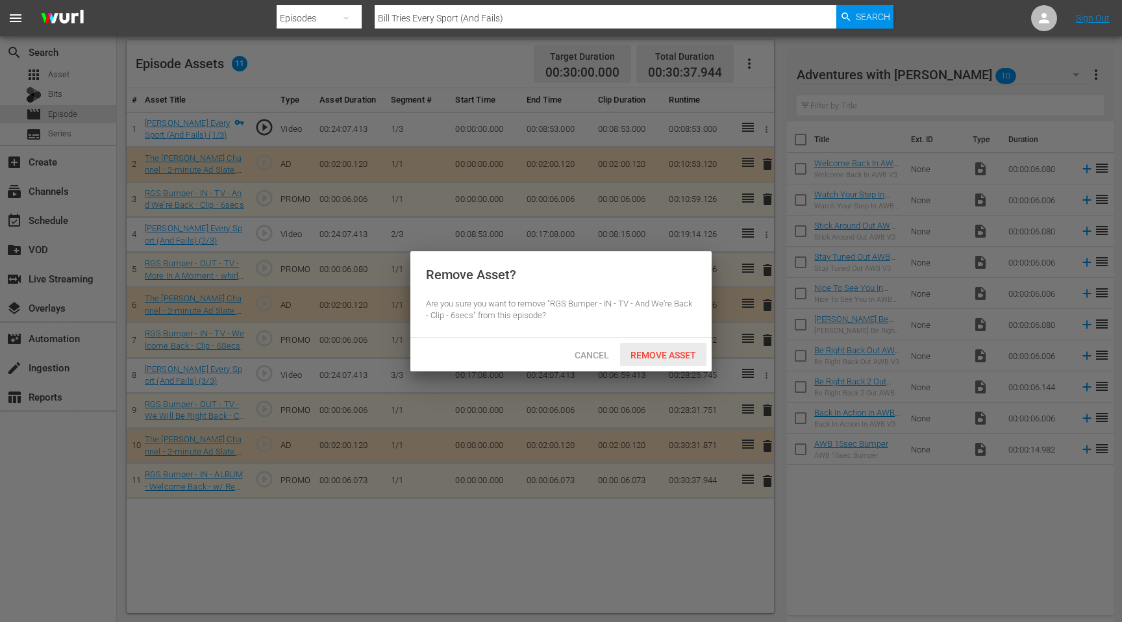
click at [671, 352] on span "Remove Asset" at bounding box center [663, 355] width 86 height 10
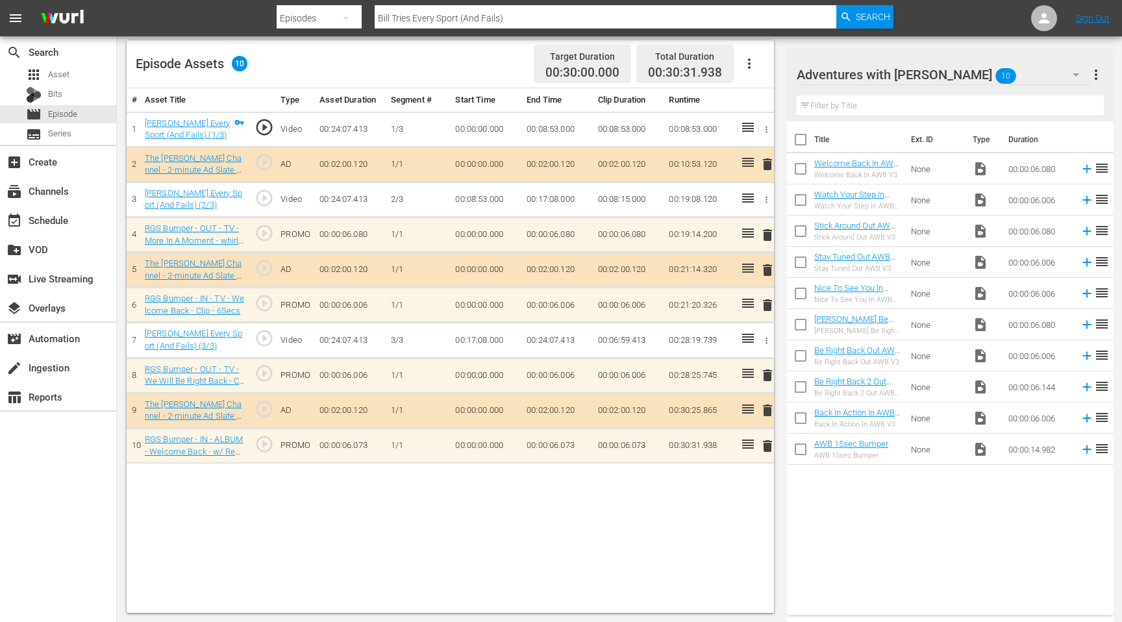
click at [767, 303] on span "delete" at bounding box center [768, 305] width 16 height 16
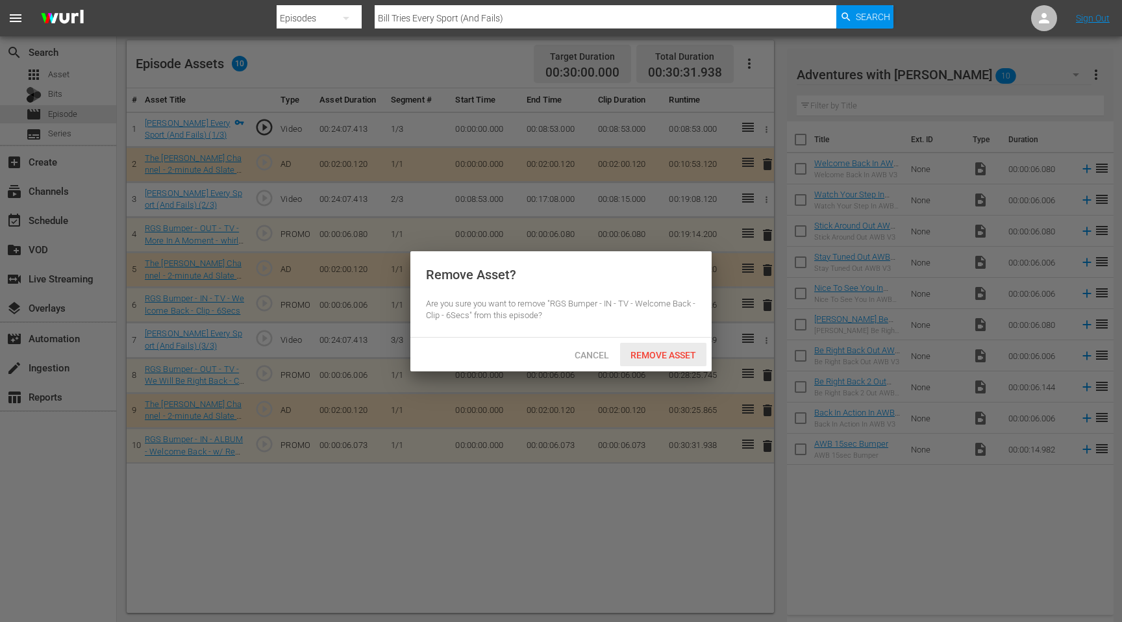
click at [659, 350] on span "Remove Asset" at bounding box center [663, 355] width 86 height 10
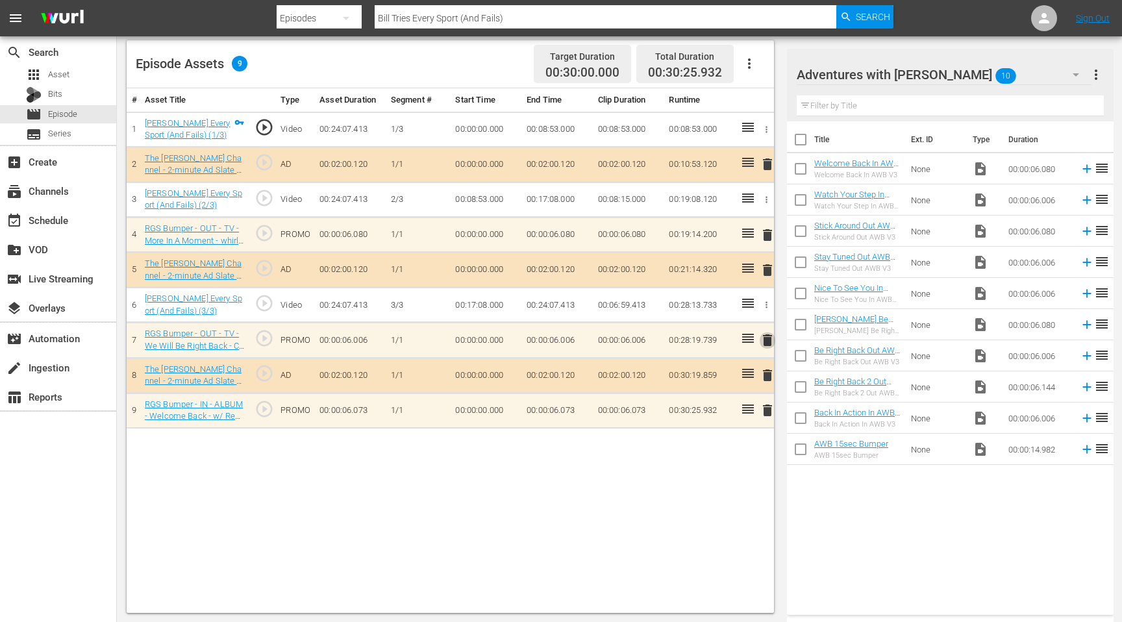
click at [765, 346] on span "delete" at bounding box center [768, 340] width 16 height 16
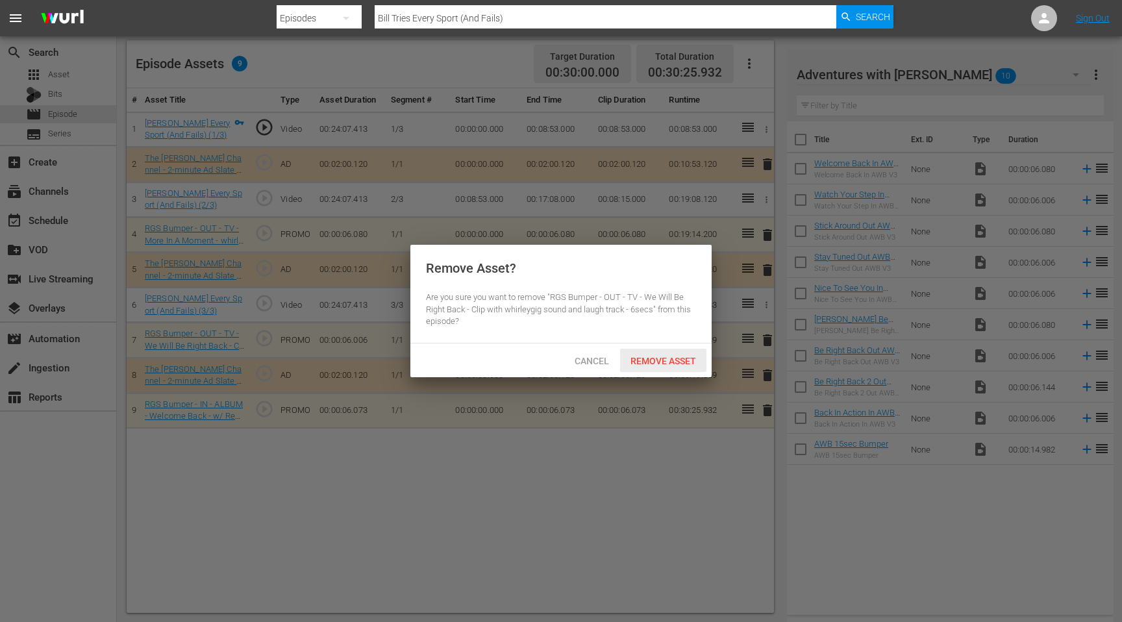
click at [678, 360] on span "Remove Asset" at bounding box center [663, 361] width 86 height 10
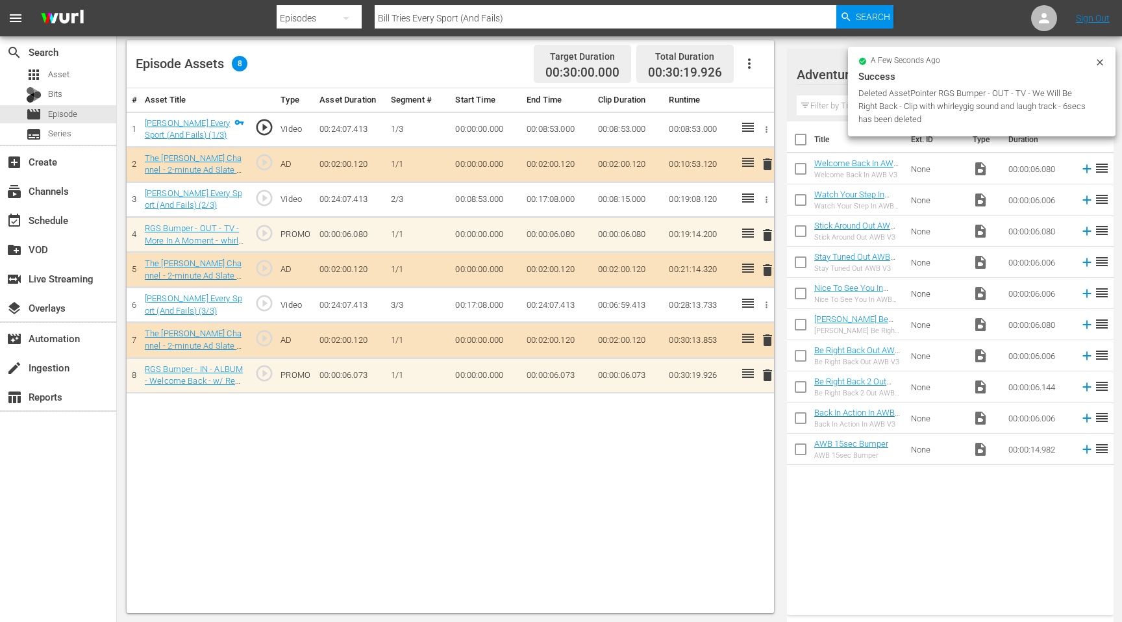
click at [764, 378] on span "delete" at bounding box center [768, 375] width 16 height 16
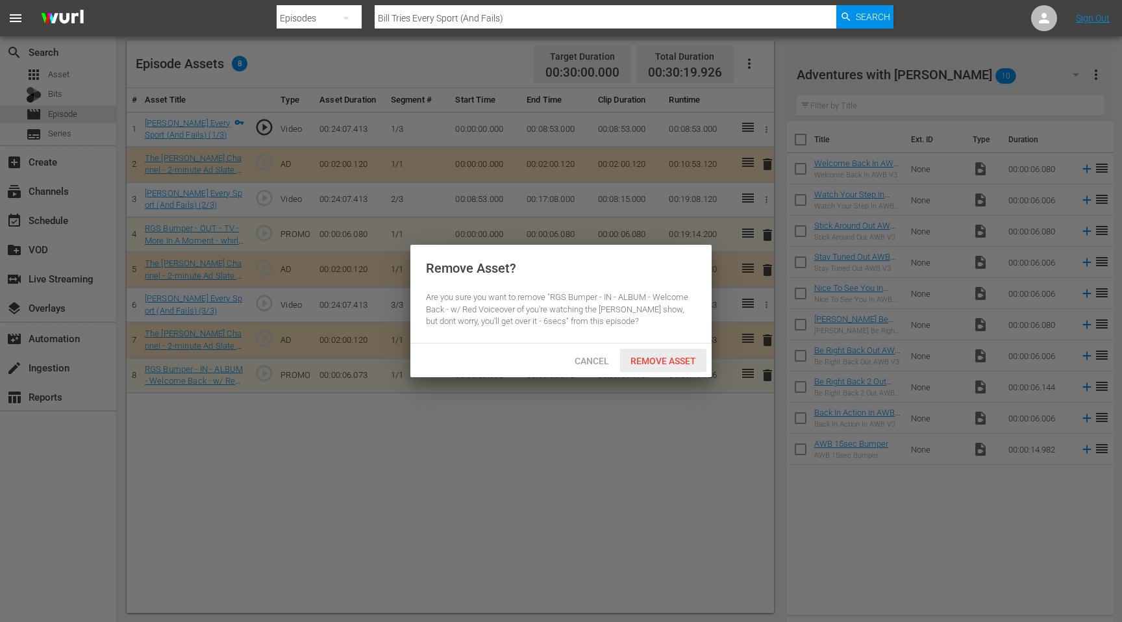
click at [674, 360] on span "Remove Asset" at bounding box center [663, 361] width 86 height 10
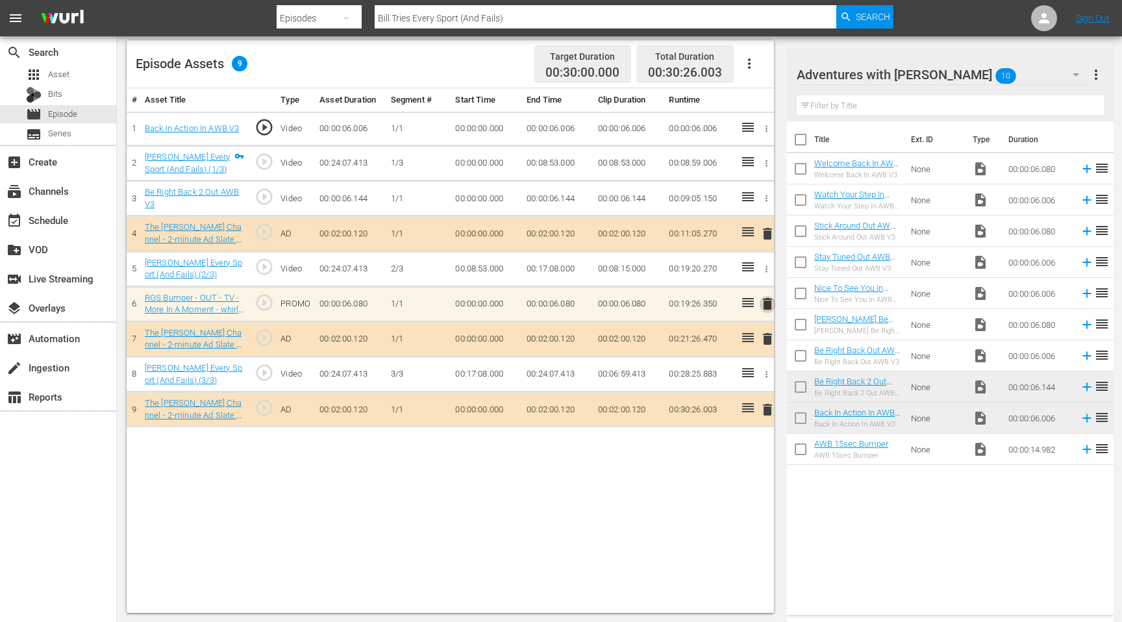
click at [763, 304] on span "delete" at bounding box center [768, 304] width 16 height 16
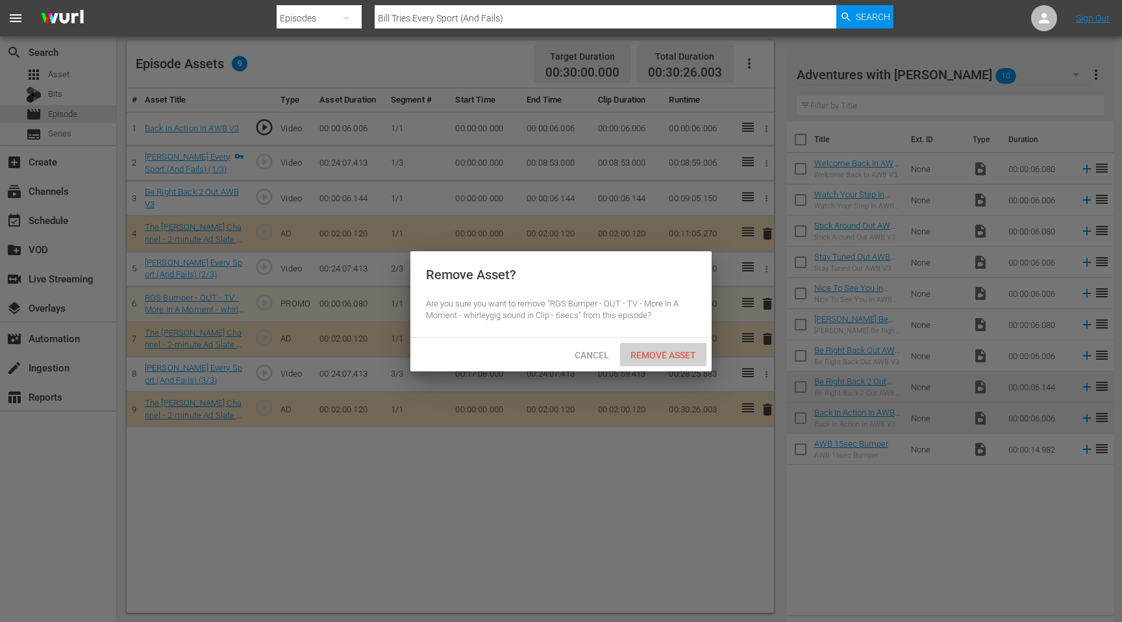
click at [678, 358] on span "Remove Asset" at bounding box center [663, 355] width 86 height 10
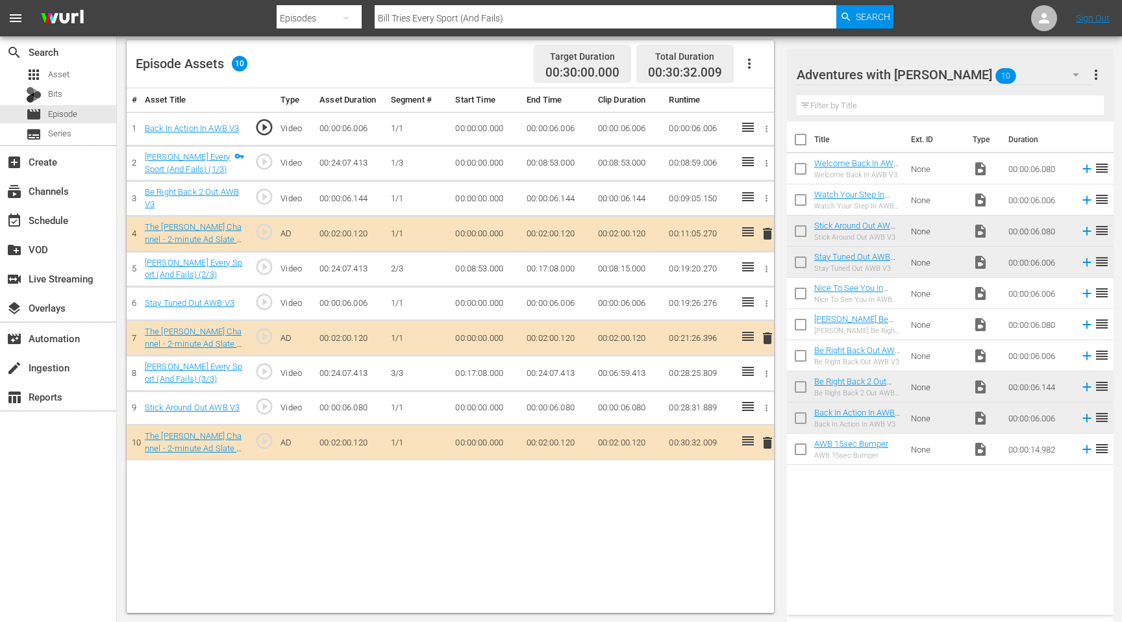
drag, startPoint x: 852, startPoint y: 225, endPoint x: 519, endPoint y: 11, distance: 395.6
click at [433, 14] on input "Bill Tries Every Sport (And Fails)" at bounding box center [606, 18] width 462 height 31
type input "Most Daring disasters"
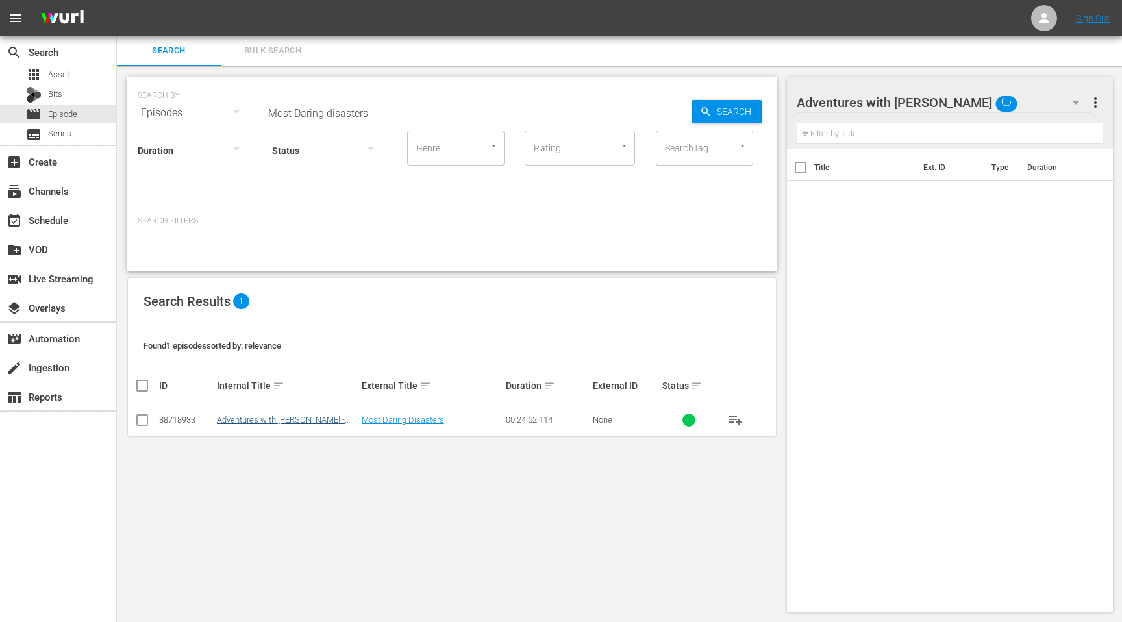
click at [244, 424] on td "Adventures with Bill - S01E47 - Most Daring Disasters" at bounding box center [287, 420] width 145 height 32
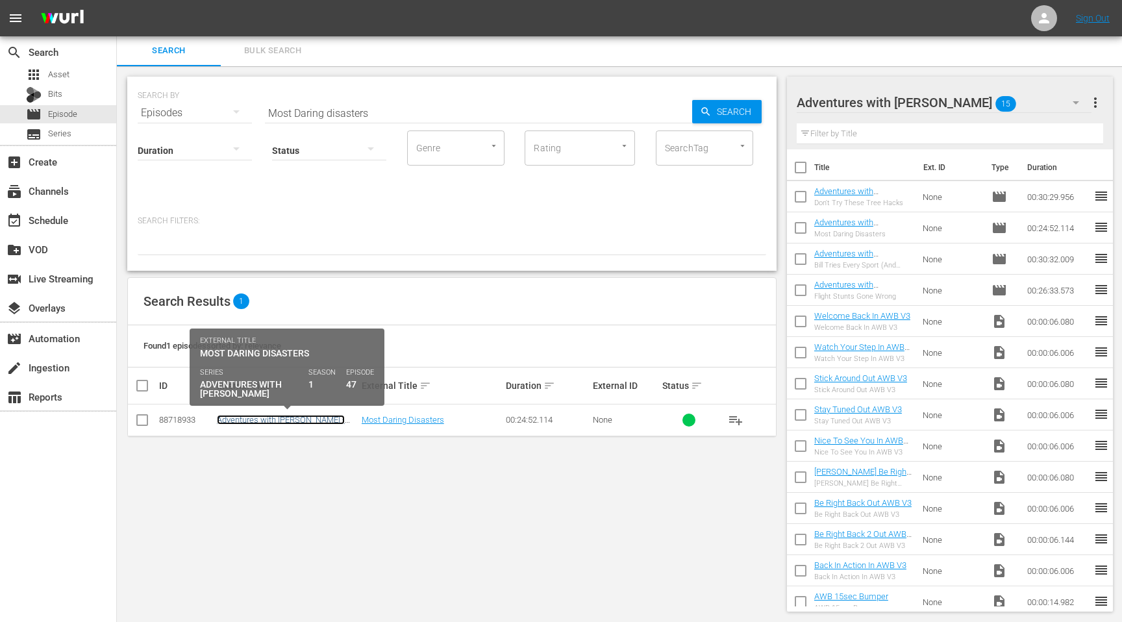
click at [258, 417] on link "Adventures with Bill - S01E47 - Most Daring Disasters" at bounding box center [281, 424] width 128 height 19
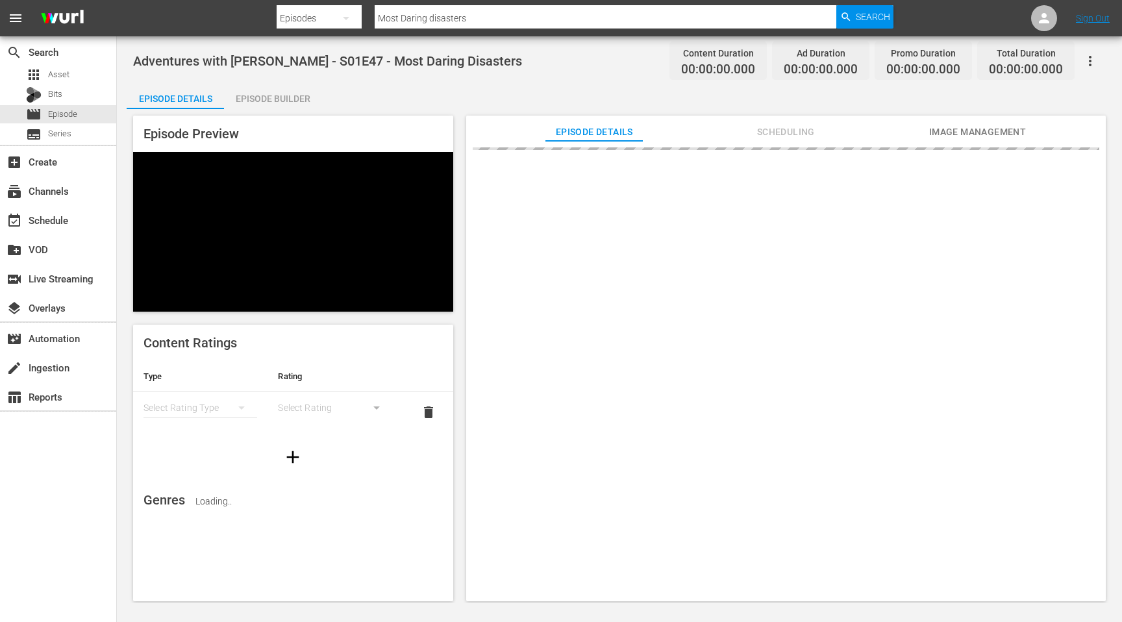
click at [273, 93] on div "Episode Builder" at bounding box center [272, 98] width 97 height 31
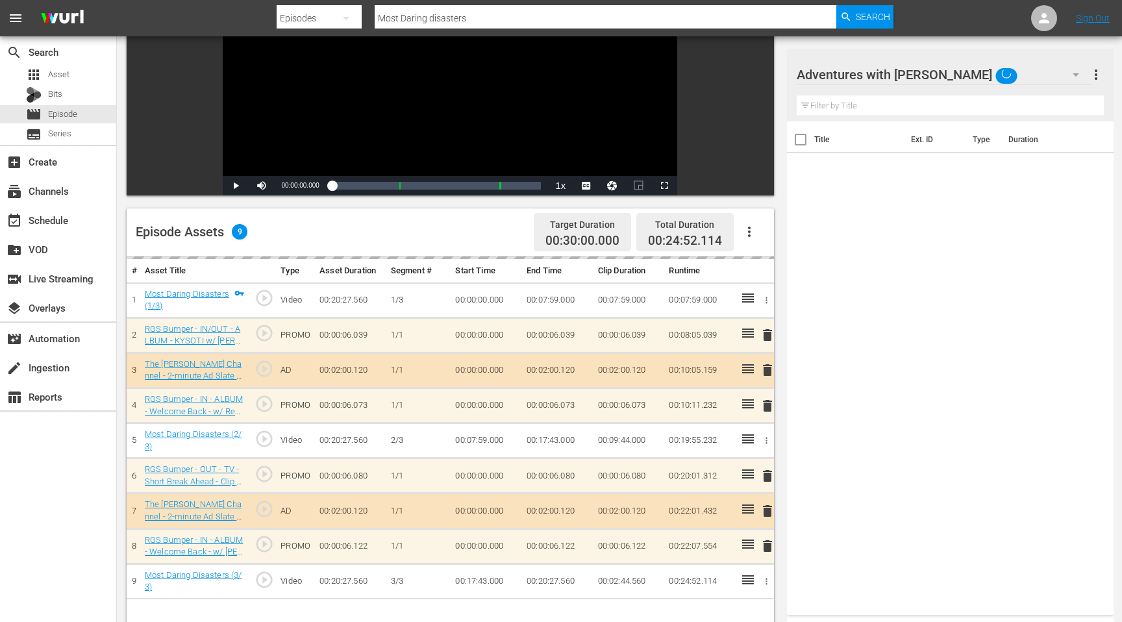
scroll to position [189, 0]
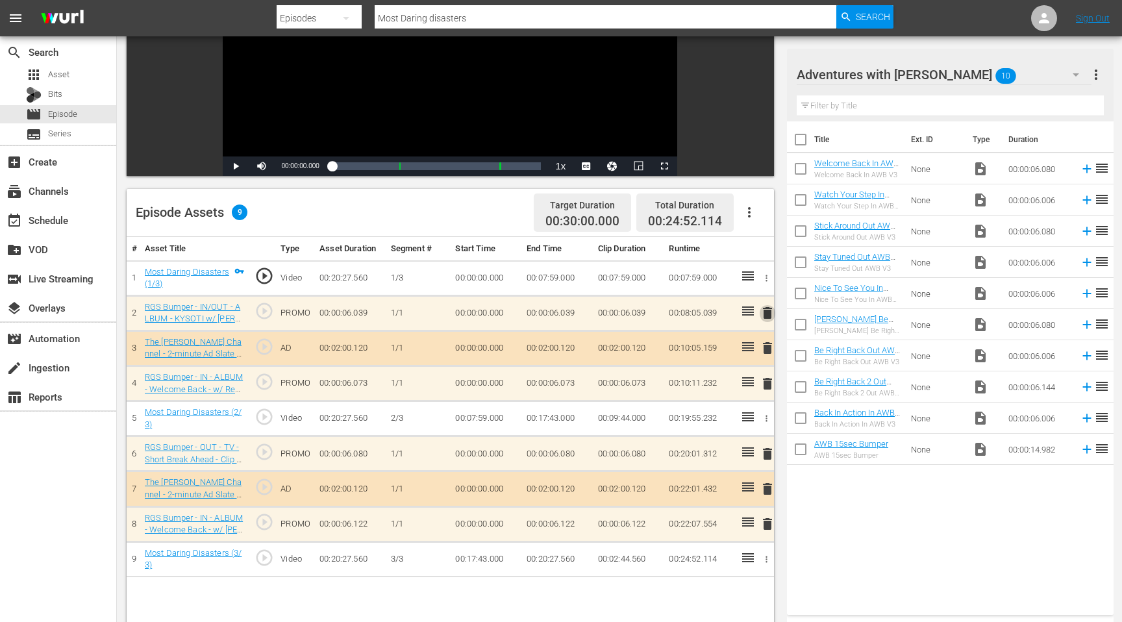
click at [766, 315] on span "delete" at bounding box center [768, 313] width 16 height 16
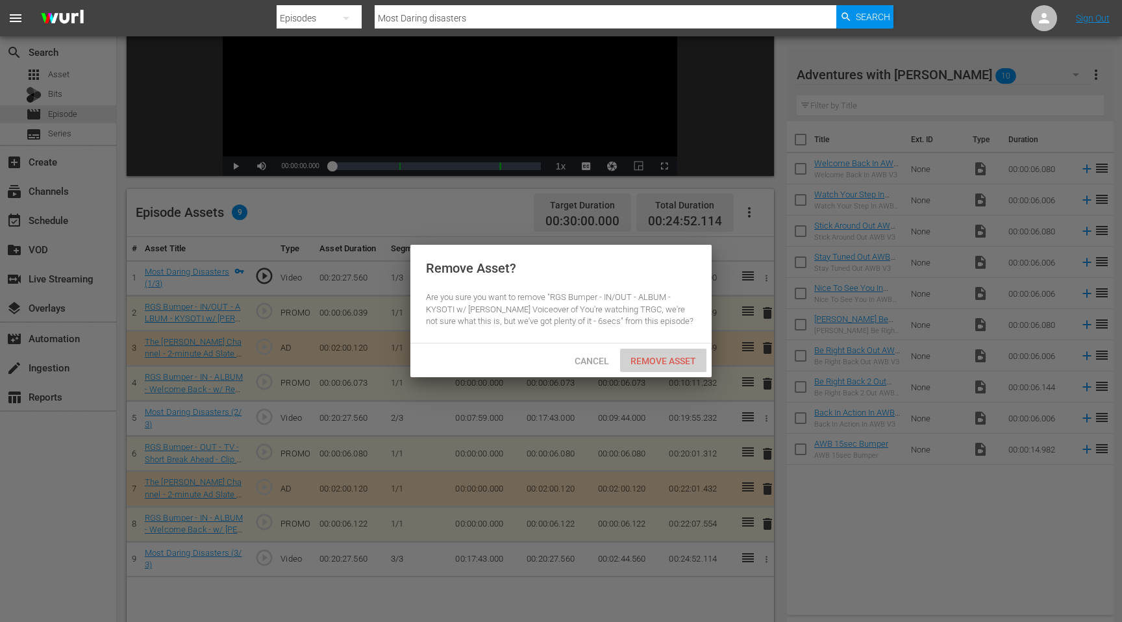
click at [639, 365] on span "Remove Asset" at bounding box center [663, 361] width 86 height 10
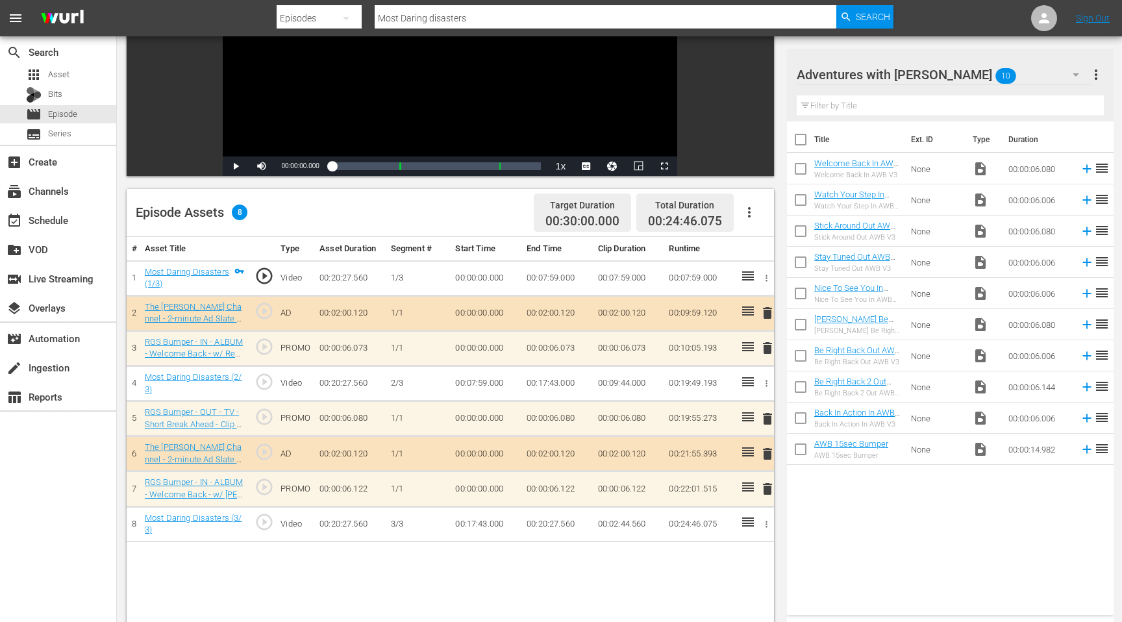
click at [764, 351] on span "delete" at bounding box center [768, 348] width 16 height 16
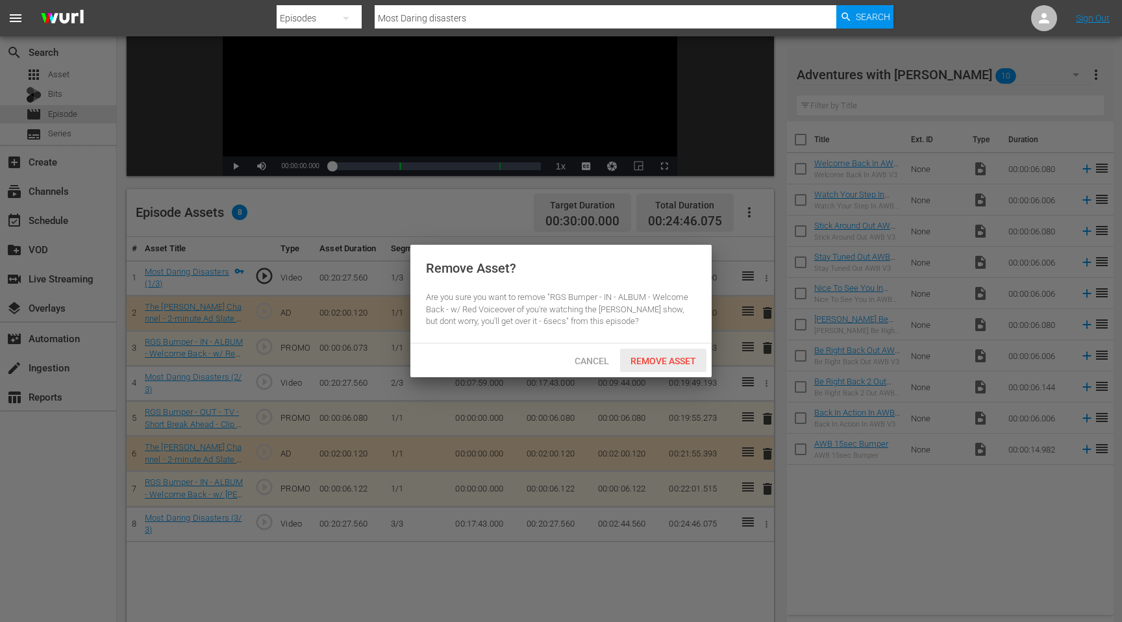
click at [678, 356] on span "Remove Asset" at bounding box center [663, 361] width 86 height 10
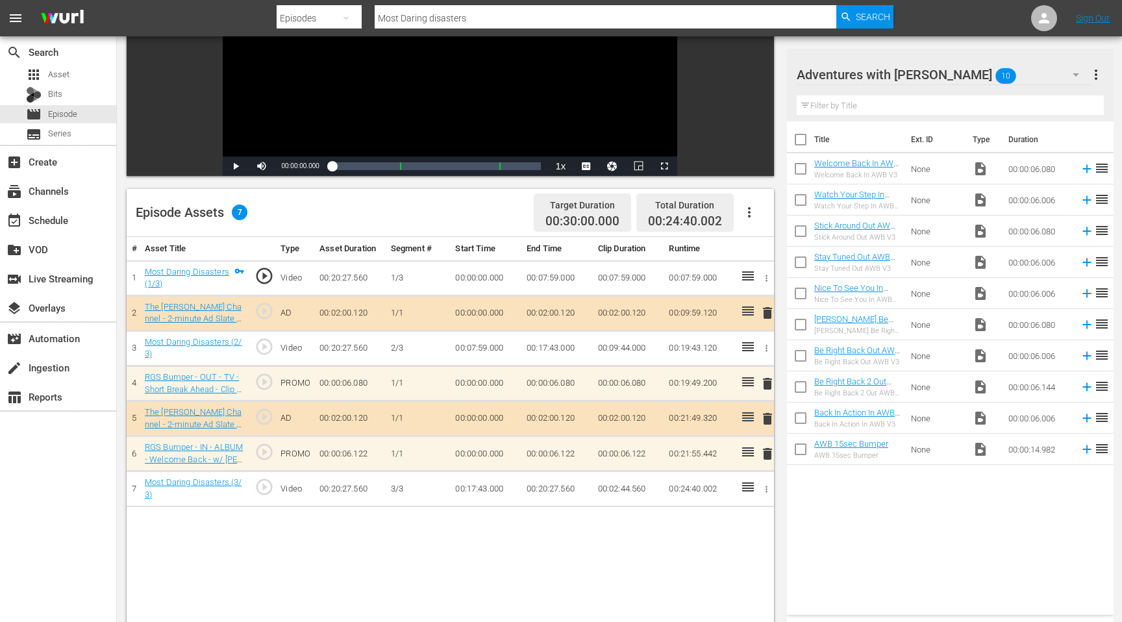
click at [765, 454] on span "delete" at bounding box center [768, 454] width 16 height 16
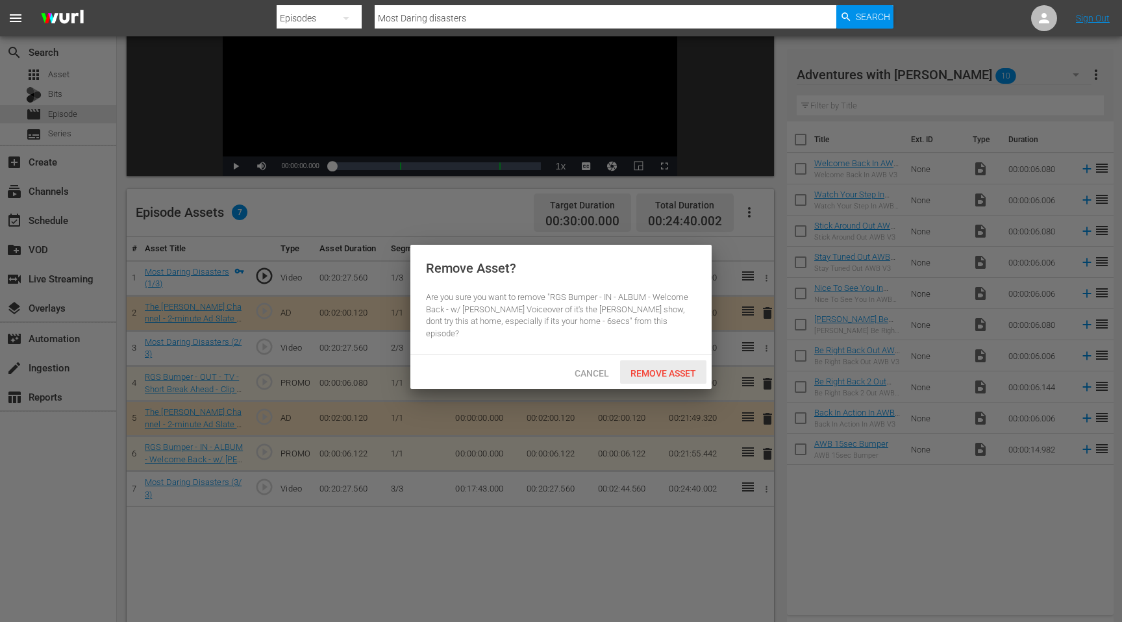
click at [671, 368] on span "Remove Asset" at bounding box center [663, 373] width 86 height 10
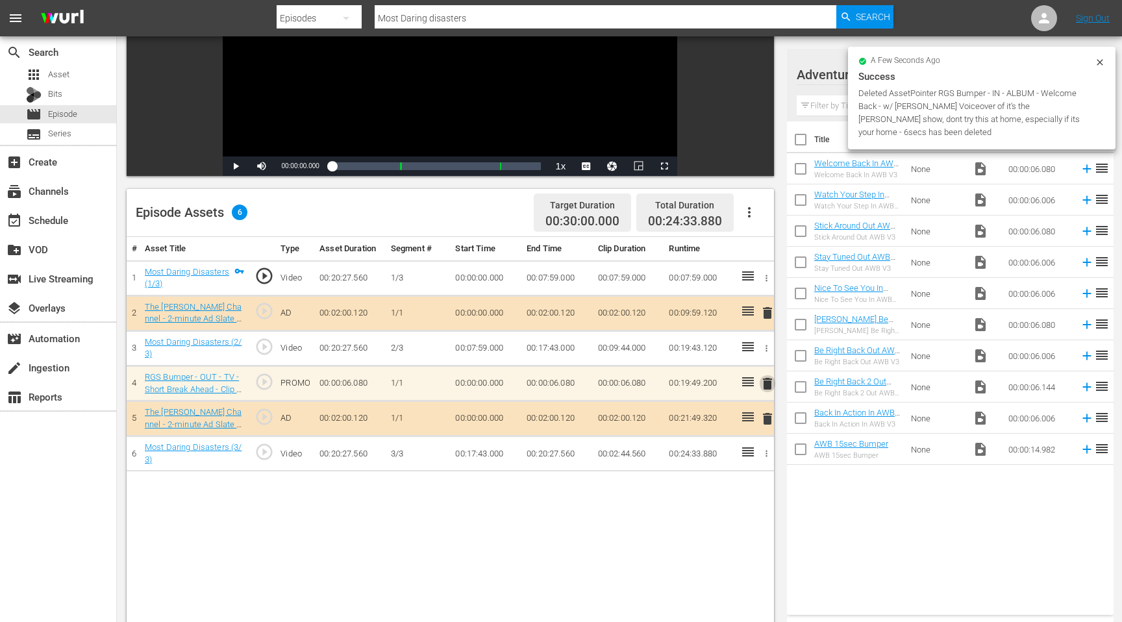
click at [766, 385] on span "delete" at bounding box center [768, 384] width 16 height 16
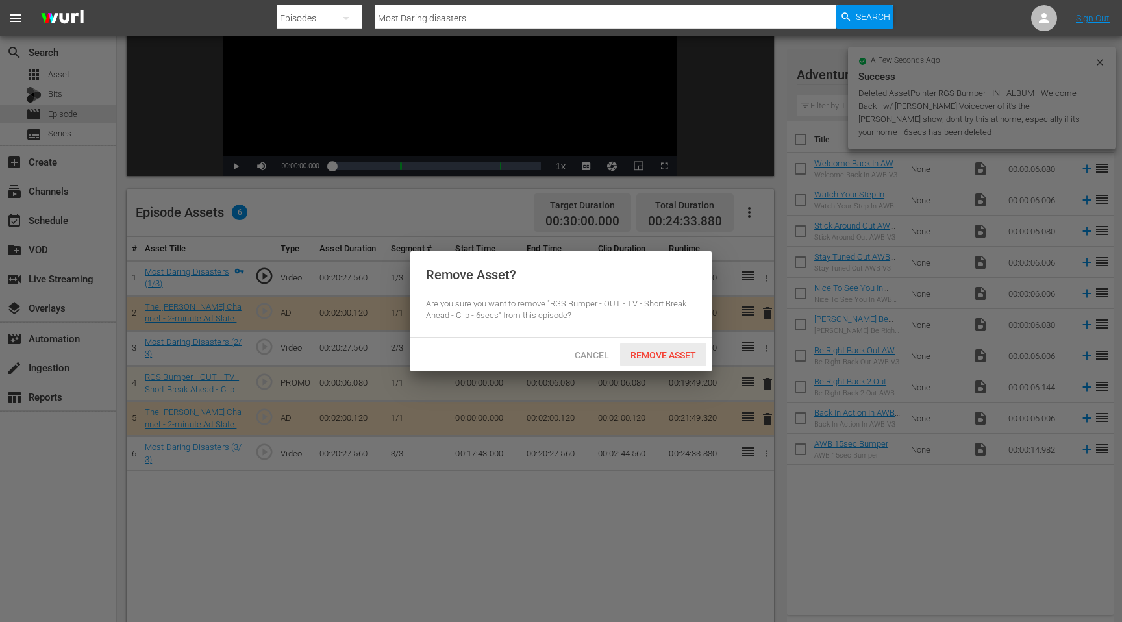
click at [663, 358] on span "Remove Asset" at bounding box center [663, 355] width 86 height 10
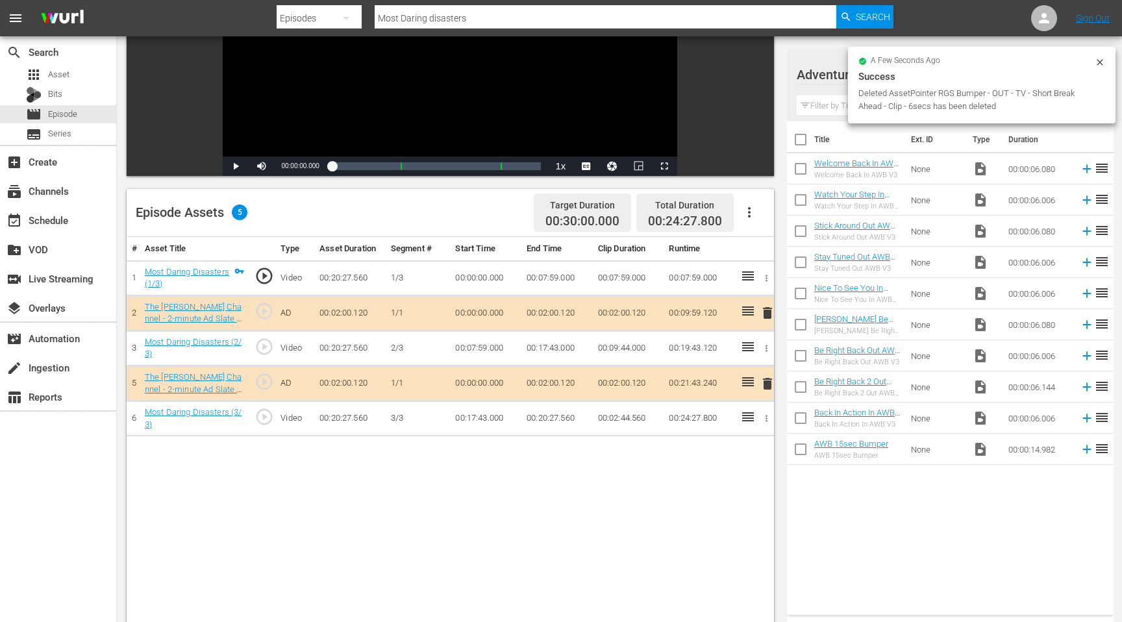
click at [212, 459] on div "# Asset Title Type Asset Duration Segment # Start Time End Time Clip Duration R…" at bounding box center [450, 499] width 647 height 525
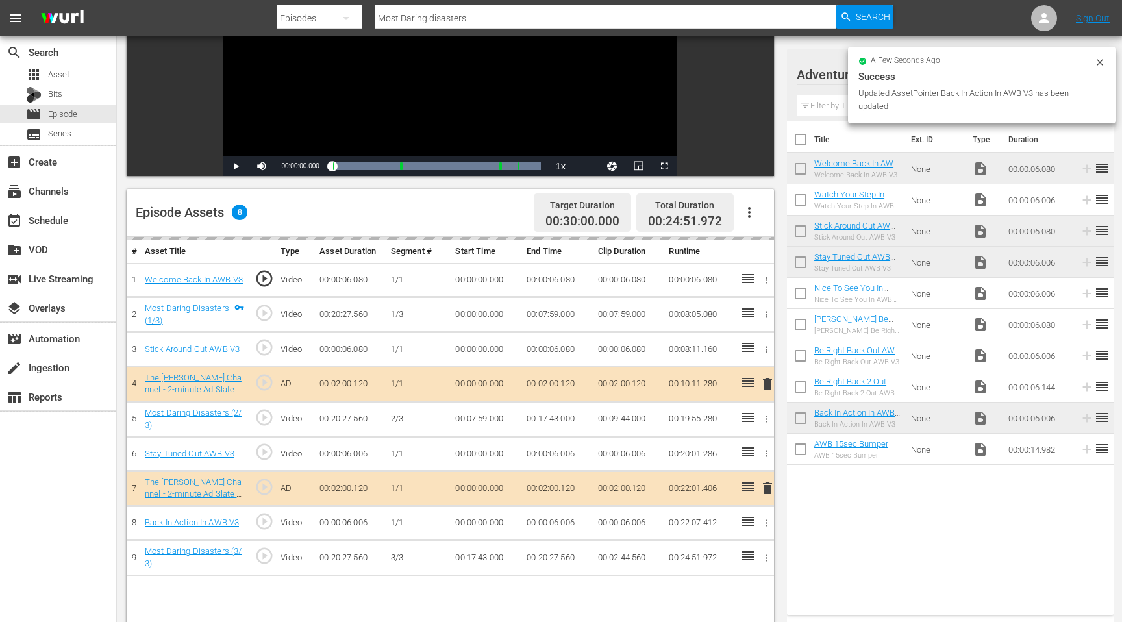
drag, startPoint x: 850, startPoint y: 412, endPoint x: 484, endPoint y: 2, distance: 549.4
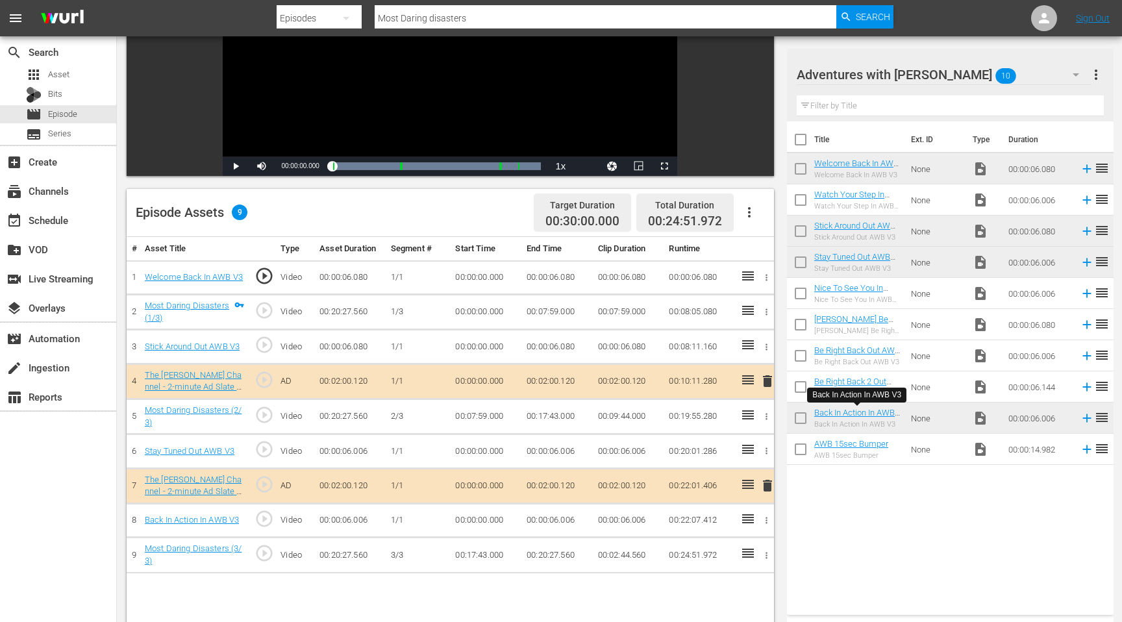
click at [438, 19] on input "Most Daring disasters" at bounding box center [606, 18] width 462 height 31
type input "don't try"
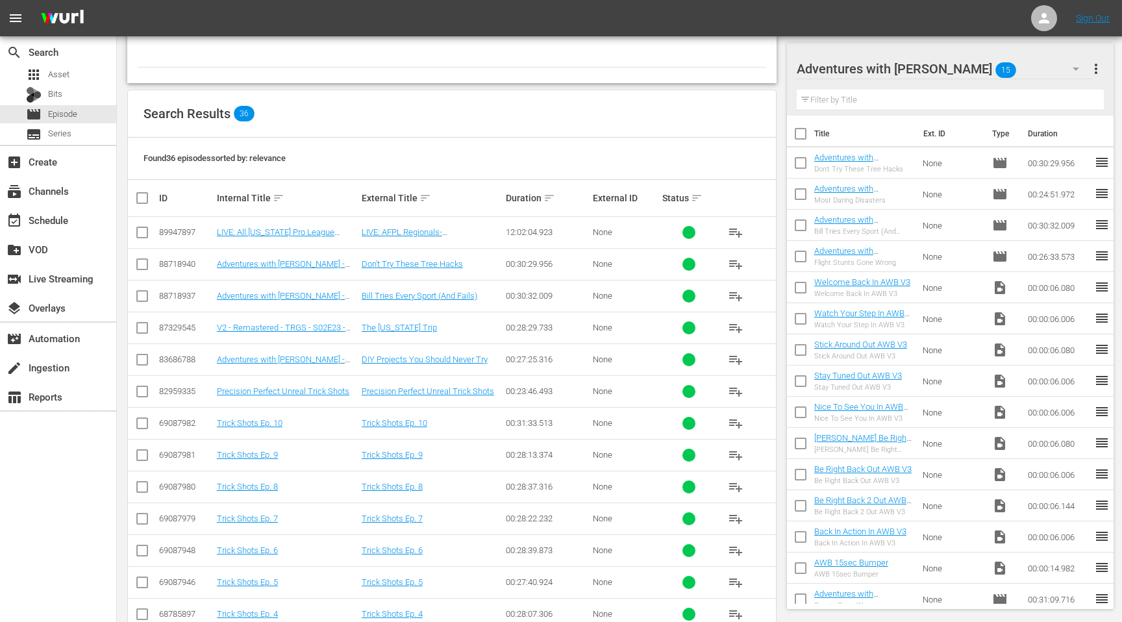
scroll to position [161, 0]
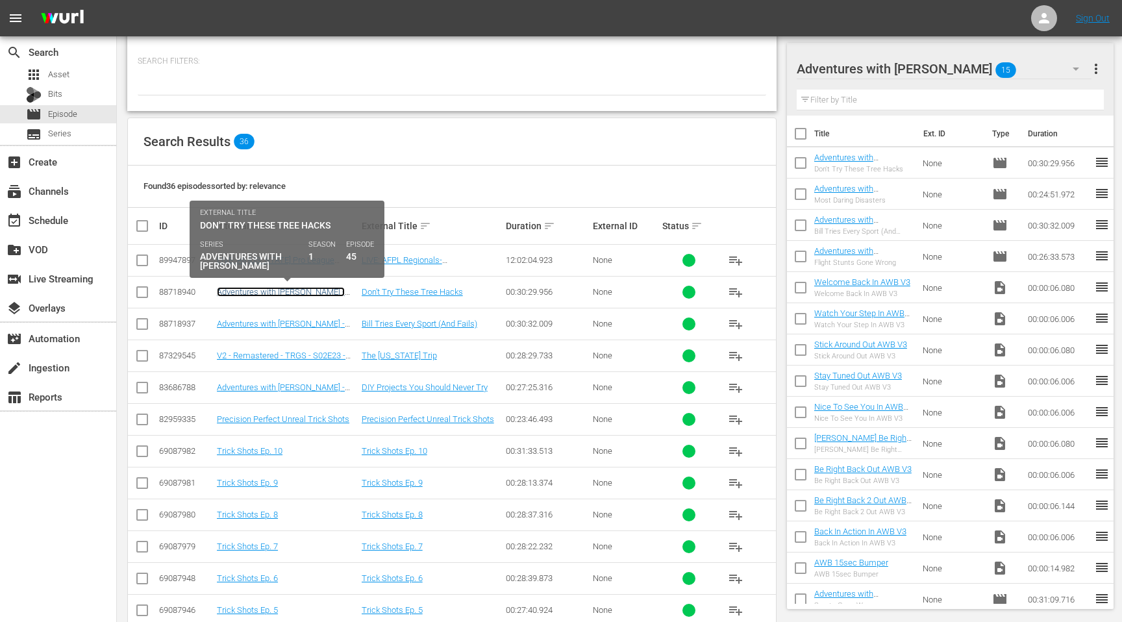
click at [304, 294] on link "Adventures with Bill - S01E45 - Don't Try These Tree Hacks" at bounding box center [285, 296] width 136 height 19
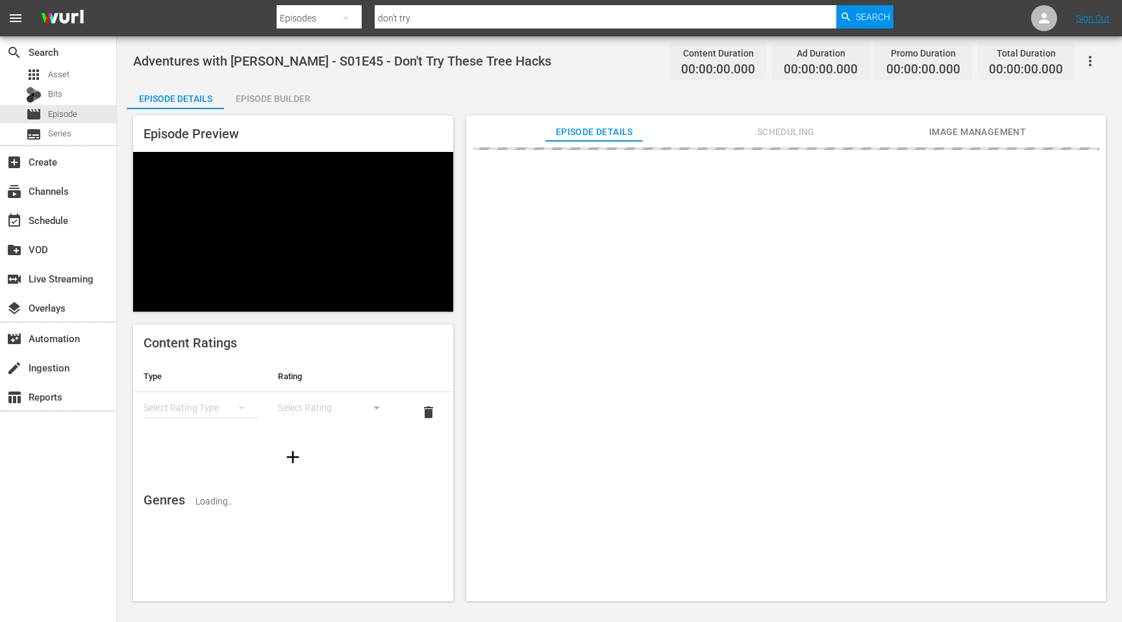
click at [288, 105] on div "Episode Builder" at bounding box center [272, 98] width 97 height 31
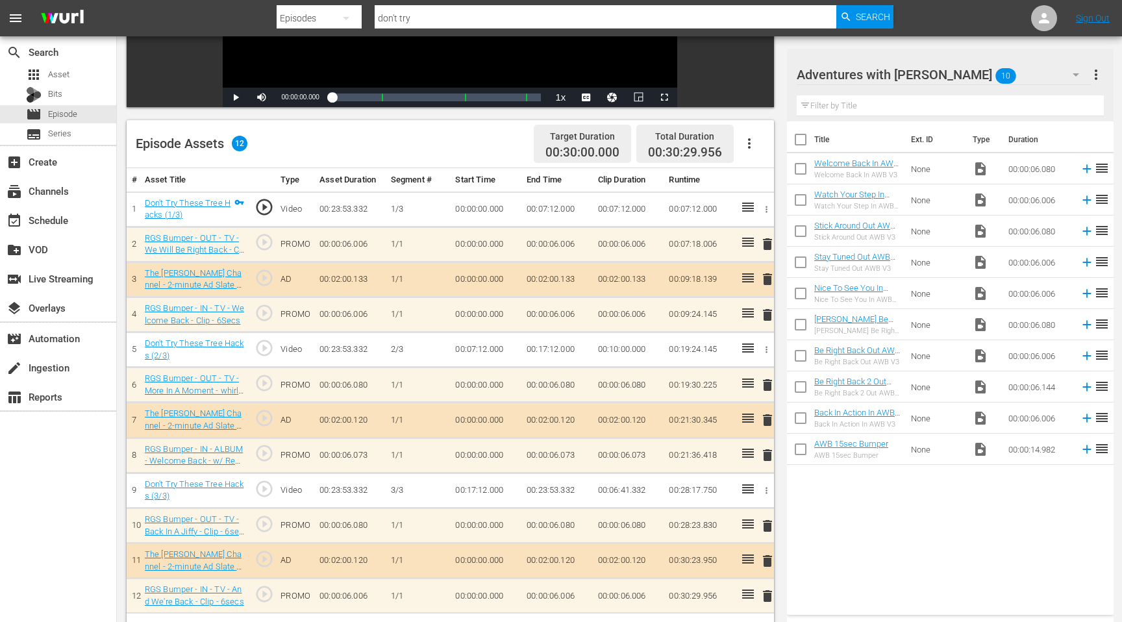
scroll to position [260, 0]
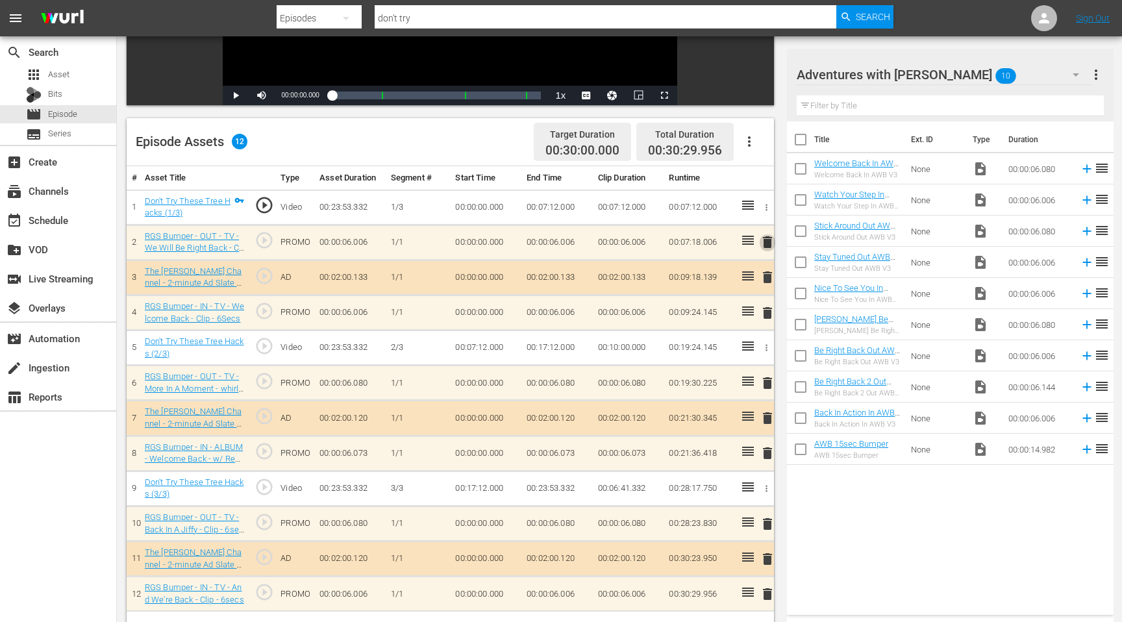
click at [766, 244] on span "delete" at bounding box center [768, 242] width 16 height 16
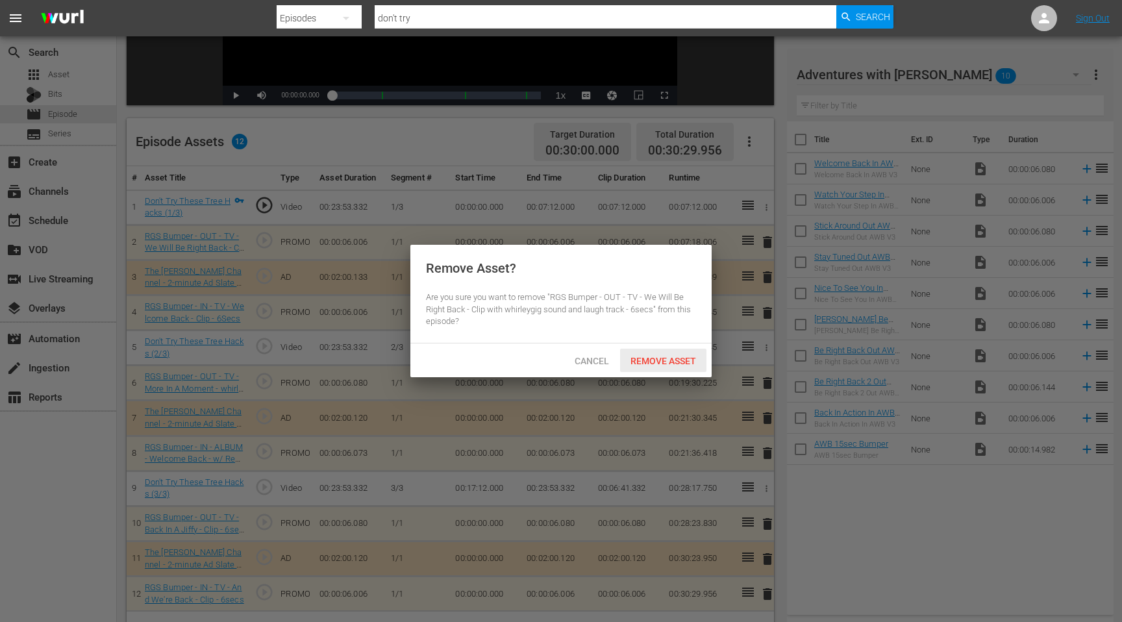
click at [678, 354] on div "Remove Asset" at bounding box center [663, 361] width 86 height 24
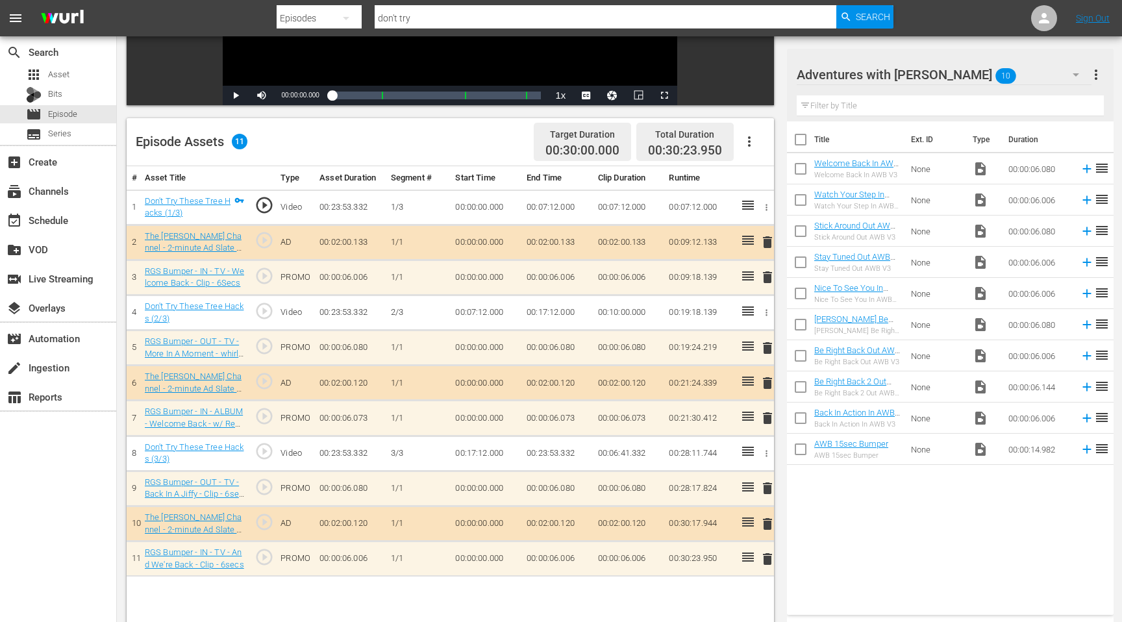
click at [767, 278] on span "delete" at bounding box center [768, 277] width 16 height 16
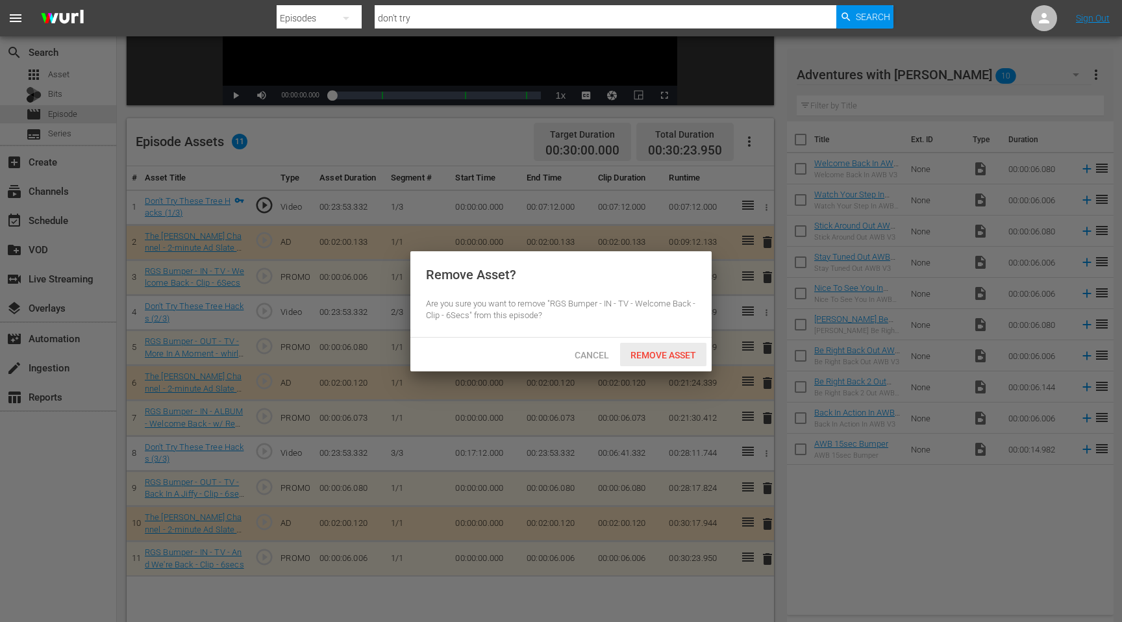
click at [682, 352] on span "Remove Asset" at bounding box center [663, 355] width 86 height 10
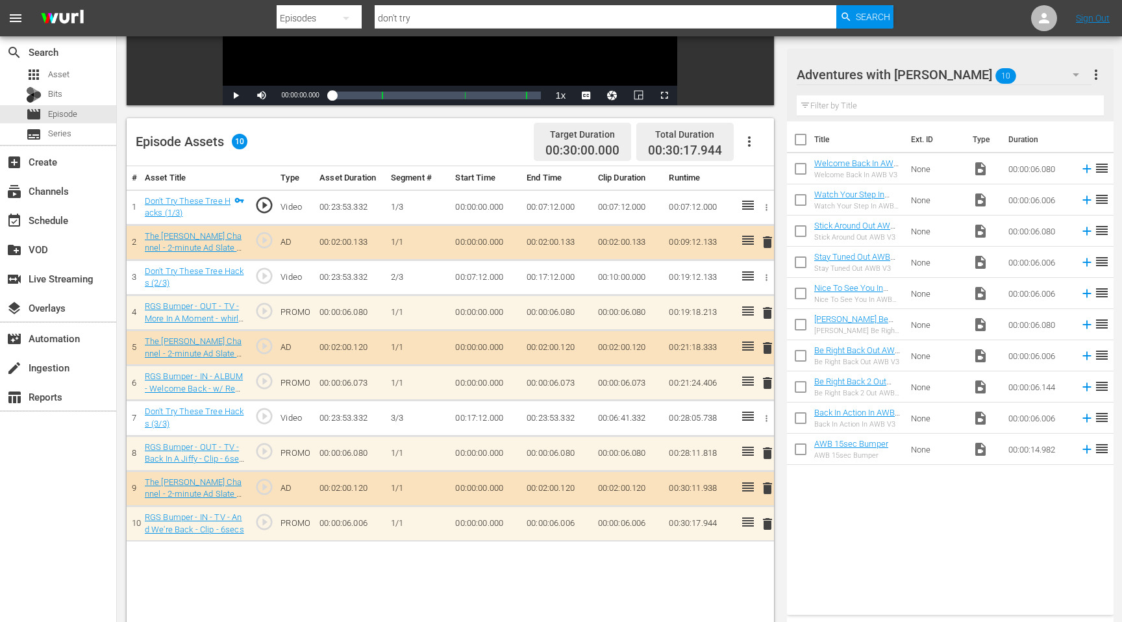
click at [769, 523] on span "delete" at bounding box center [768, 524] width 16 height 16
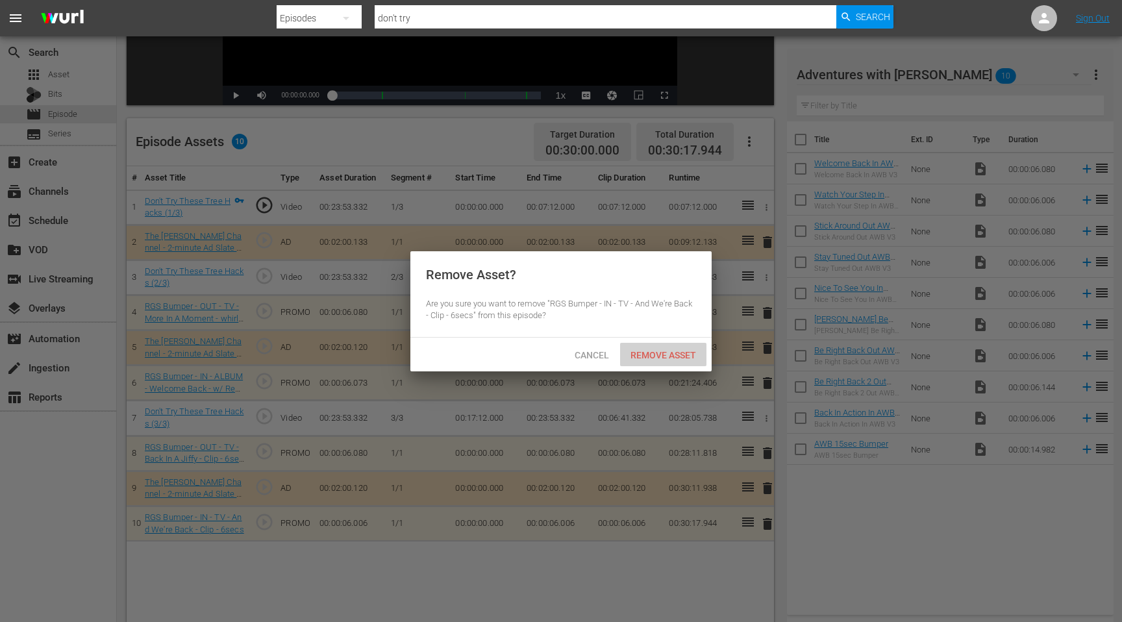
click at [673, 358] on span "Remove Asset" at bounding box center [663, 355] width 86 height 10
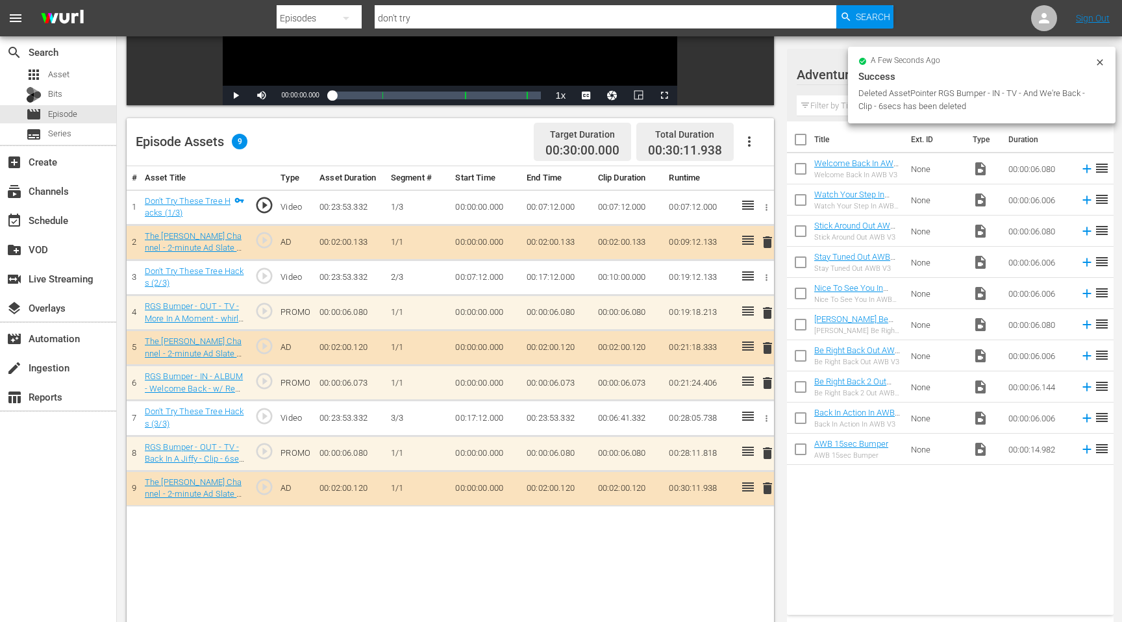
click at [765, 452] on span "delete" at bounding box center [768, 453] width 16 height 16
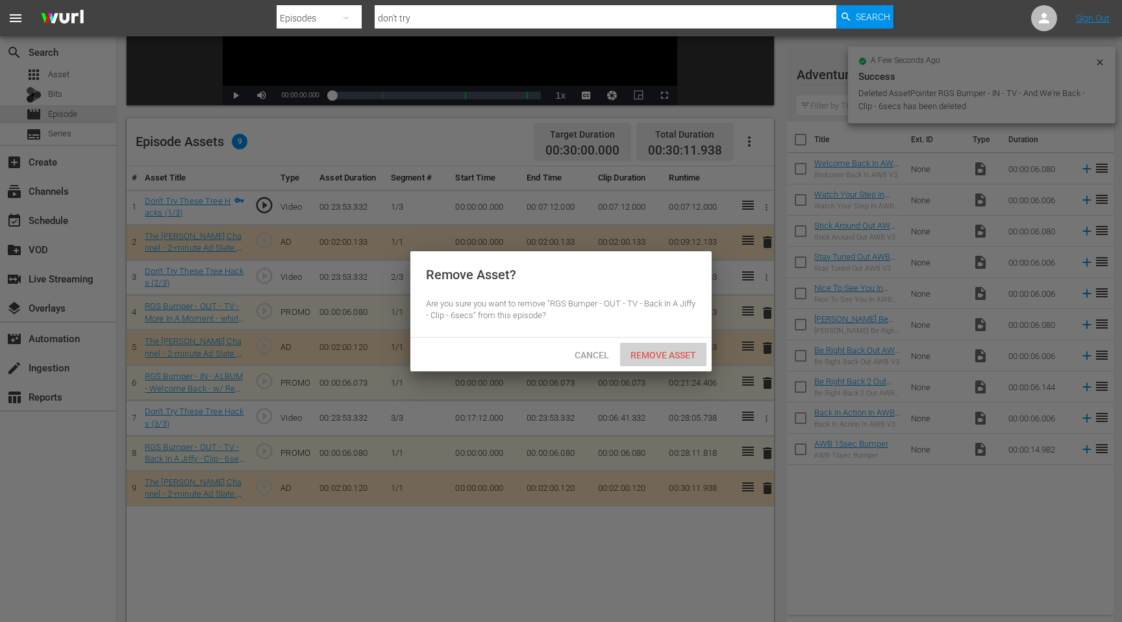
click at [653, 350] on span "Remove Asset" at bounding box center [663, 355] width 86 height 10
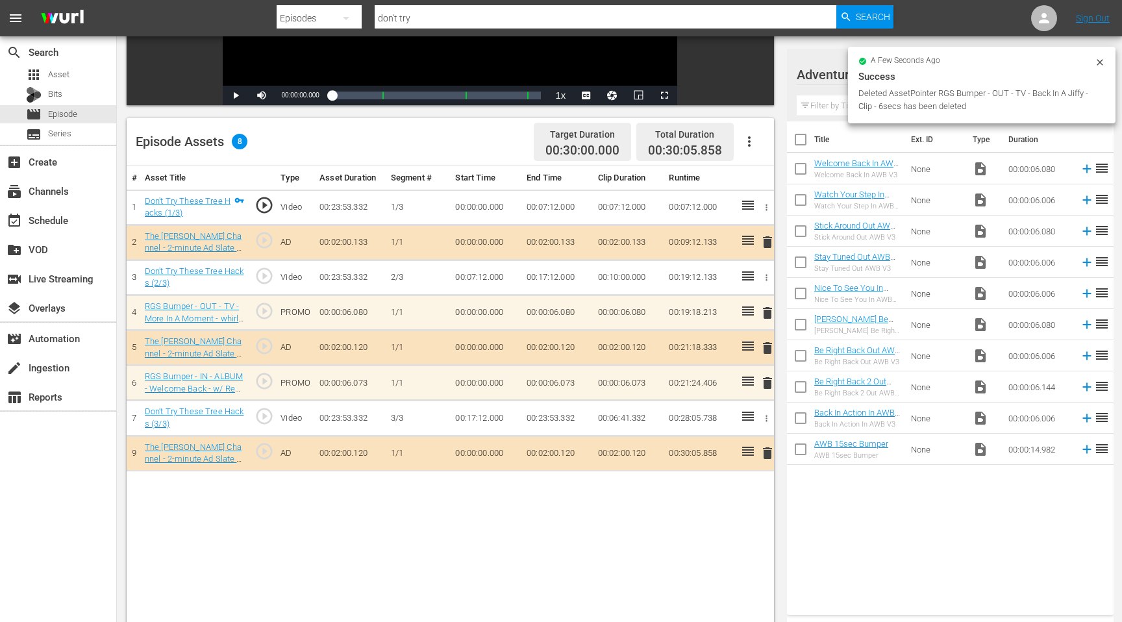
click at [764, 384] on span "delete" at bounding box center [768, 383] width 16 height 16
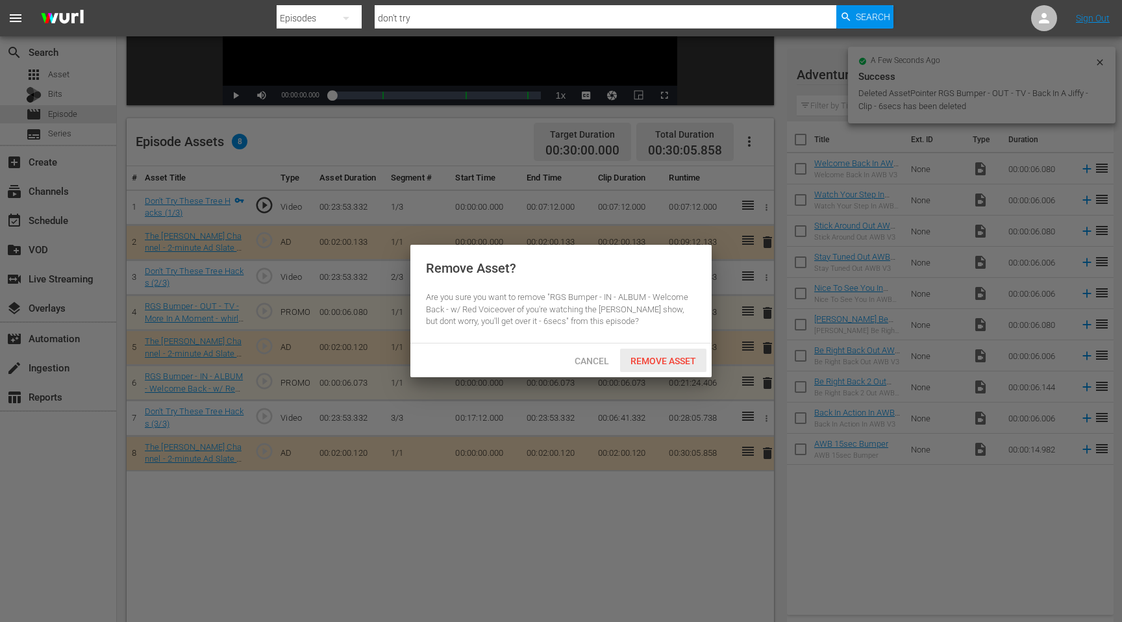
click at [663, 360] on span "Remove Asset" at bounding box center [663, 361] width 86 height 10
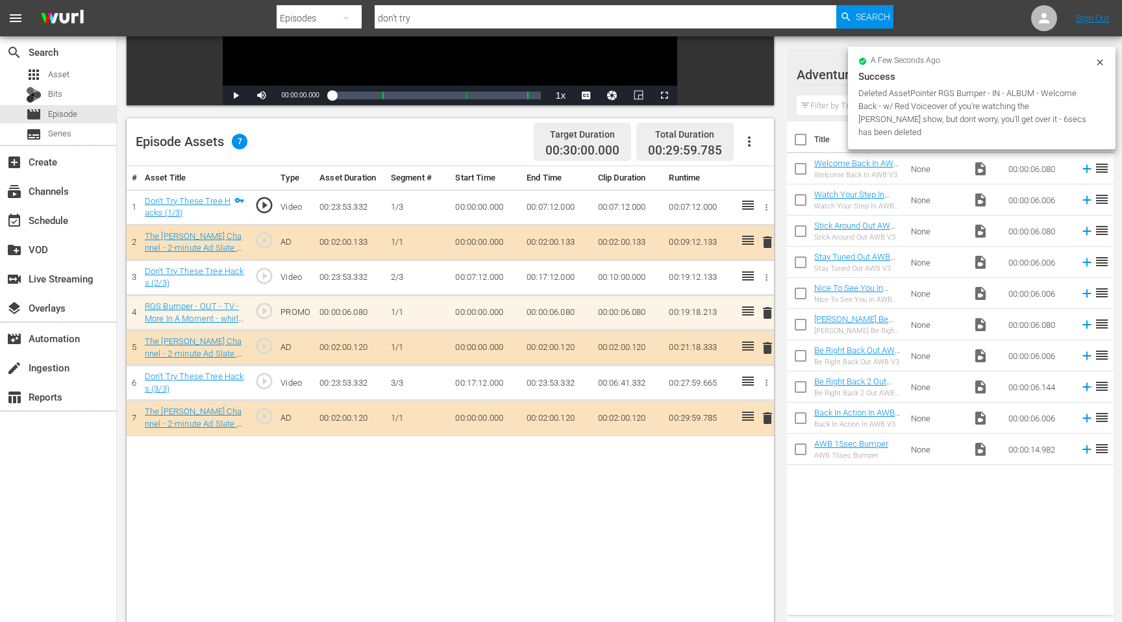
click at [765, 314] on span "delete" at bounding box center [768, 313] width 16 height 16
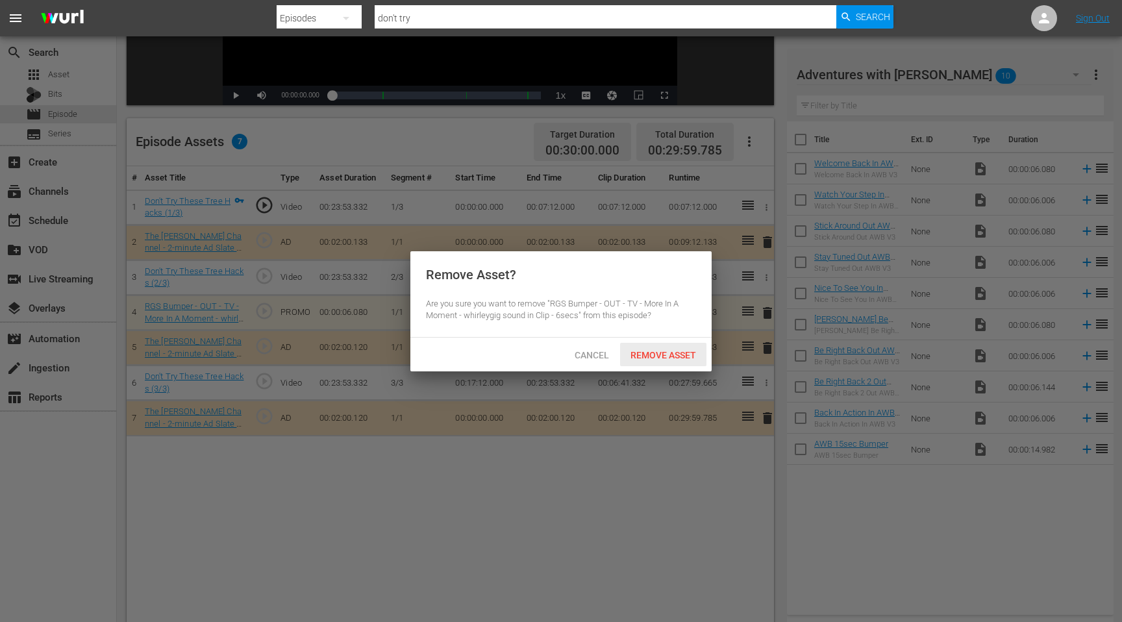
click at [674, 360] on span "Remove Asset" at bounding box center [663, 355] width 86 height 10
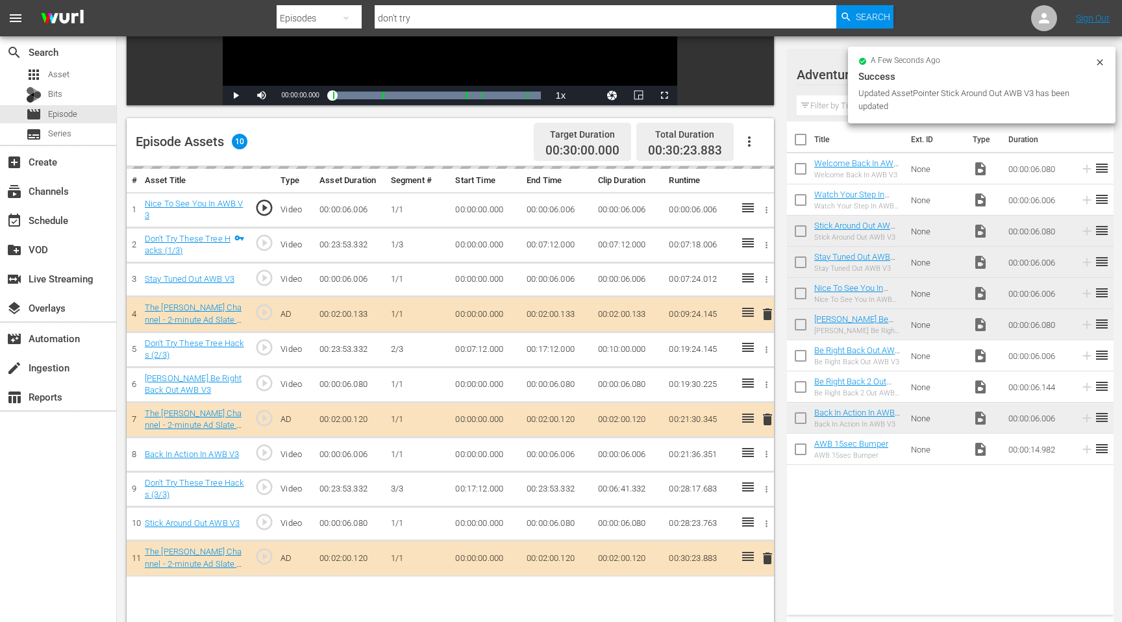
drag, startPoint x: 848, startPoint y: 222, endPoint x: 373, endPoint y: 4, distance: 522.3
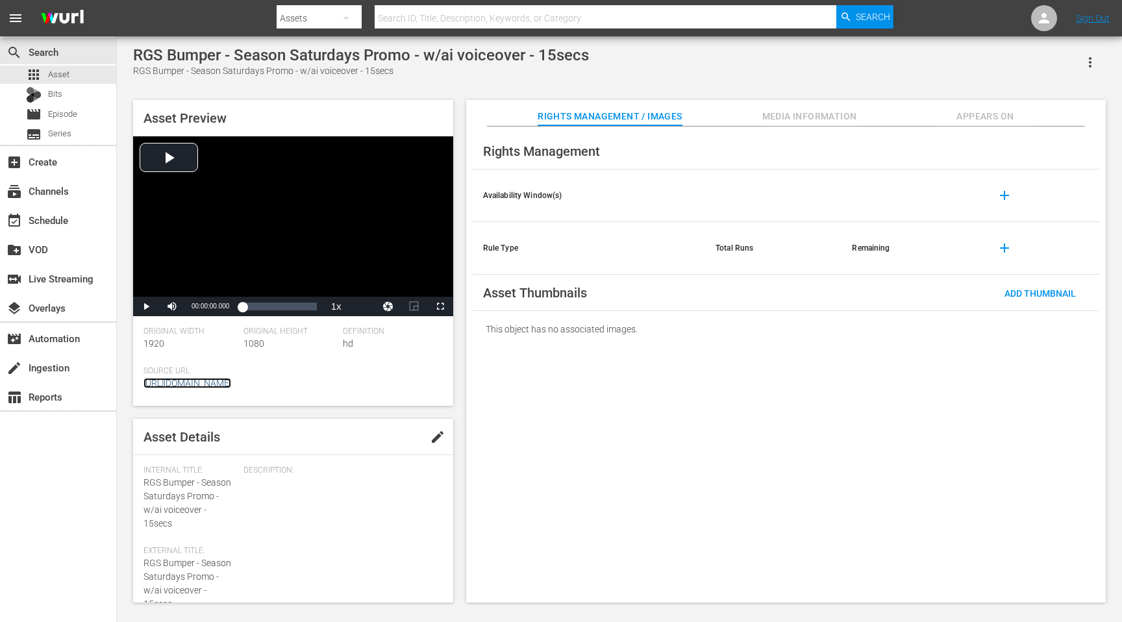
click at [231, 381] on link "[URL][DOMAIN_NAME]" at bounding box center [187, 383] width 88 height 10
click at [371, 390] on span "[URL][DOMAIN_NAME]" at bounding box center [289, 384] width 293 height 14
click at [231, 382] on link "[URL][DOMAIN_NAME]" at bounding box center [187, 383] width 88 height 10
click at [58, 77] on span "Asset" at bounding box center [58, 74] width 21 height 13
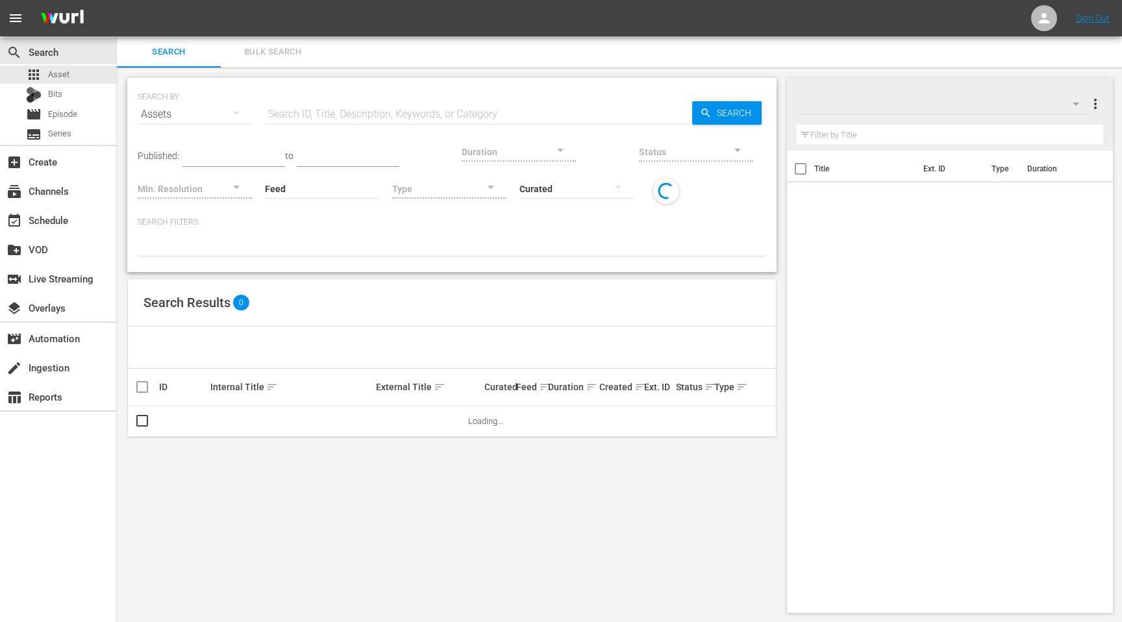
click at [327, 110] on input "text" at bounding box center [478, 114] width 427 height 31
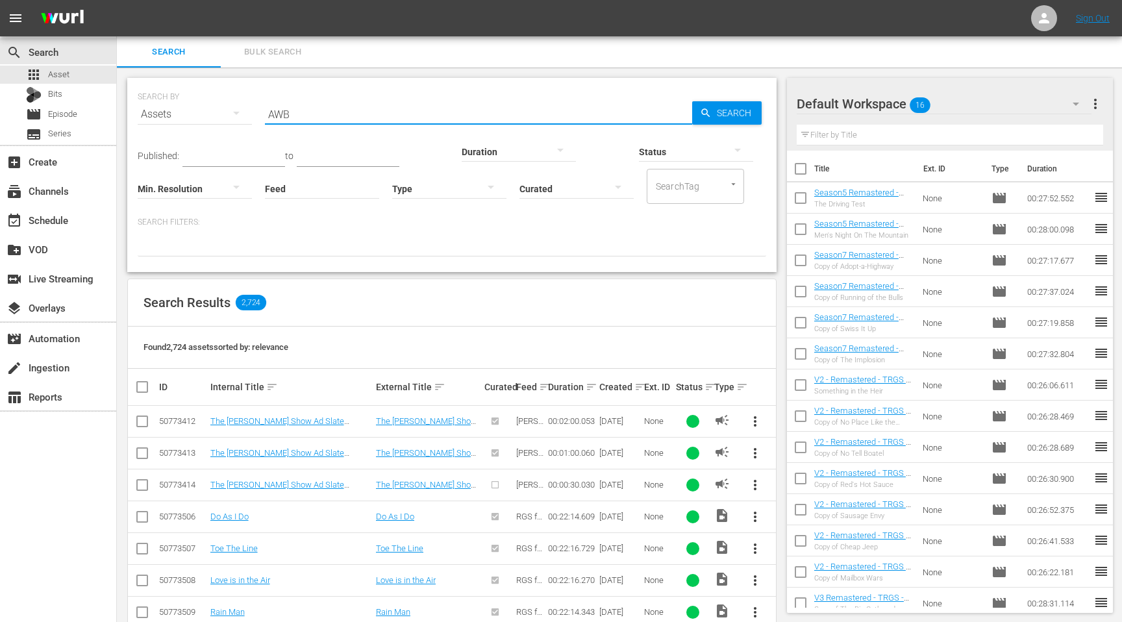
type input "AWB"
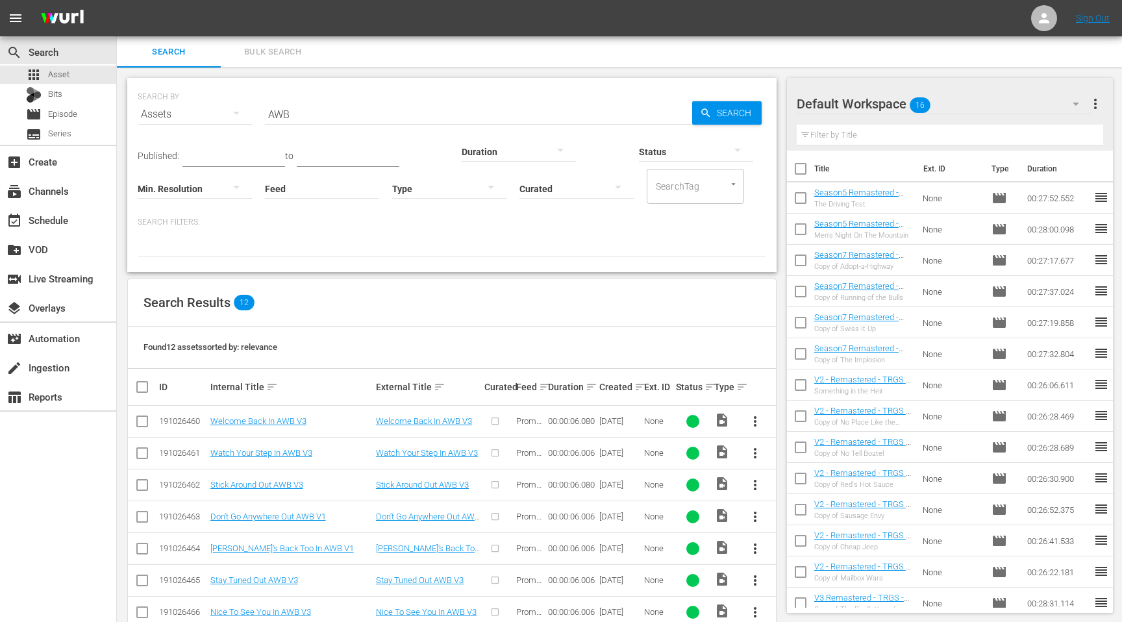
click at [858, 99] on div at bounding box center [843, 104] width 93 height 32
click at [893, 105] on div "Default Workspace 16" at bounding box center [944, 104] width 295 height 36
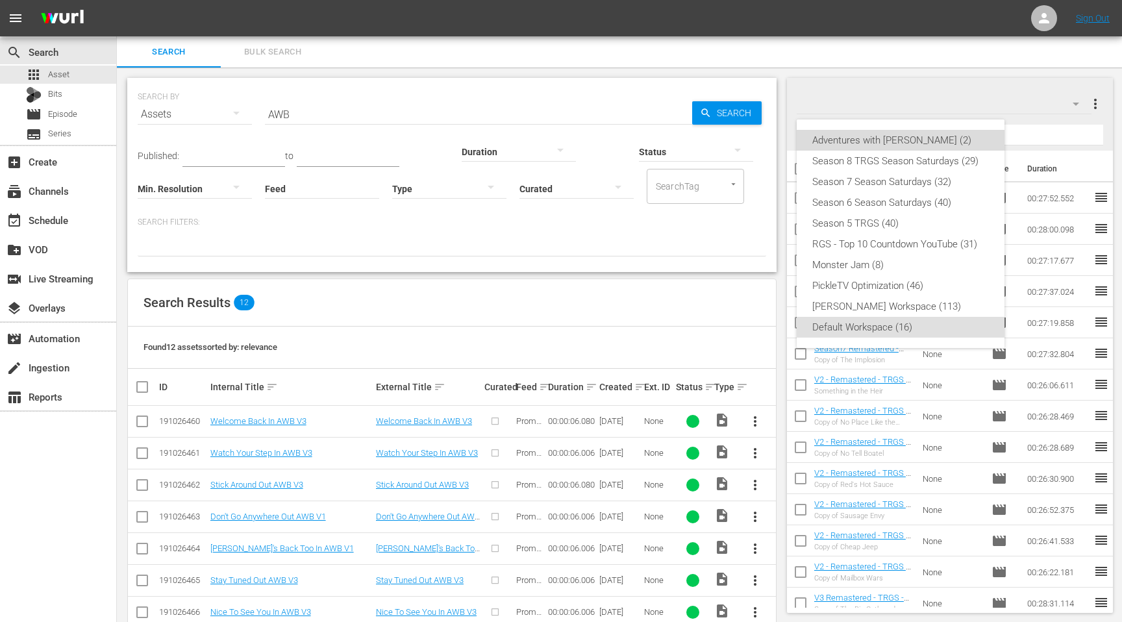
click at [865, 141] on div "Adventures with [PERSON_NAME] (2)" at bounding box center [900, 140] width 177 height 21
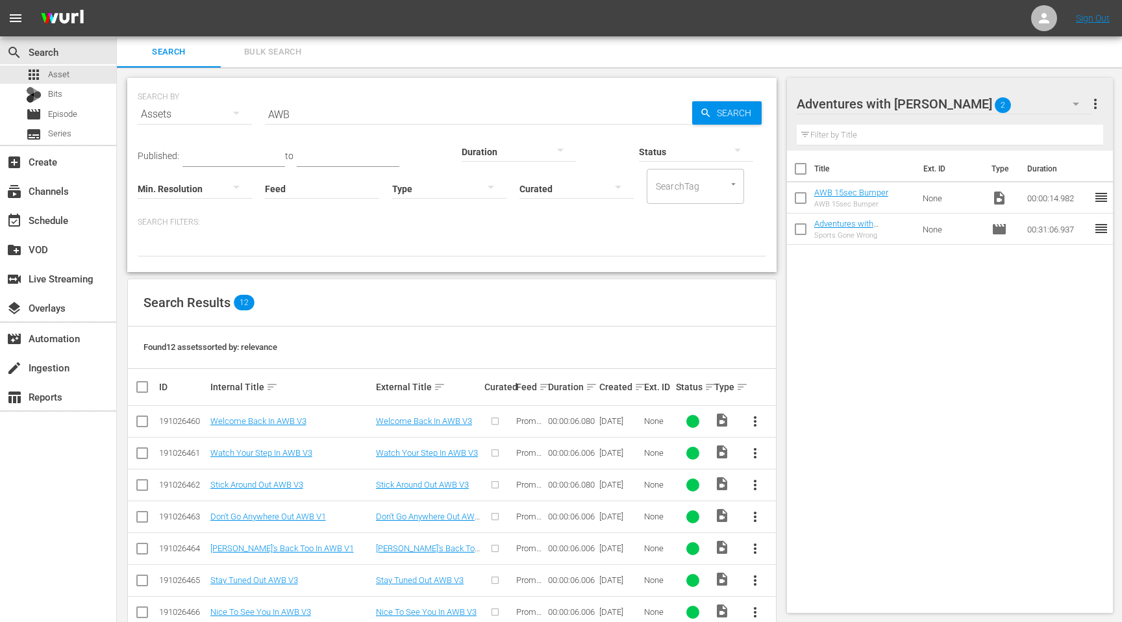
click at [868, 288] on div "Title Ext. ID Type Duration AWB 15sec Bumper AWB 15sec Bumper None video_file 0…" at bounding box center [950, 379] width 327 height 457
click at [864, 195] on link "AWB 15sec Bumper" at bounding box center [851, 193] width 74 height 10
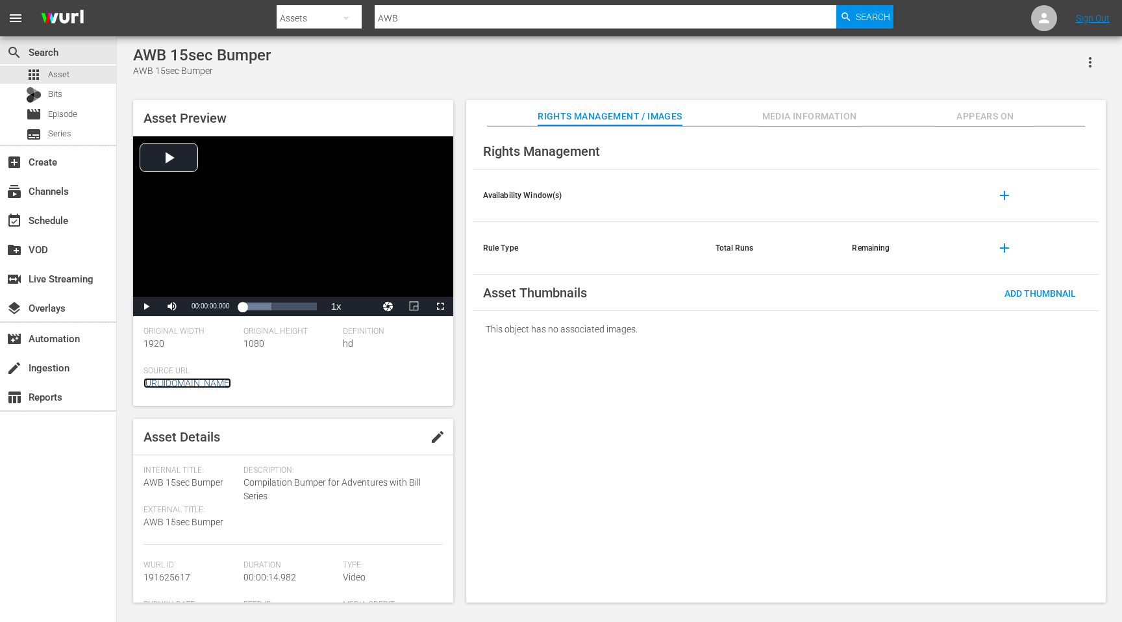
click at [231, 382] on link "[URL][DOMAIN_NAME]" at bounding box center [187, 383] width 88 height 10
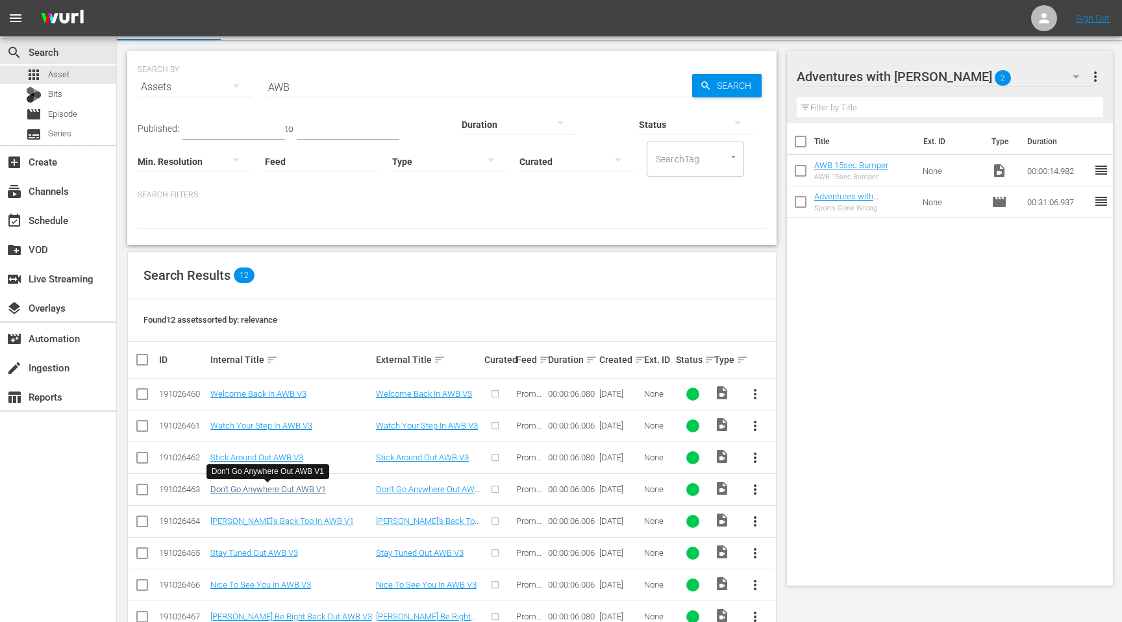
scroll to position [28, 0]
click at [140, 394] on input "checkbox" at bounding box center [142, 396] width 16 height 16
checkbox input "true"
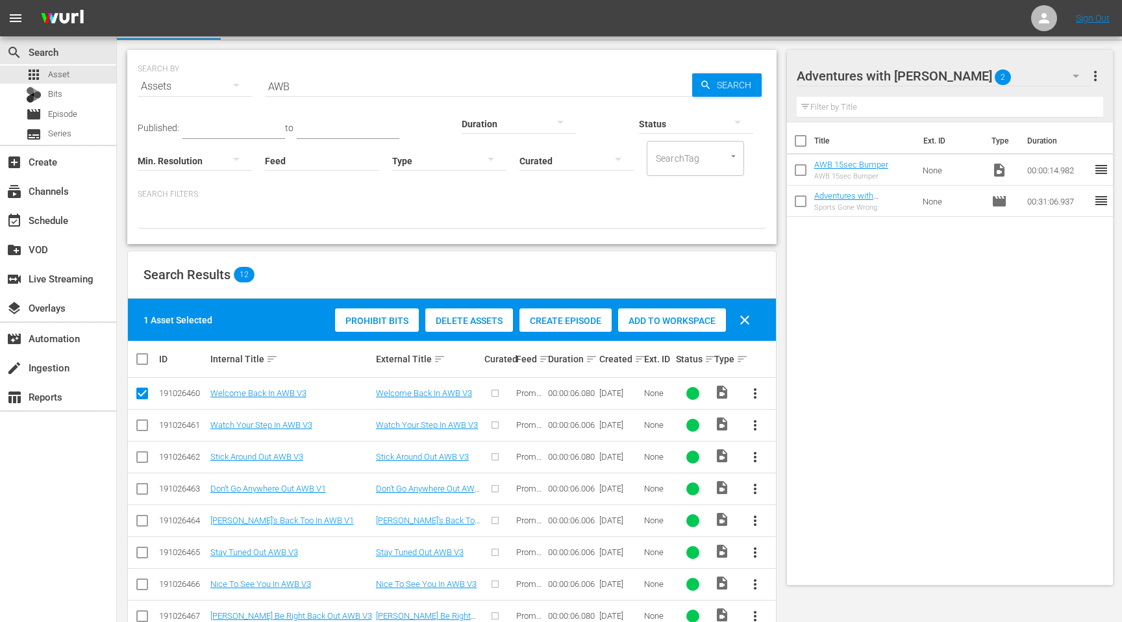
click at [140, 425] on input "checkbox" at bounding box center [142, 428] width 16 height 16
checkbox input "true"
click at [140, 461] on input "checkbox" at bounding box center [142, 460] width 16 height 16
checkbox input "true"
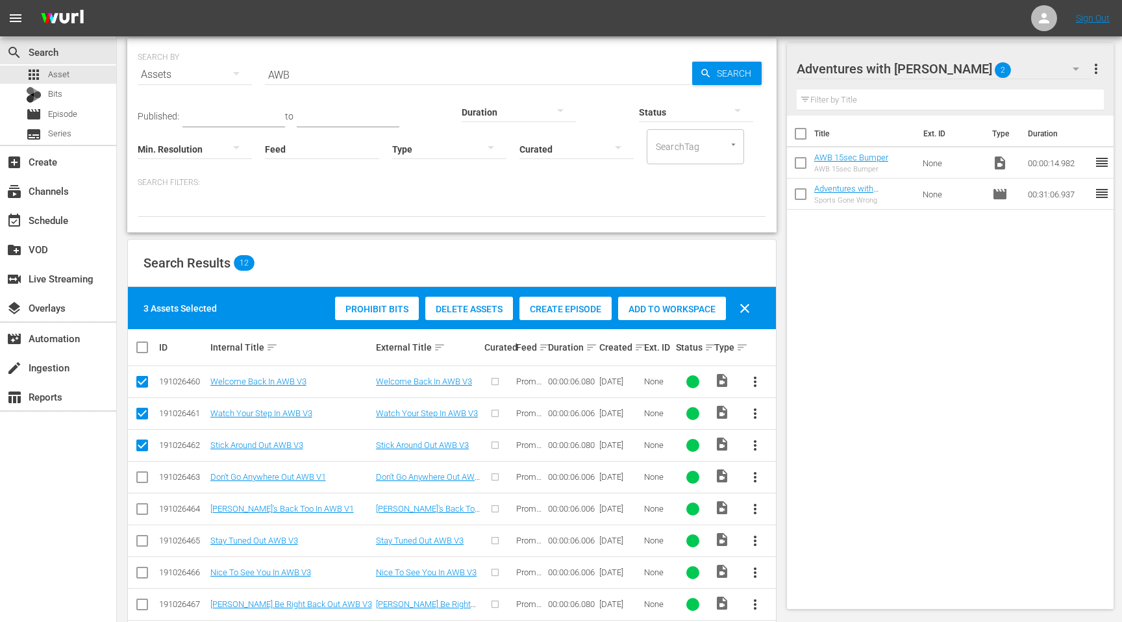
scroll to position [47, 0]
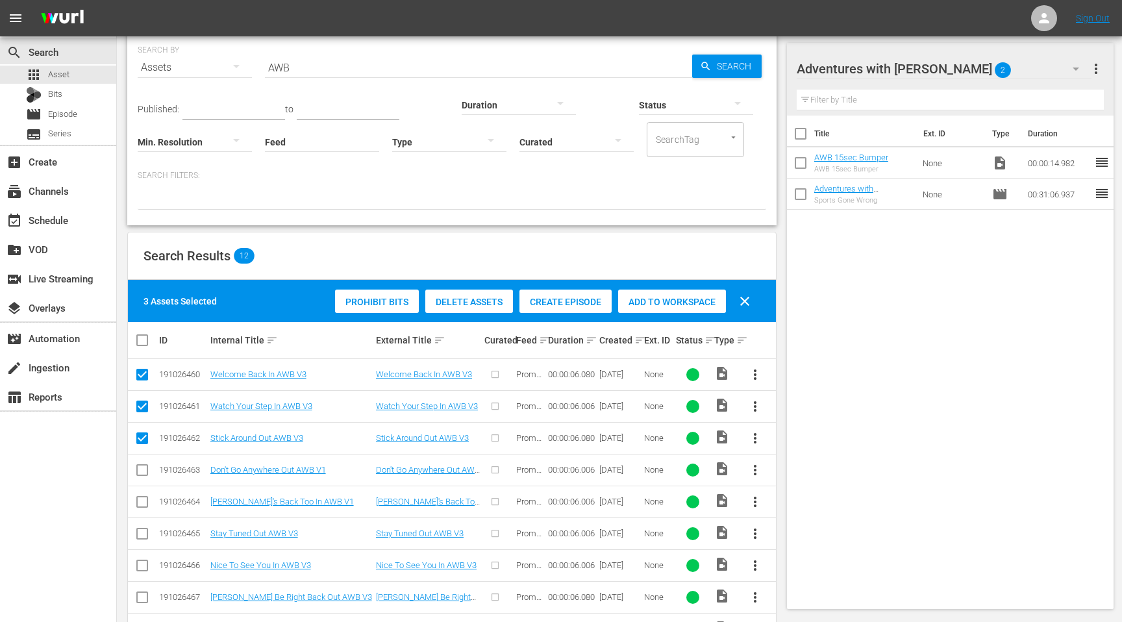
click at [139, 534] on input "checkbox" at bounding box center [142, 536] width 16 height 16
checkbox input "true"
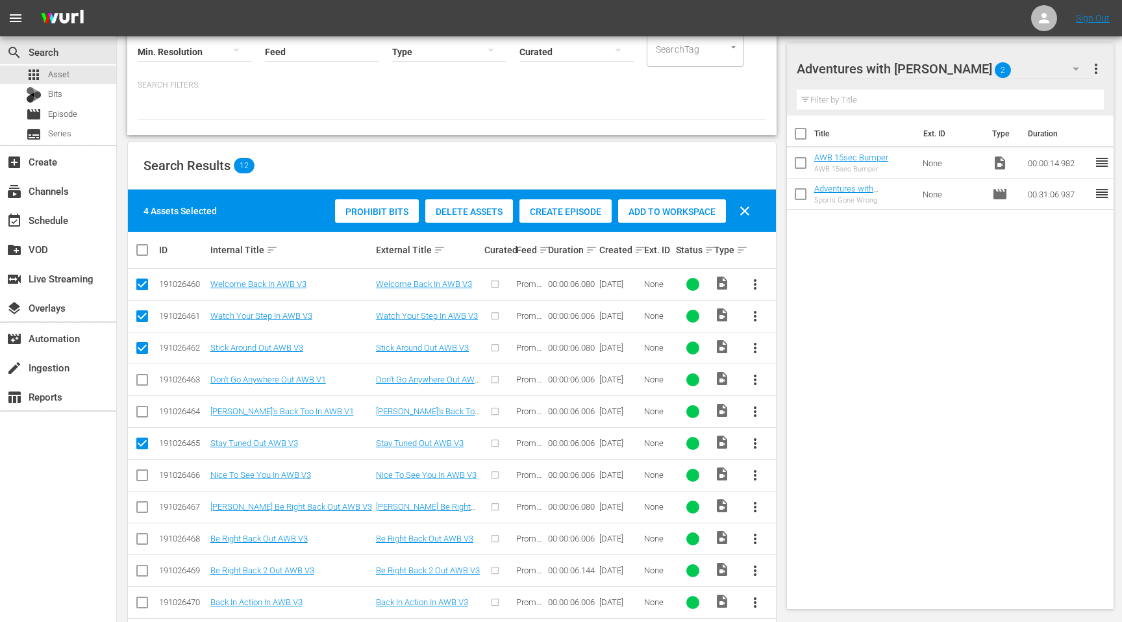
click at [139, 478] on input "checkbox" at bounding box center [142, 478] width 16 height 16
checkbox input "true"
click at [140, 506] on input "checkbox" at bounding box center [142, 510] width 16 height 16
checkbox input "true"
click at [141, 539] on input "checkbox" at bounding box center [142, 542] width 16 height 16
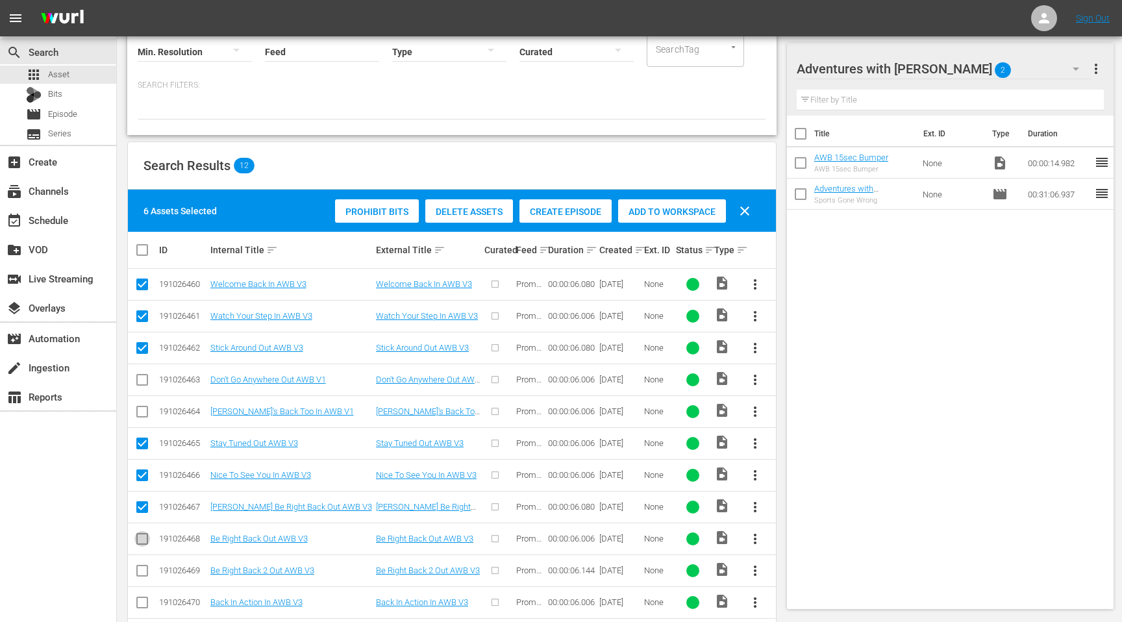
checkbox input "true"
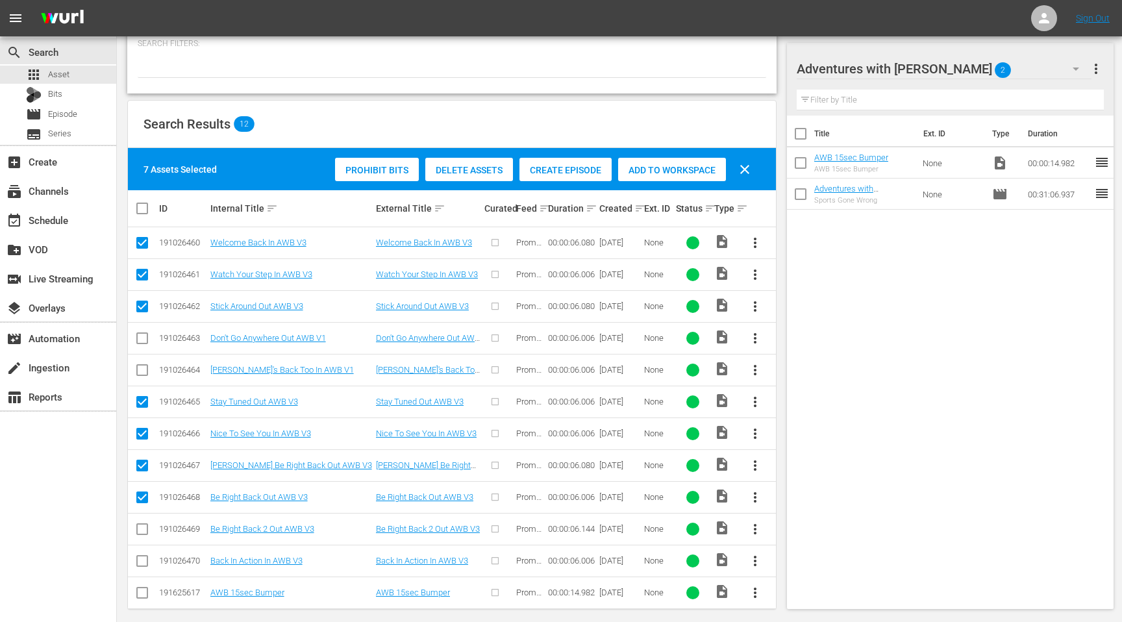
scroll to position [189, 0]
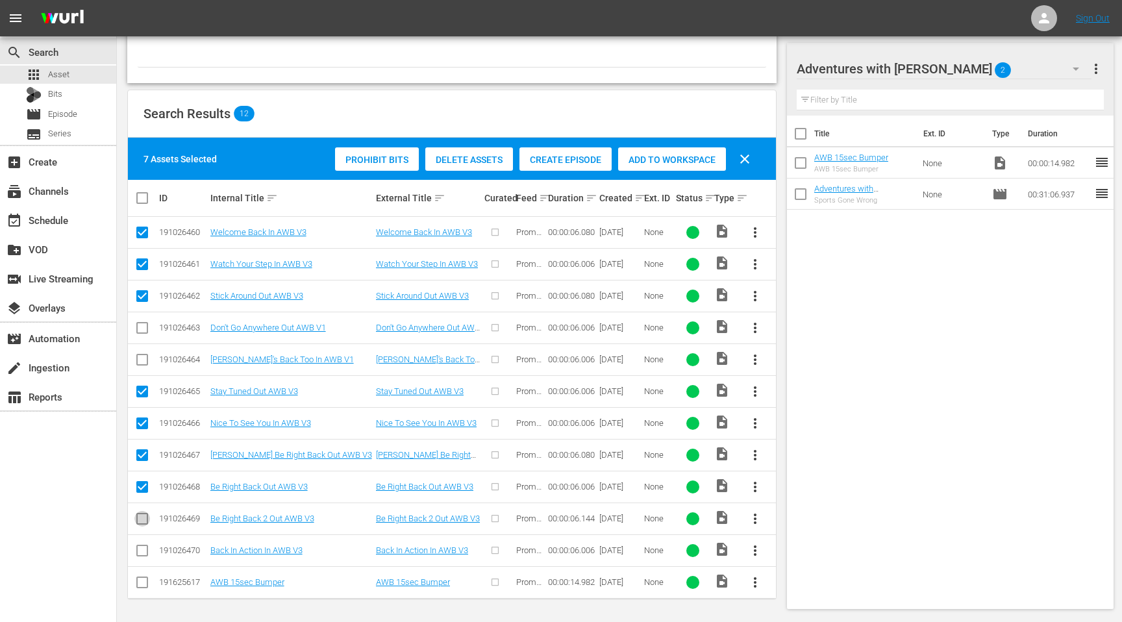
click at [140, 517] on input "checkbox" at bounding box center [142, 521] width 16 height 16
checkbox input "true"
click at [140, 547] on input "checkbox" at bounding box center [142, 553] width 16 height 16
checkbox input "true"
click at [660, 162] on span "Add to Workspace" at bounding box center [672, 159] width 108 height 10
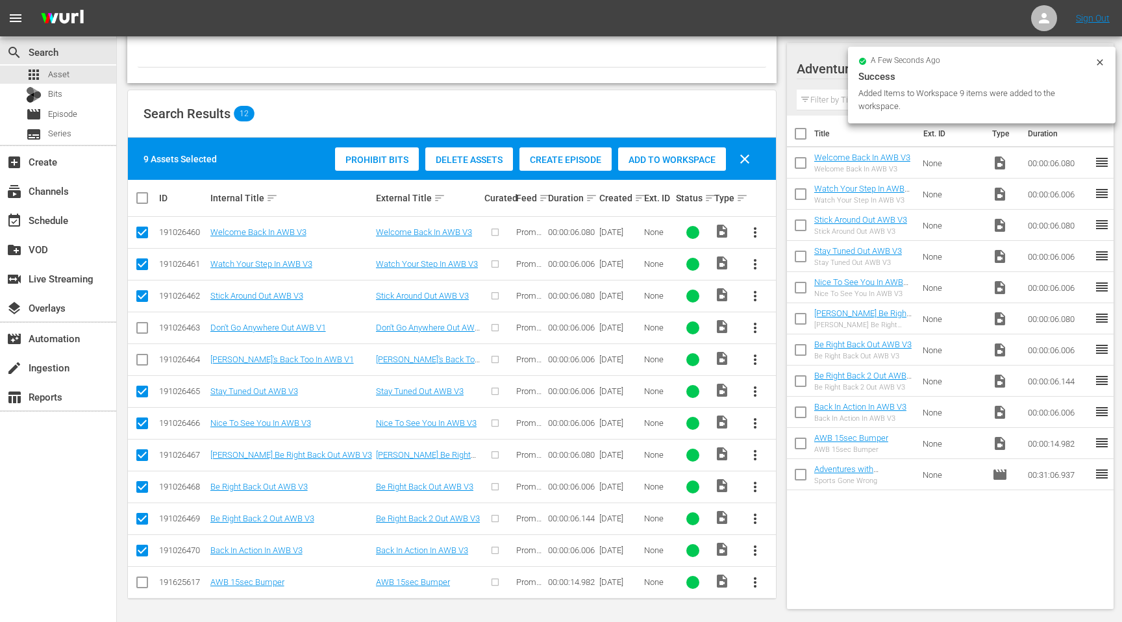
click at [142, 199] on input "checkbox" at bounding box center [147, 198] width 26 height 16
checkbox input "true"
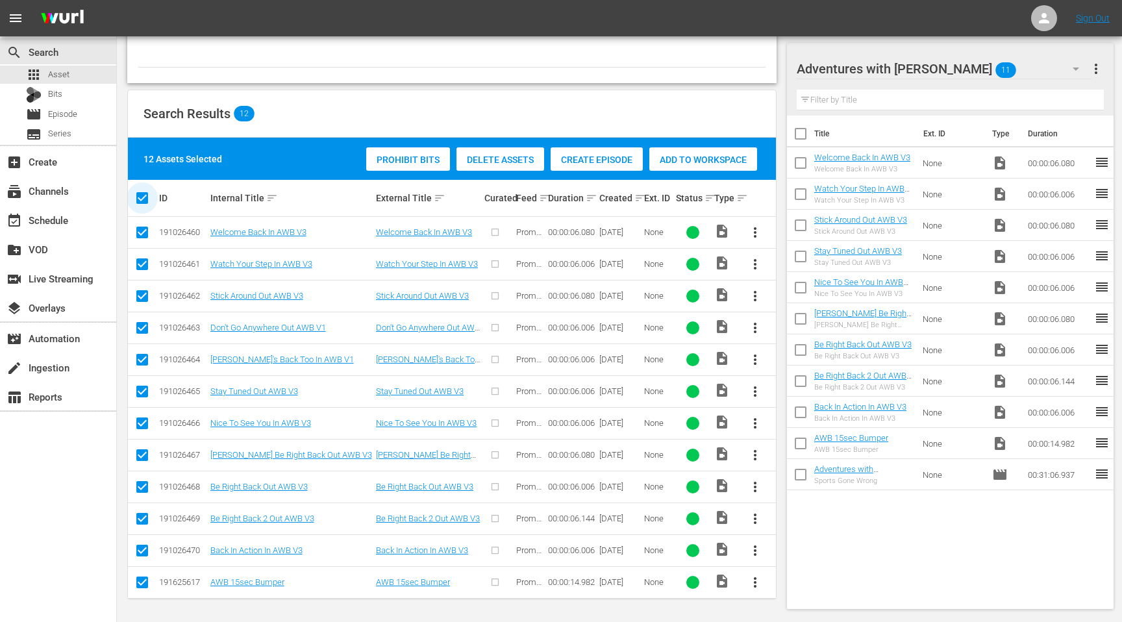
click at [142, 199] on input "checkbox" at bounding box center [147, 198] width 26 height 16
checkbox input "false"
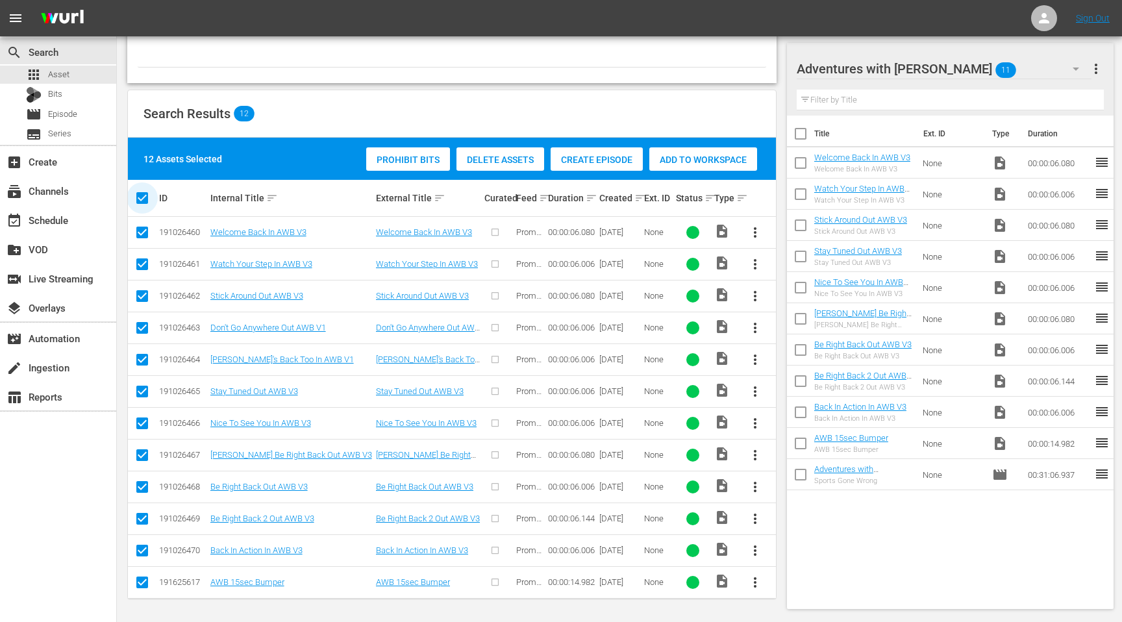
checkbox input "false"
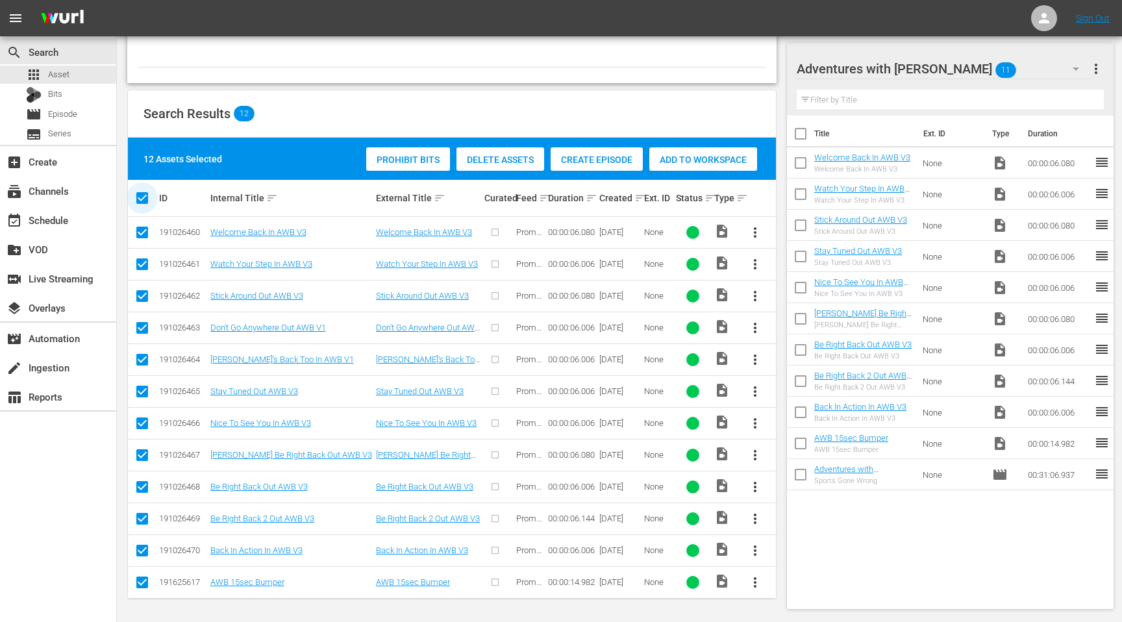
checkbox input "false"
